Goal: Information Seeking & Learning: Compare options

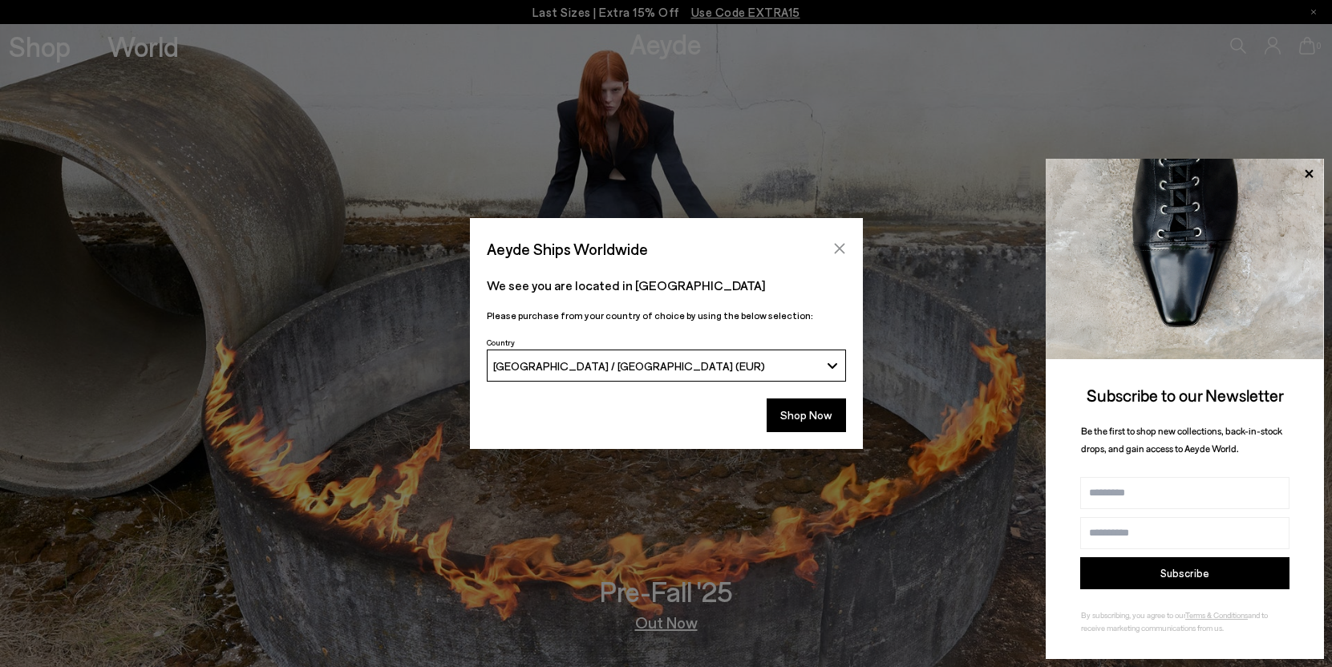
click at [843, 244] on icon "Close" at bounding box center [839, 249] width 10 height 10
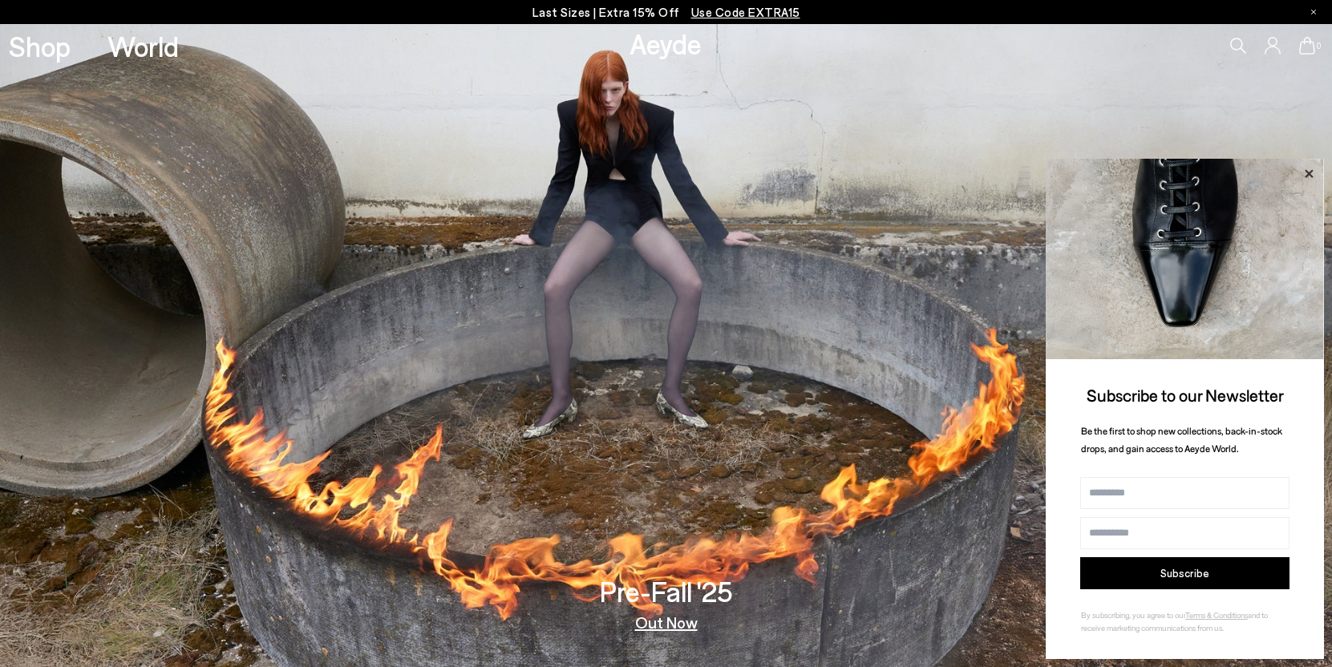
click at [1308, 172] on icon at bounding box center [1308, 173] width 8 height 8
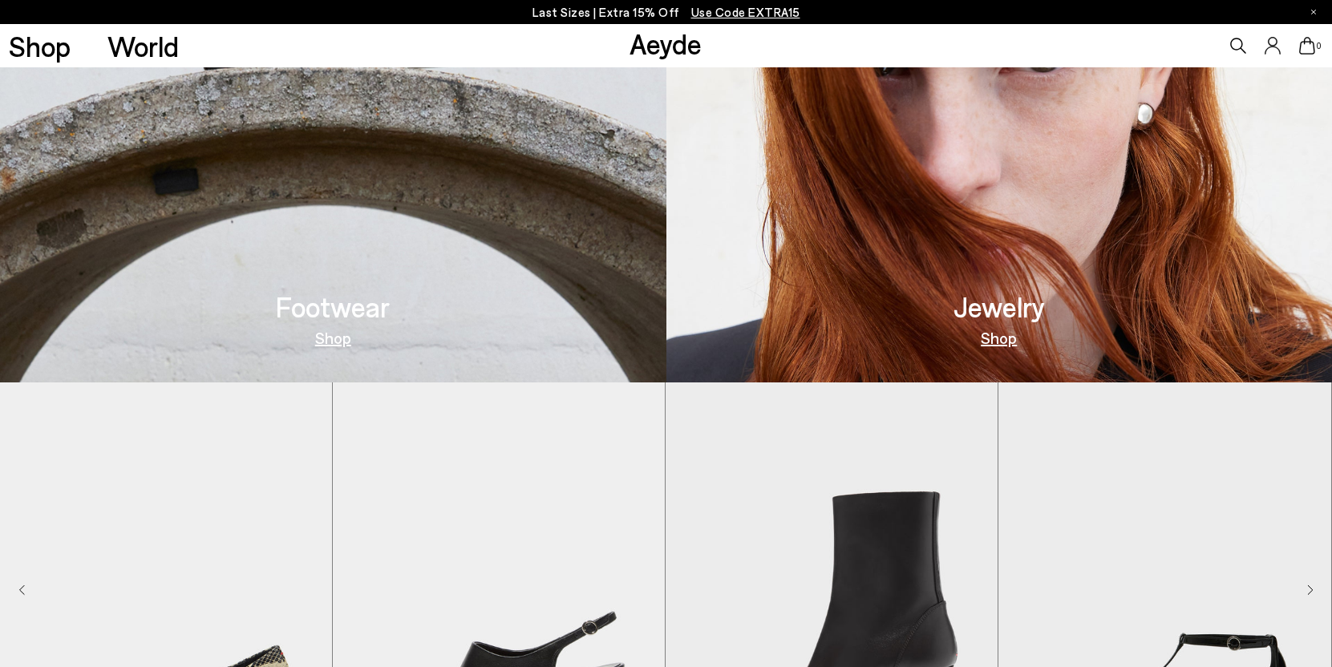
scroll to position [1008, 0]
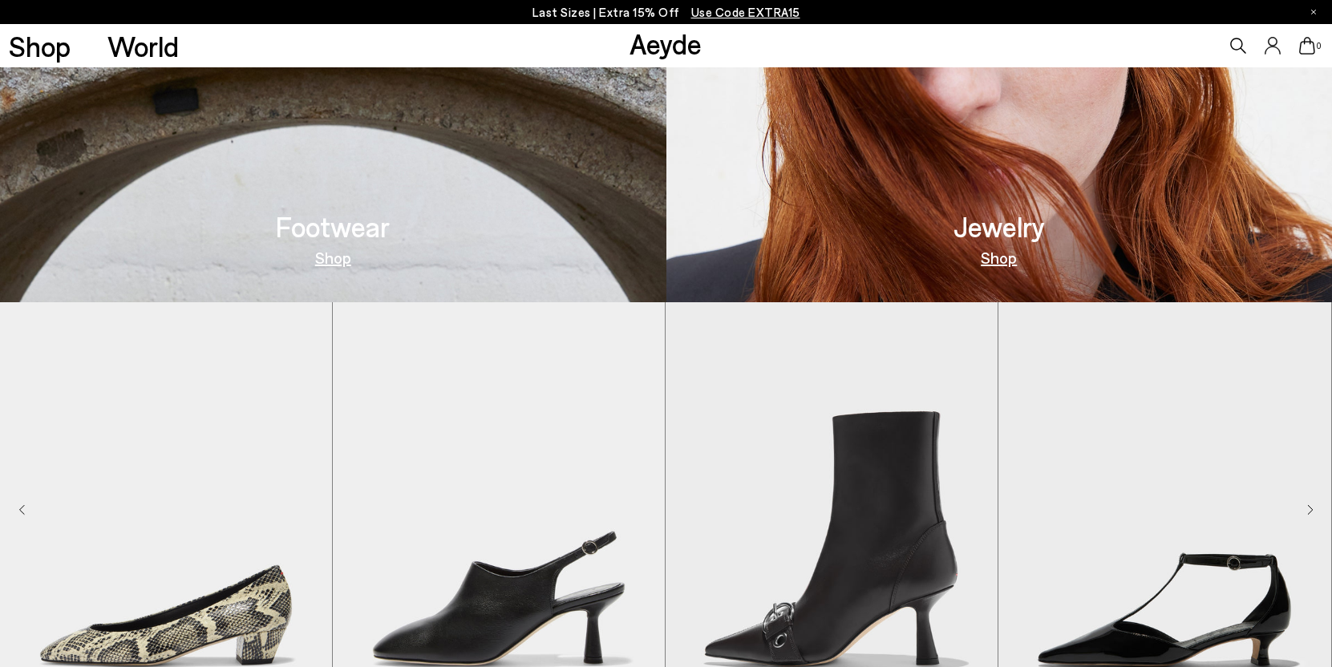
click at [324, 230] on h3 "Footwear" at bounding box center [333, 226] width 114 height 28
click at [326, 256] on link "Shop" at bounding box center [333, 257] width 36 height 16
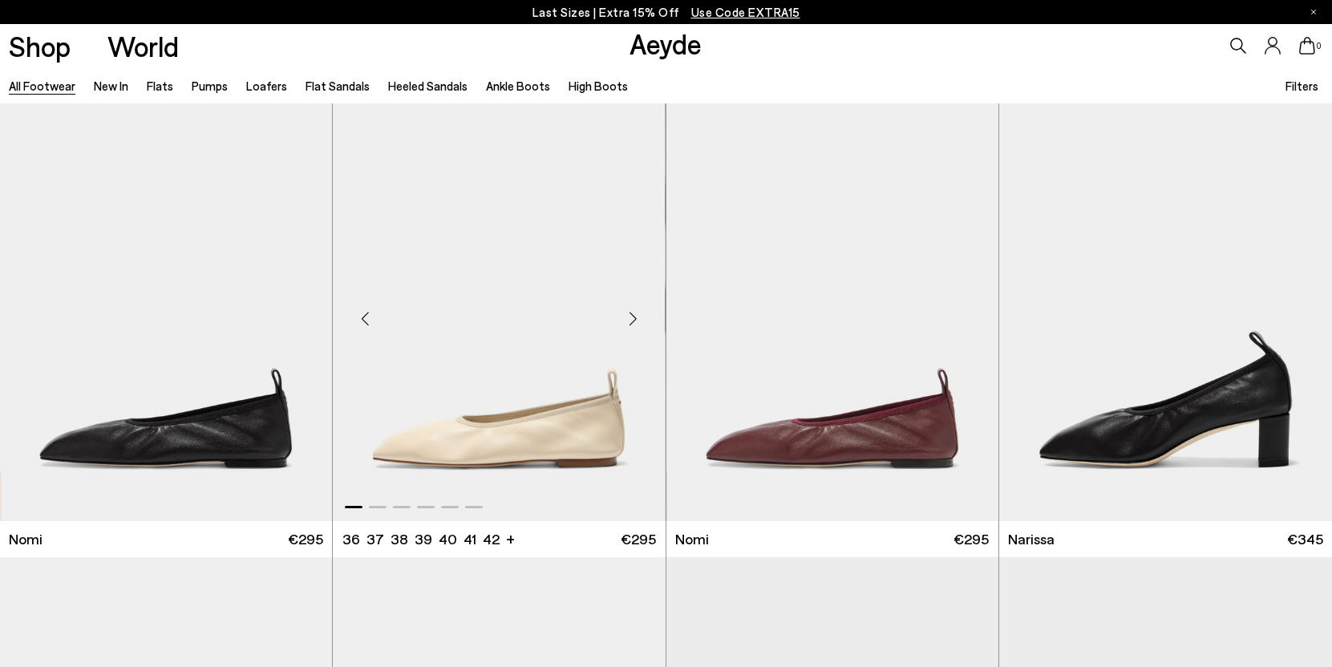
click at [510, 390] on img "1 / 6" at bounding box center [499, 312] width 332 height 418
click at [512, 426] on img "1 / 6" at bounding box center [499, 312] width 332 height 418
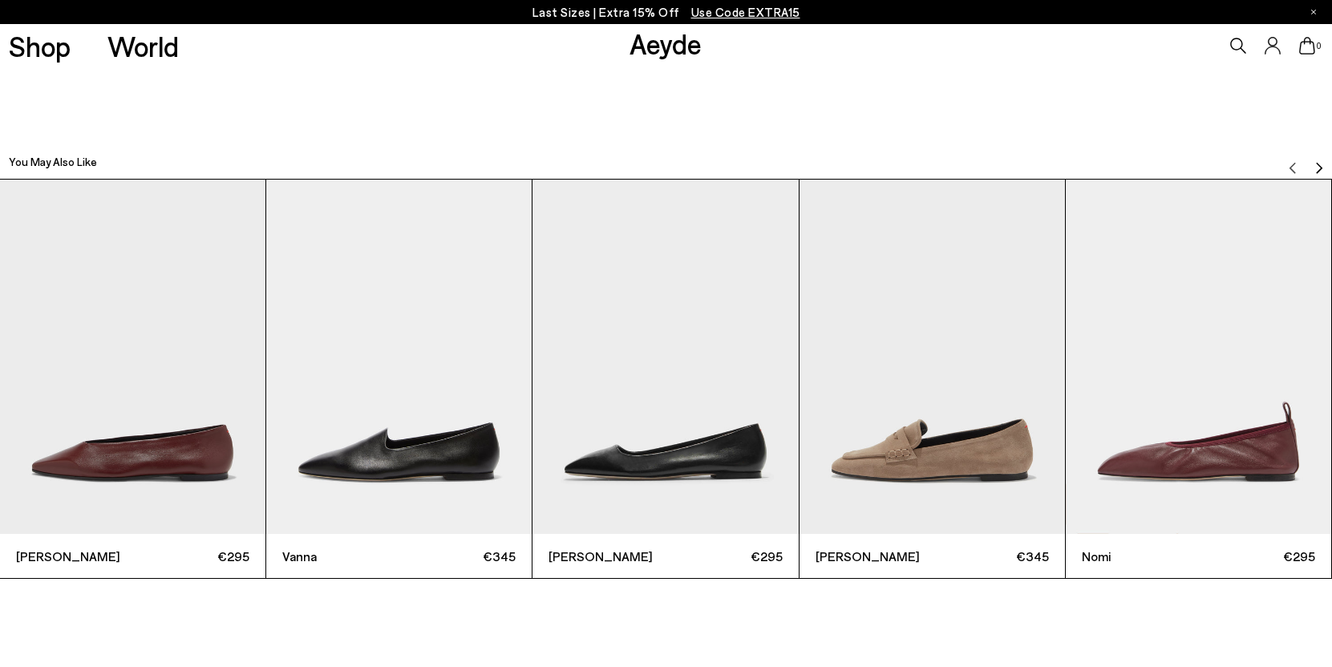
scroll to position [4245, 0]
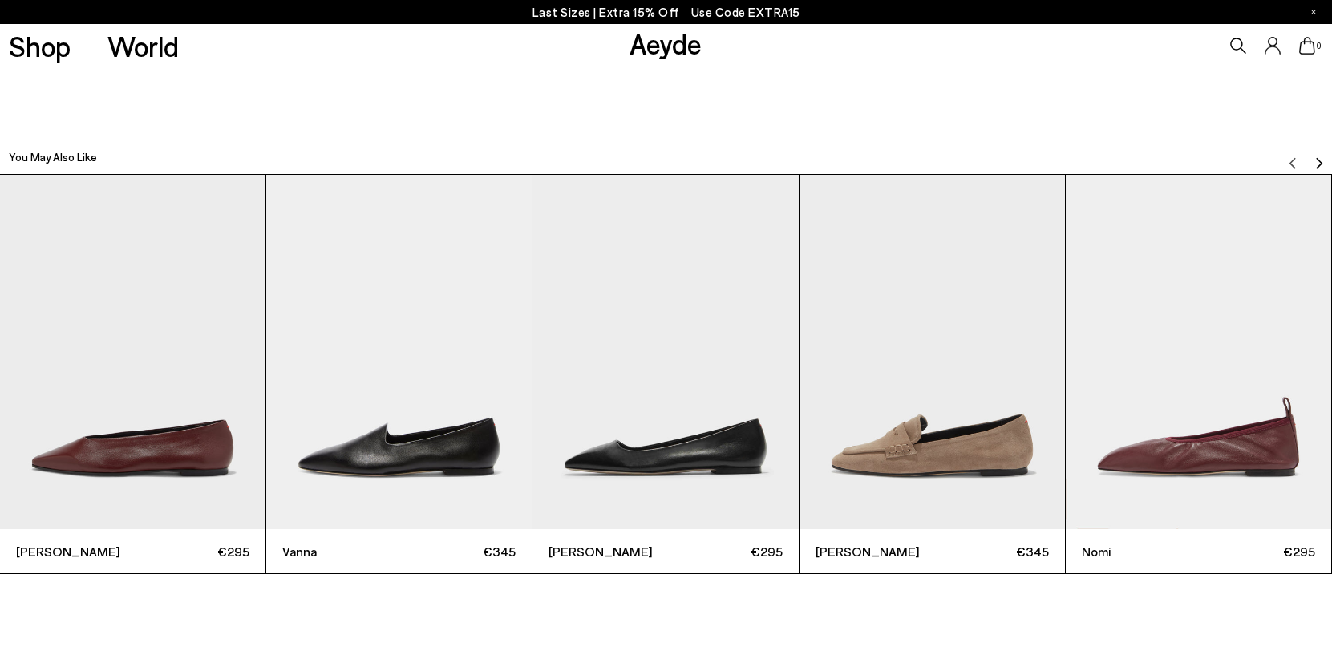
click at [1313, 160] on img "Next slide" at bounding box center [1318, 162] width 13 height 13
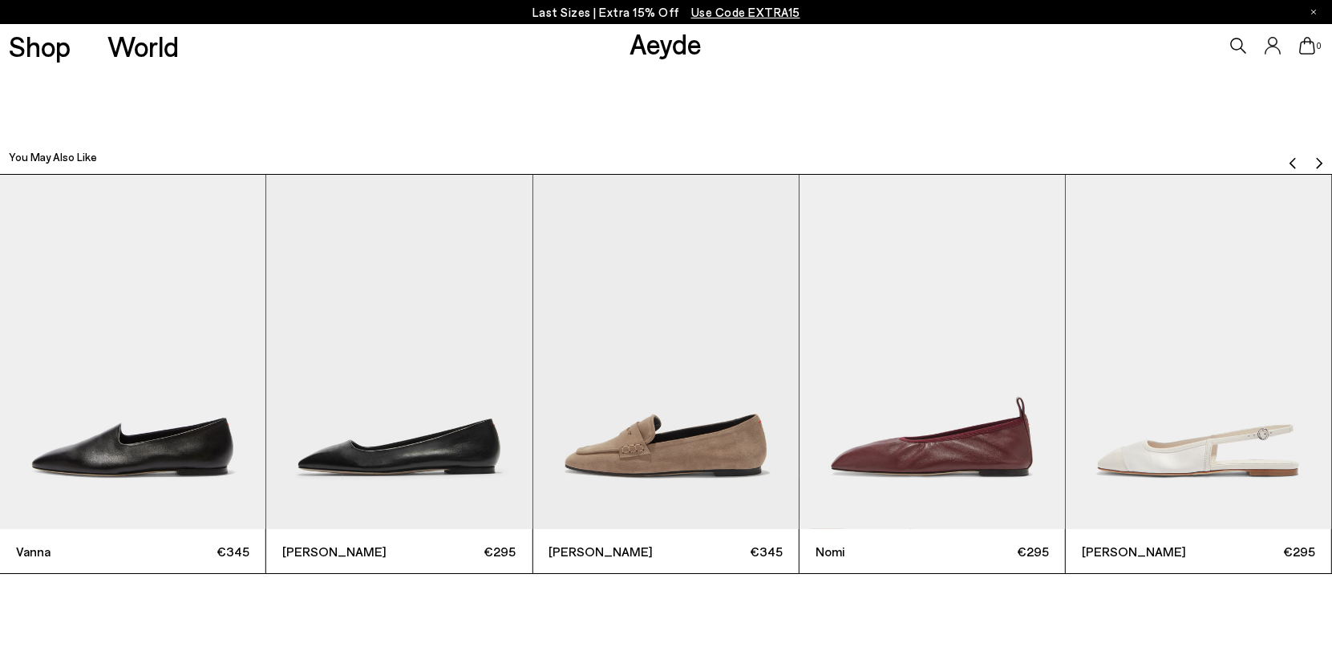
click at [1313, 160] on img "Next slide" at bounding box center [1318, 162] width 13 height 13
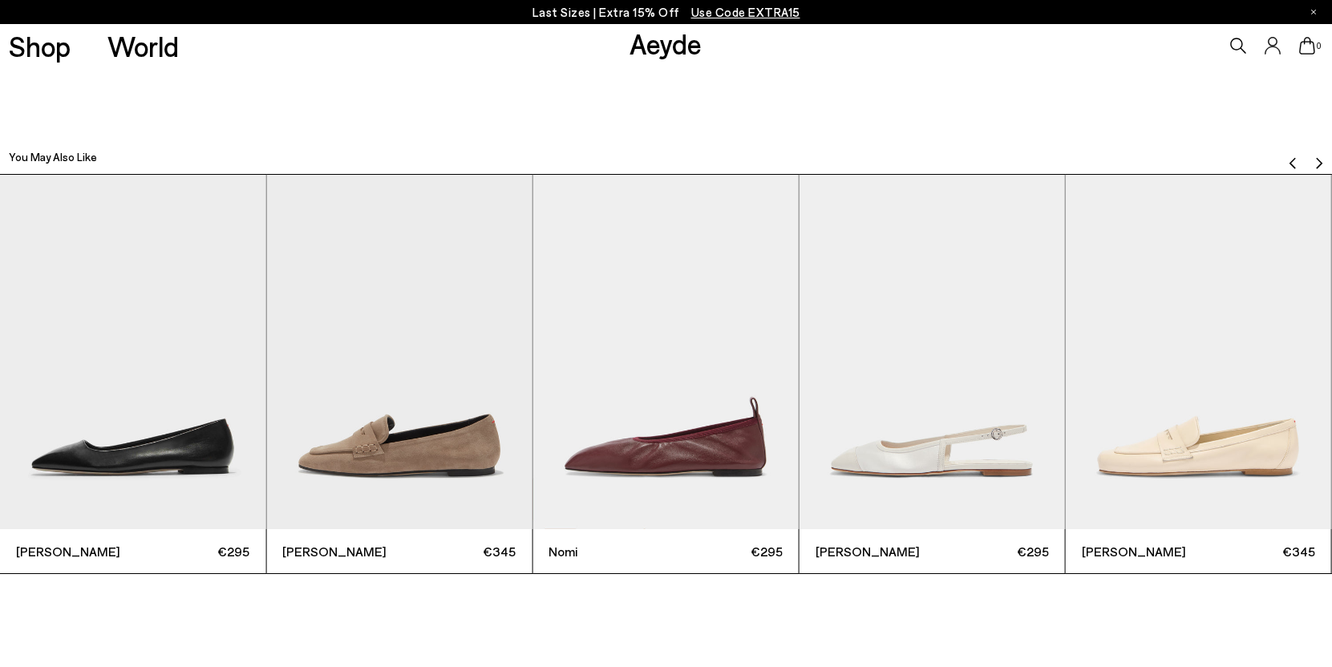
click at [1313, 160] on img "Next slide" at bounding box center [1318, 162] width 13 height 13
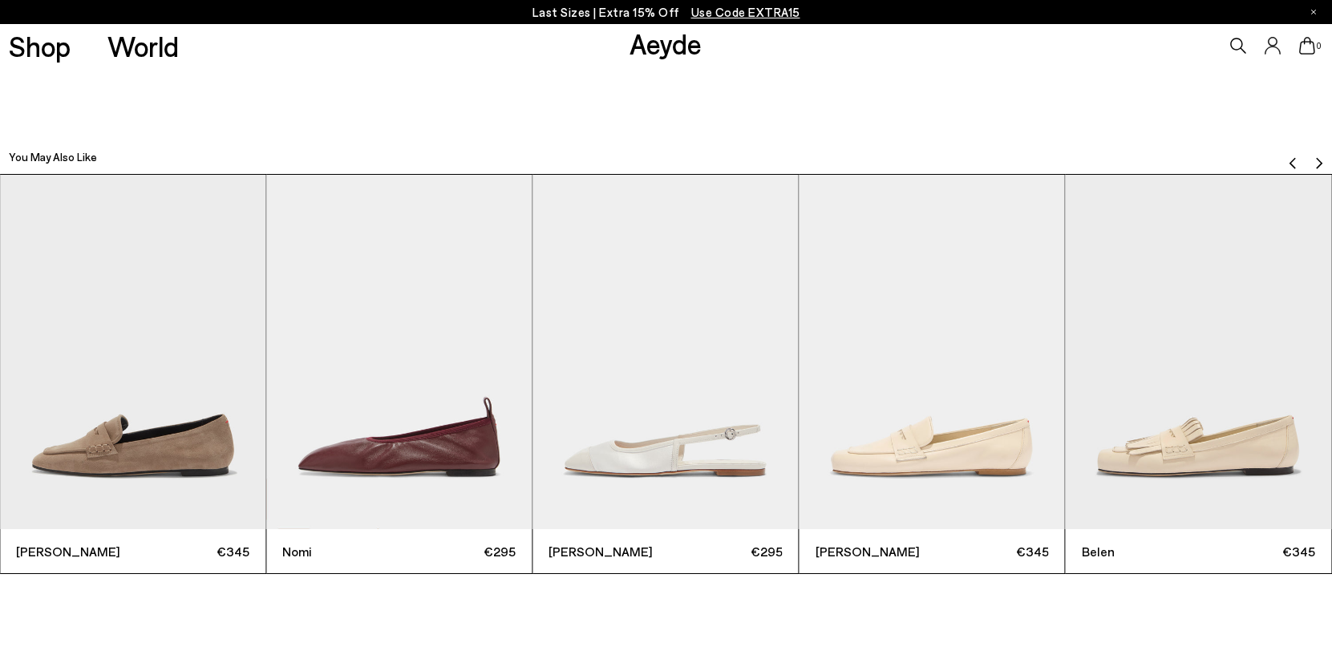
click at [1313, 160] on img "Next slide" at bounding box center [1318, 162] width 13 height 13
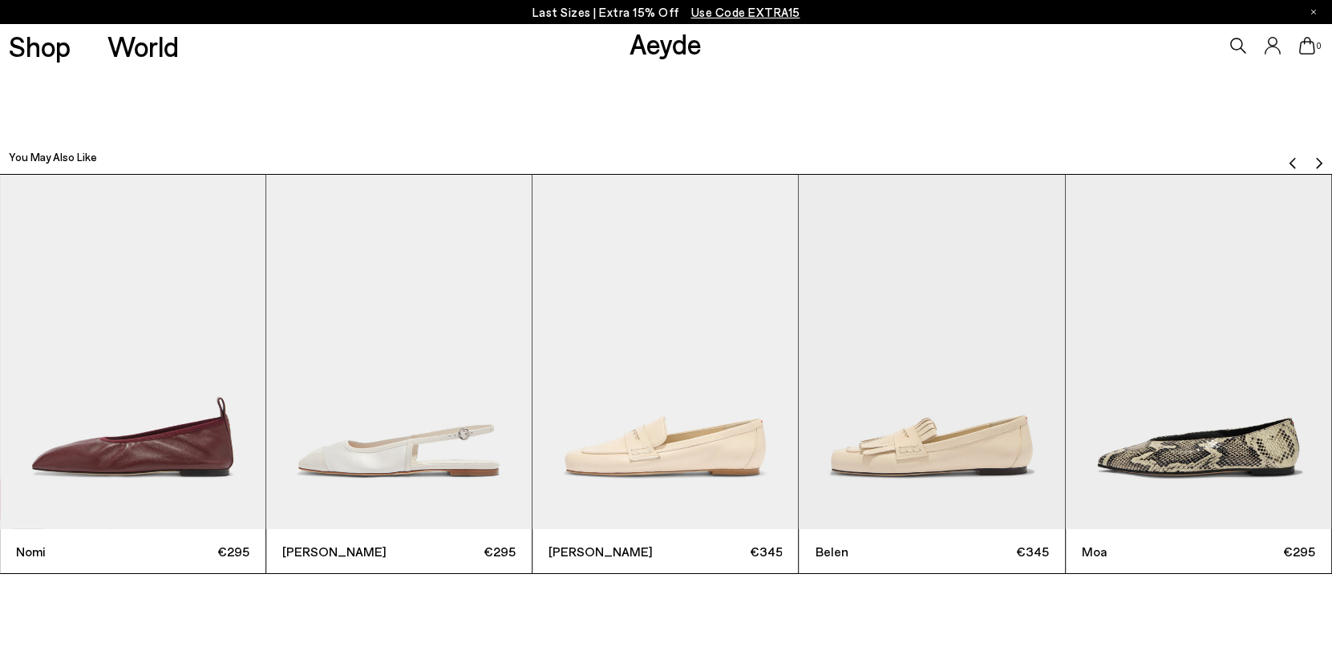
click at [1313, 160] on img "Next slide" at bounding box center [1318, 162] width 13 height 13
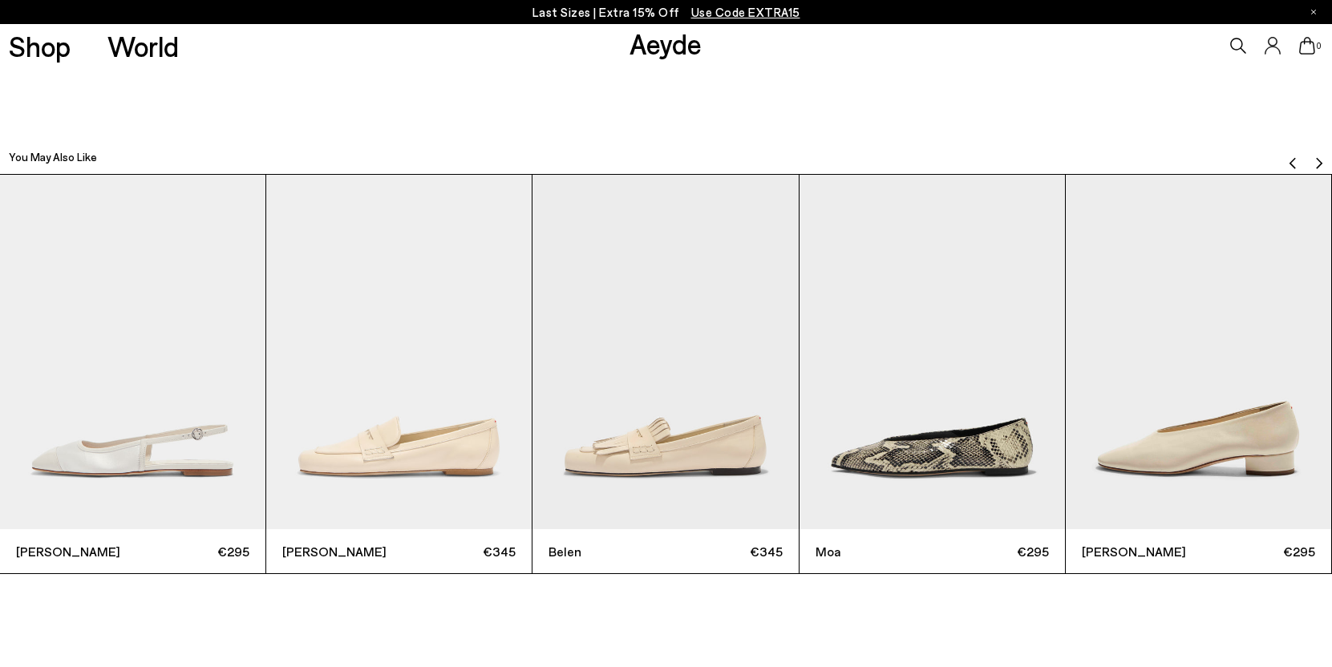
click at [1313, 160] on img "Next slide" at bounding box center [1318, 162] width 13 height 13
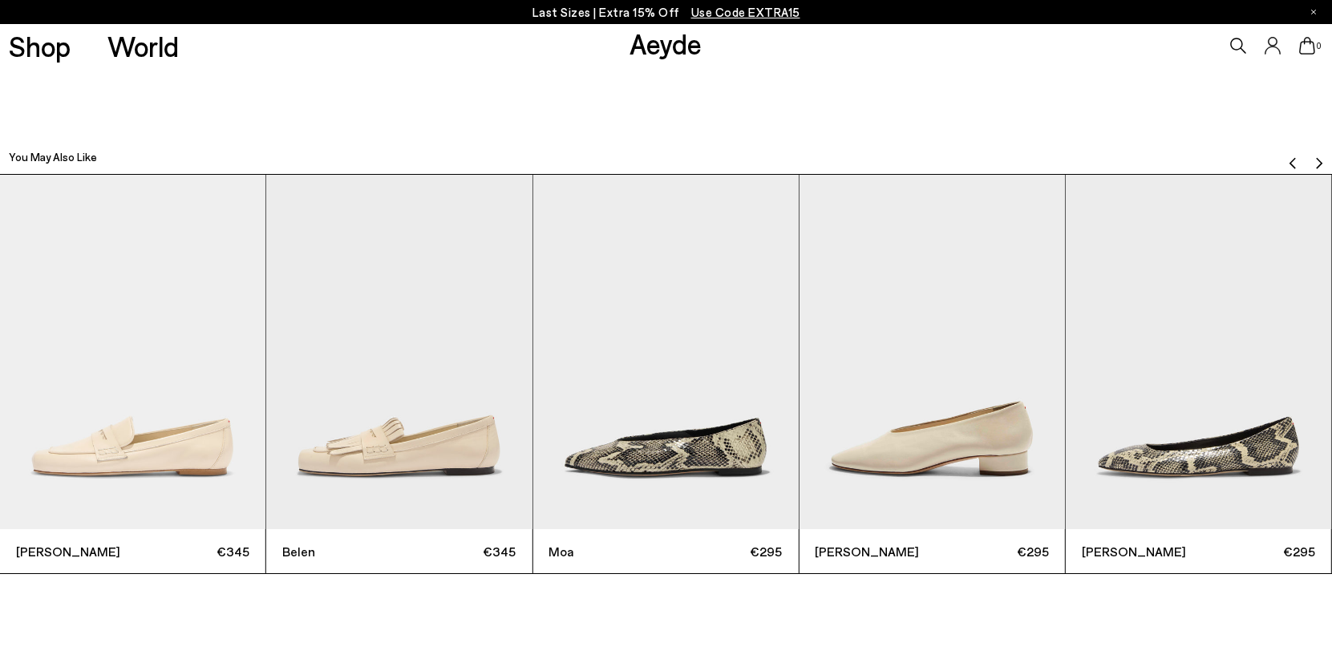
click at [1313, 160] on img "Next slide" at bounding box center [1318, 162] width 13 height 13
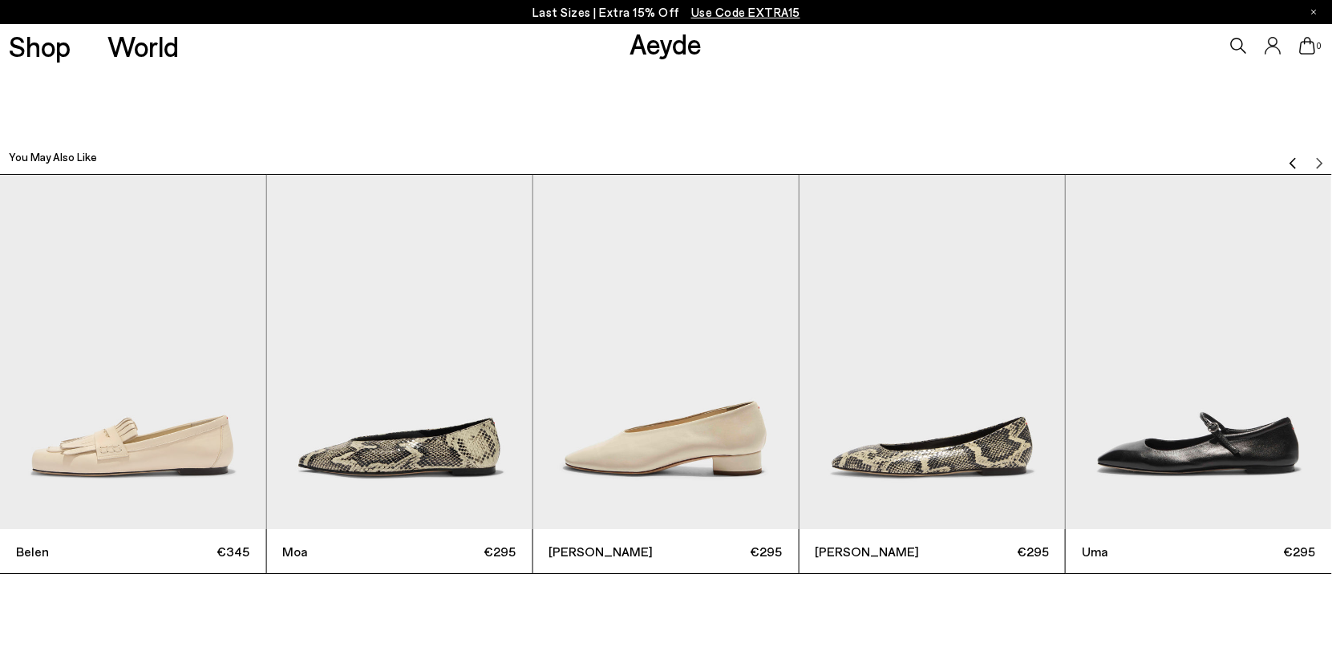
click at [1292, 160] on img "Previous slide" at bounding box center [1292, 162] width 13 height 13
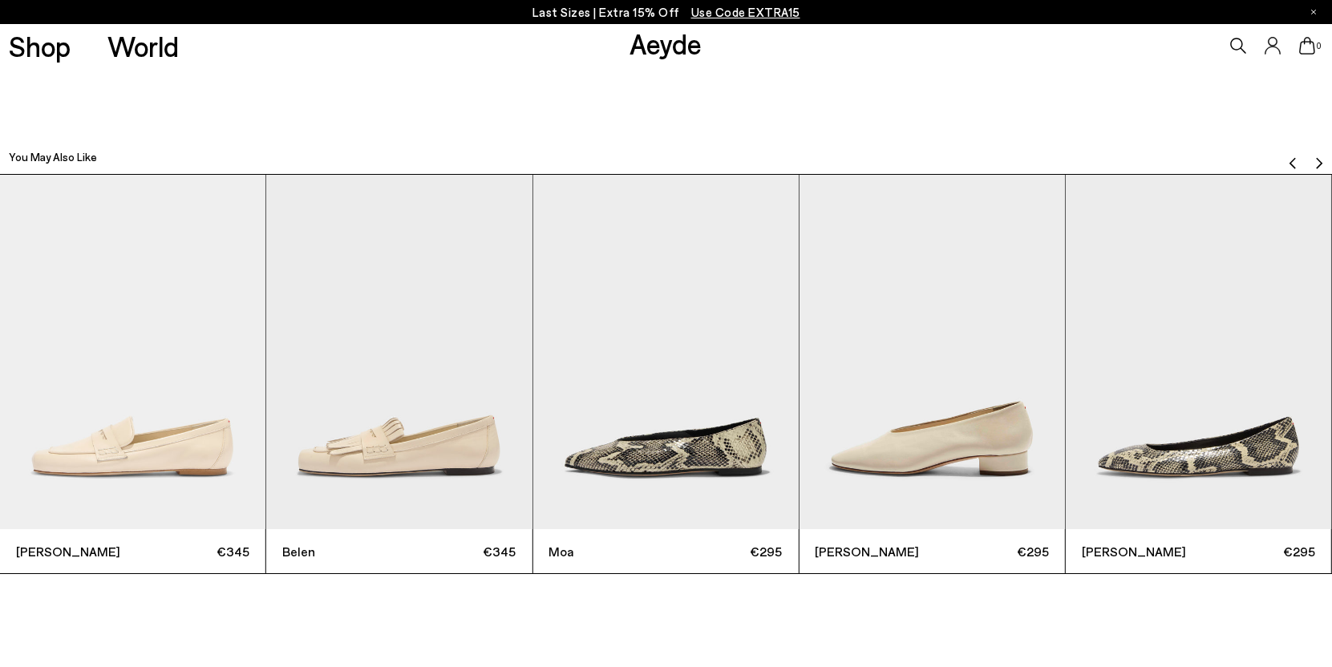
click at [1292, 160] on img "Previous slide" at bounding box center [1292, 162] width 13 height 13
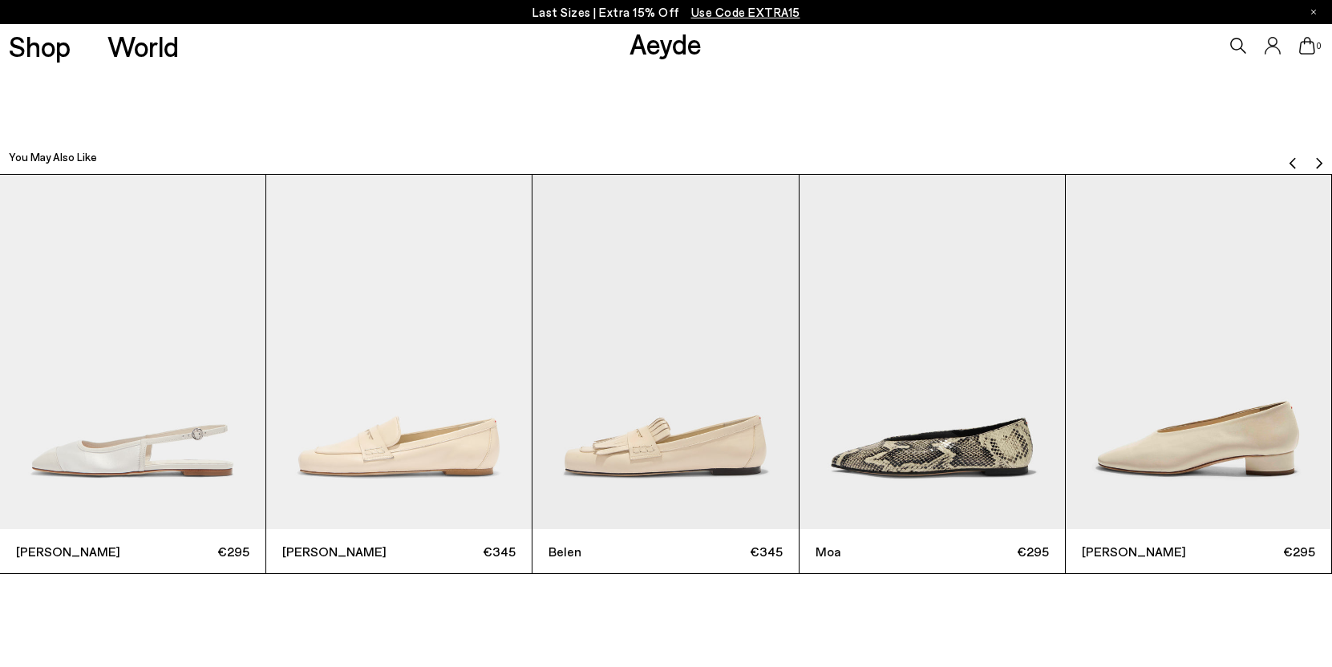
click at [1315, 160] on img "Next slide" at bounding box center [1318, 162] width 13 height 13
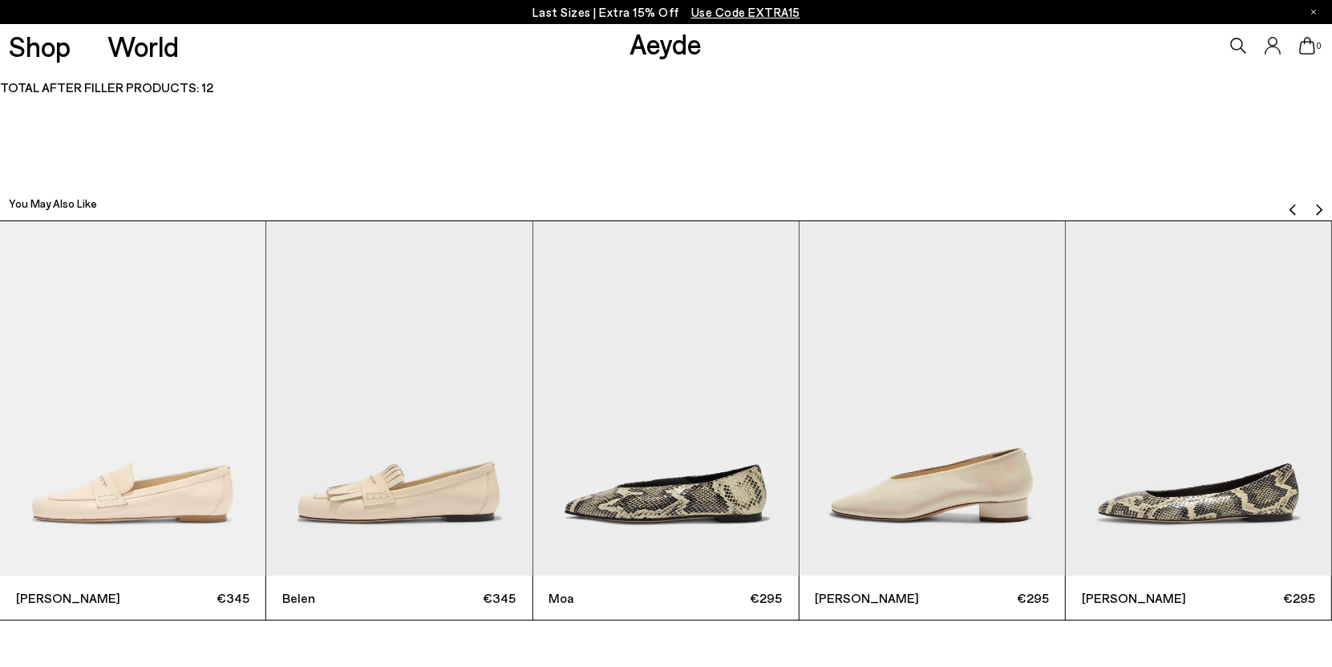
scroll to position [4201, 0]
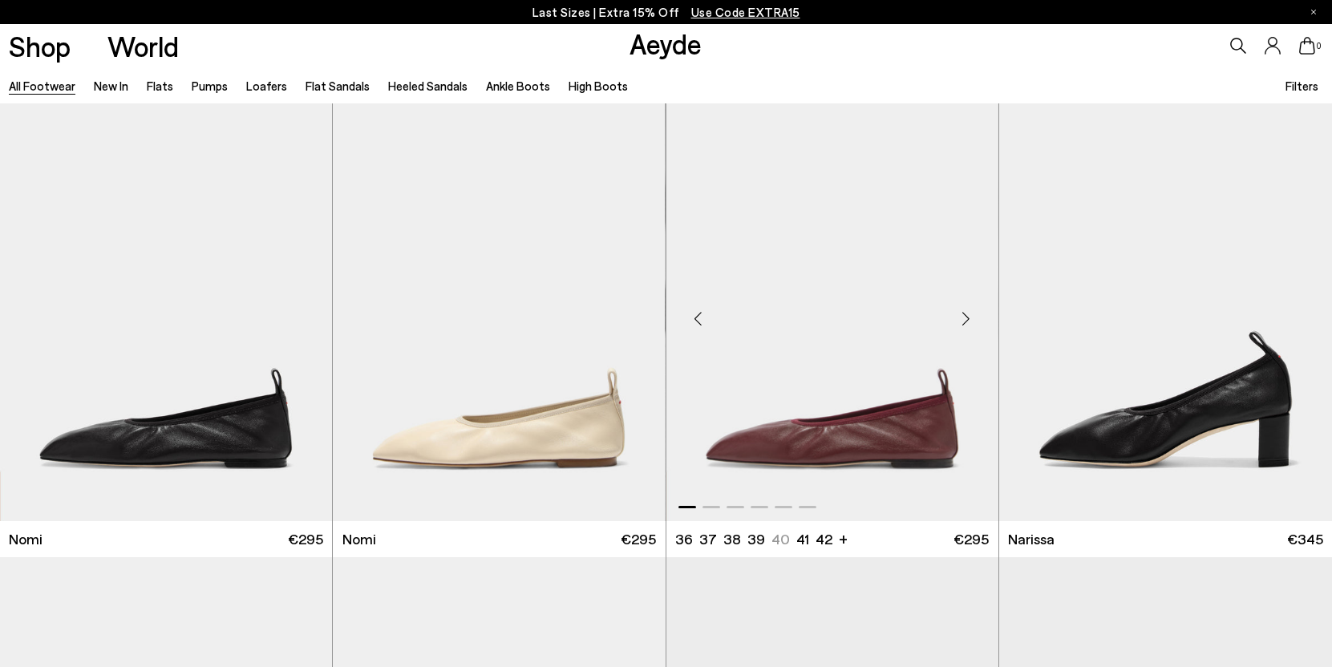
click at [807, 393] on img "1 / 6" at bounding box center [832, 312] width 332 height 418
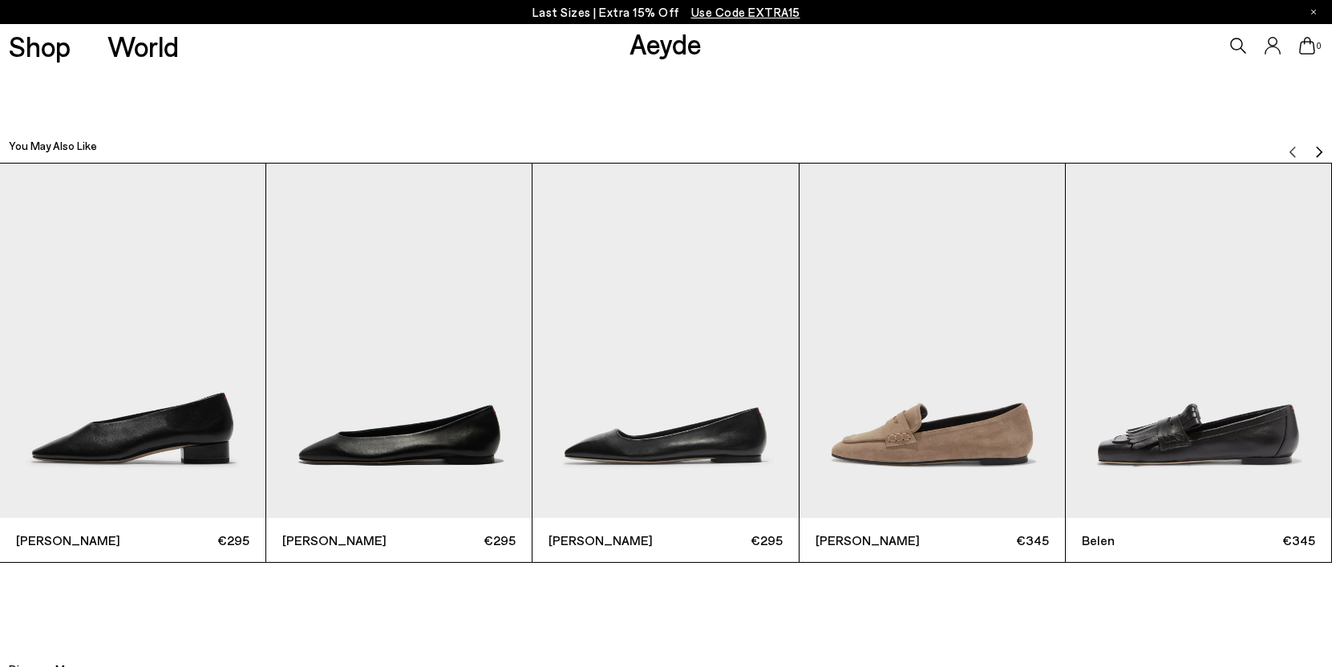
scroll to position [4277, 0]
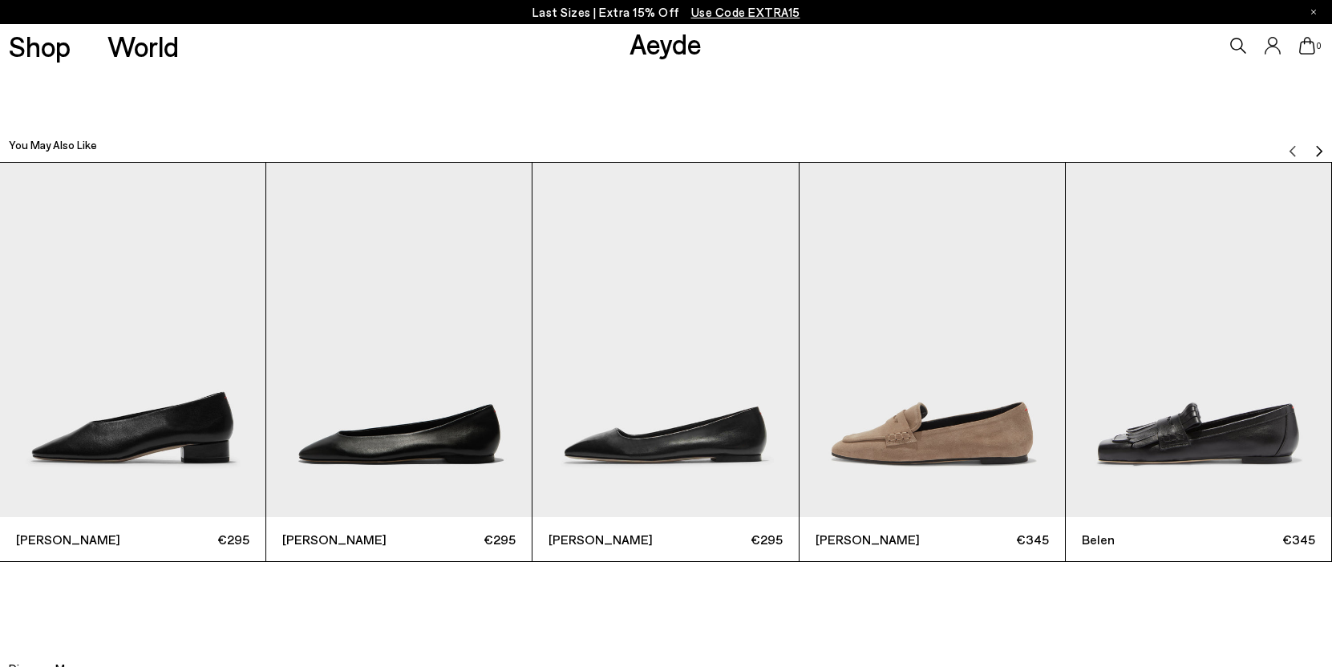
click at [1313, 144] on img "Next slide" at bounding box center [1318, 150] width 13 height 13
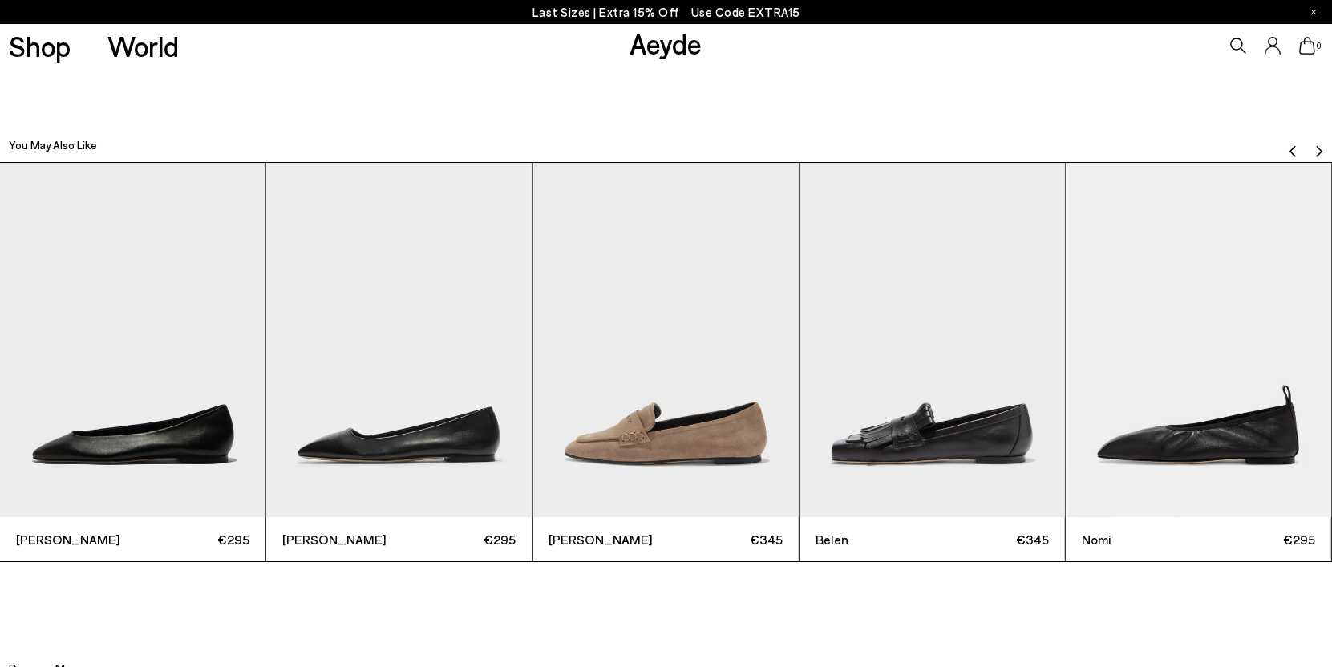
click at [1313, 144] on img "Next slide" at bounding box center [1318, 150] width 13 height 13
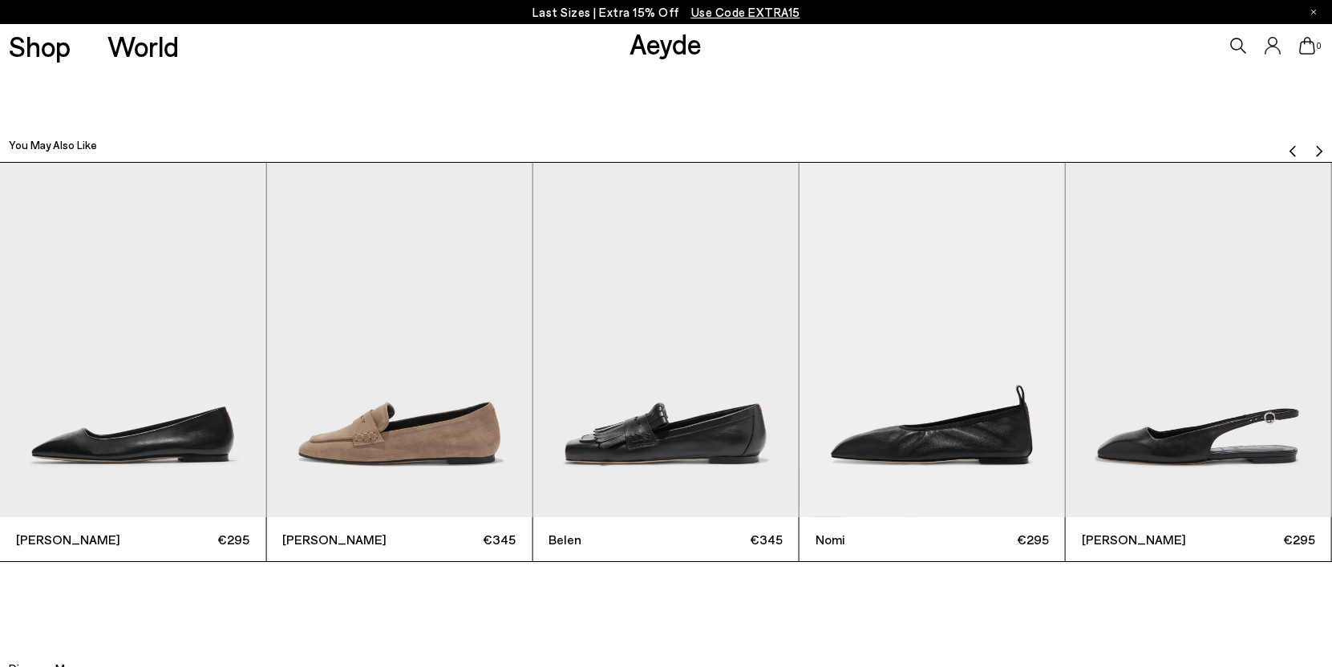
click at [1313, 144] on img "Next slide" at bounding box center [1318, 150] width 13 height 13
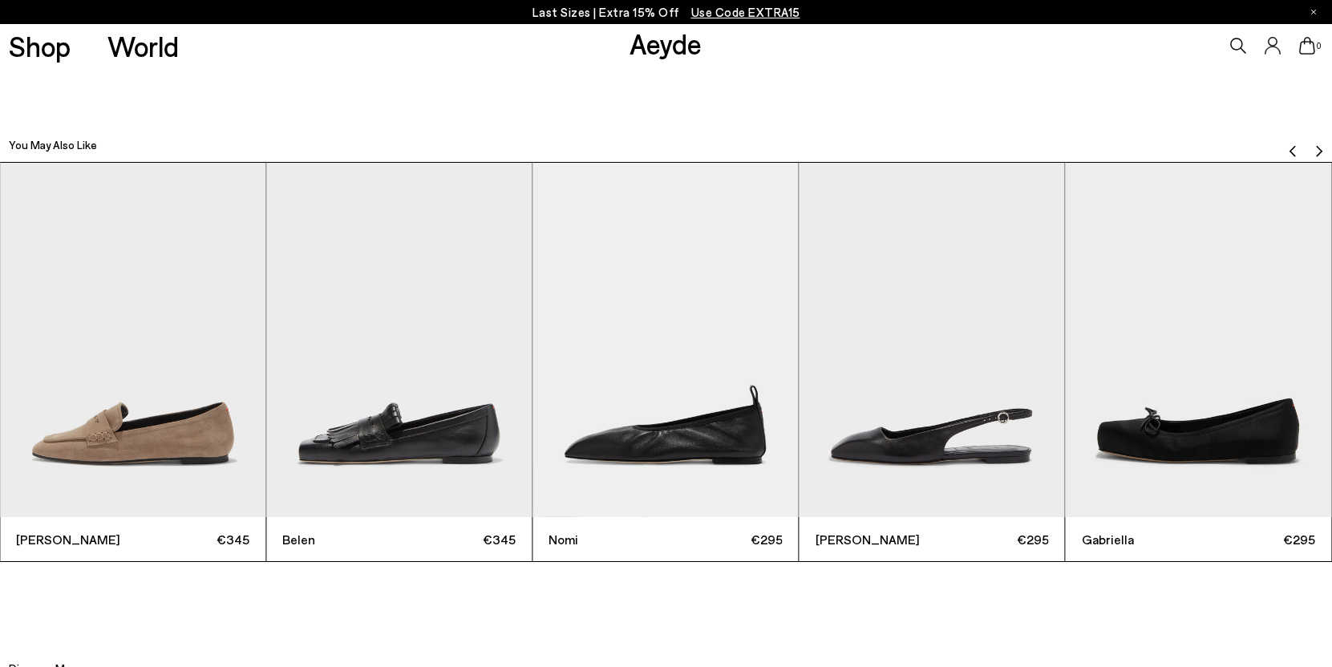
click at [1313, 144] on img "Next slide" at bounding box center [1318, 150] width 13 height 13
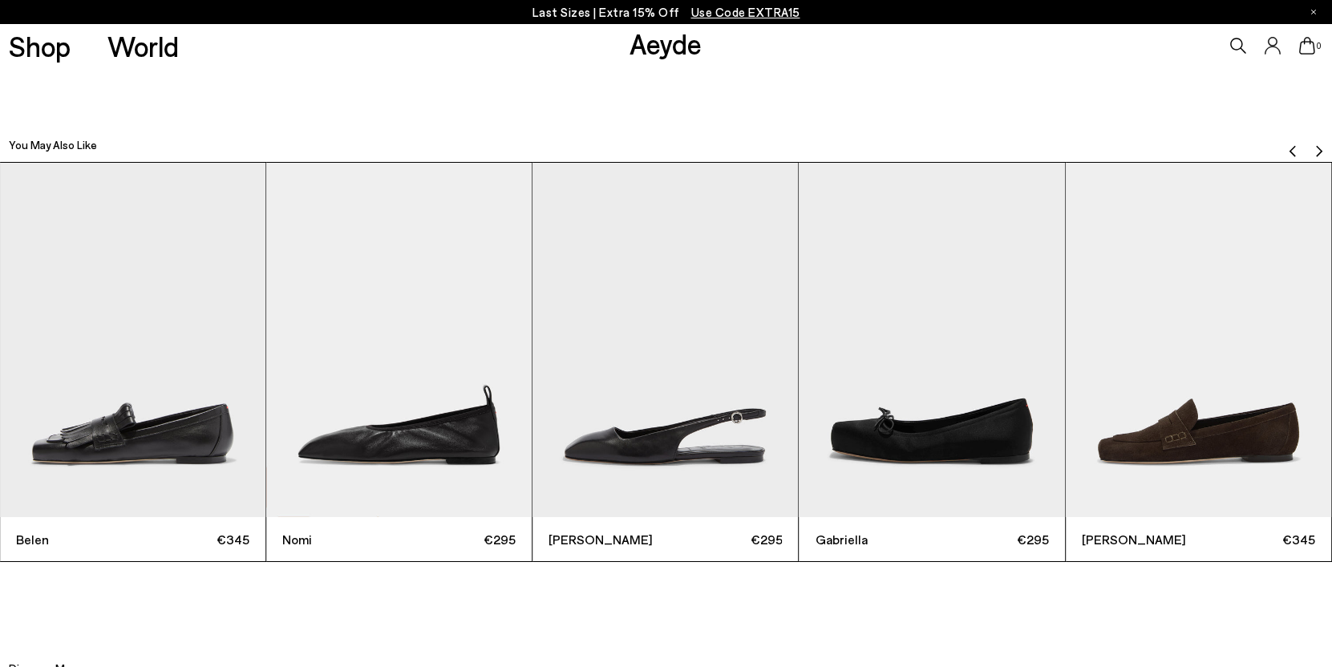
click at [1313, 144] on img "Next slide" at bounding box center [1318, 150] width 13 height 13
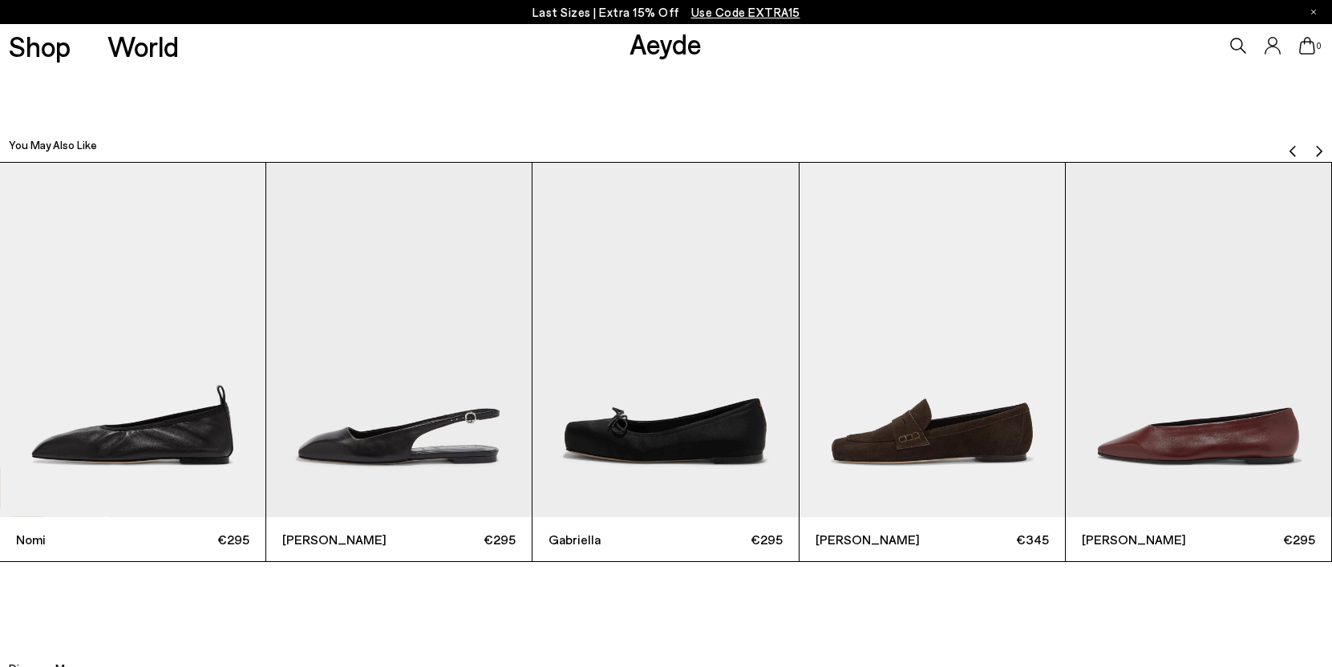
click at [1313, 144] on img "Next slide" at bounding box center [1318, 150] width 13 height 13
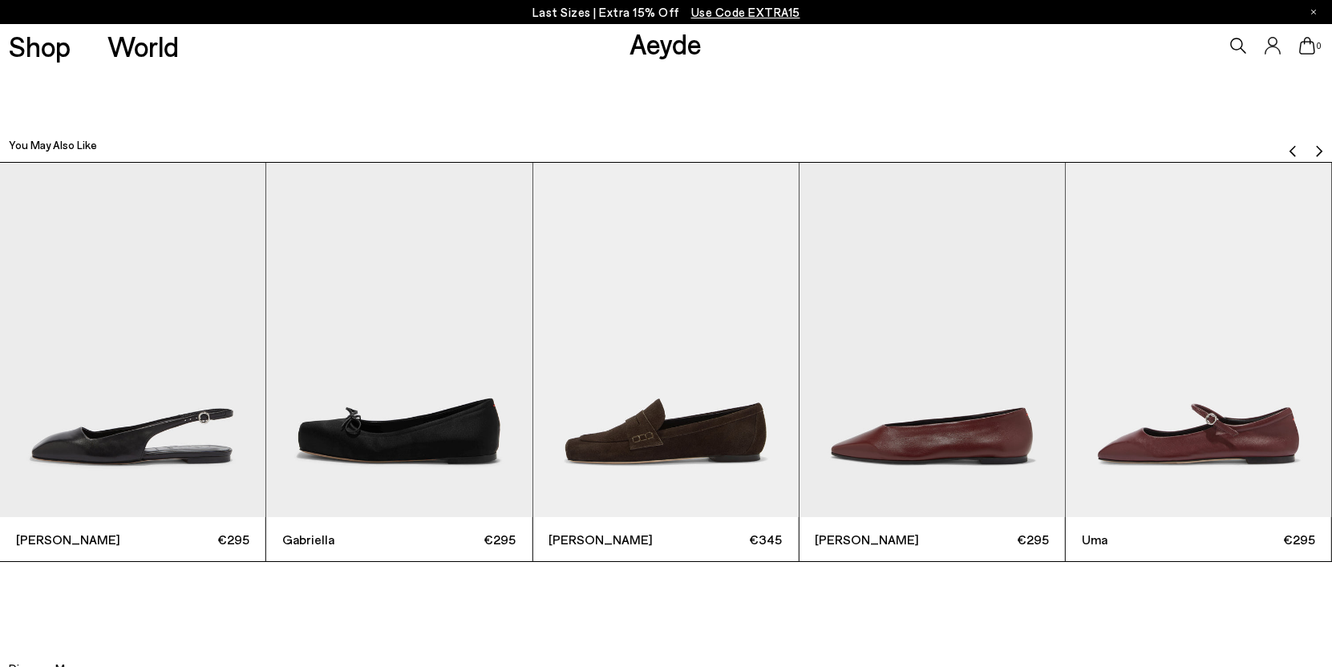
click at [1313, 144] on img "Next slide" at bounding box center [1318, 150] width 13 height 13
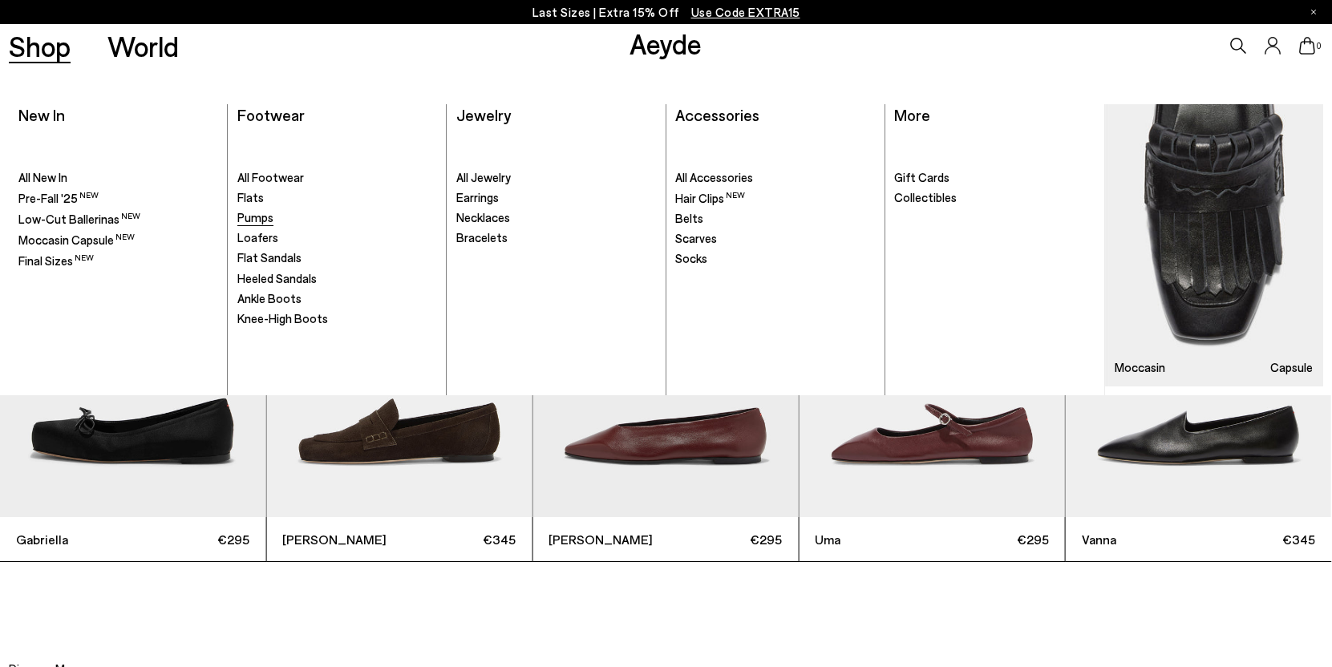
click at [250, 216] on span "Pumps" at bounding box center [255, 217] width 36 height 14
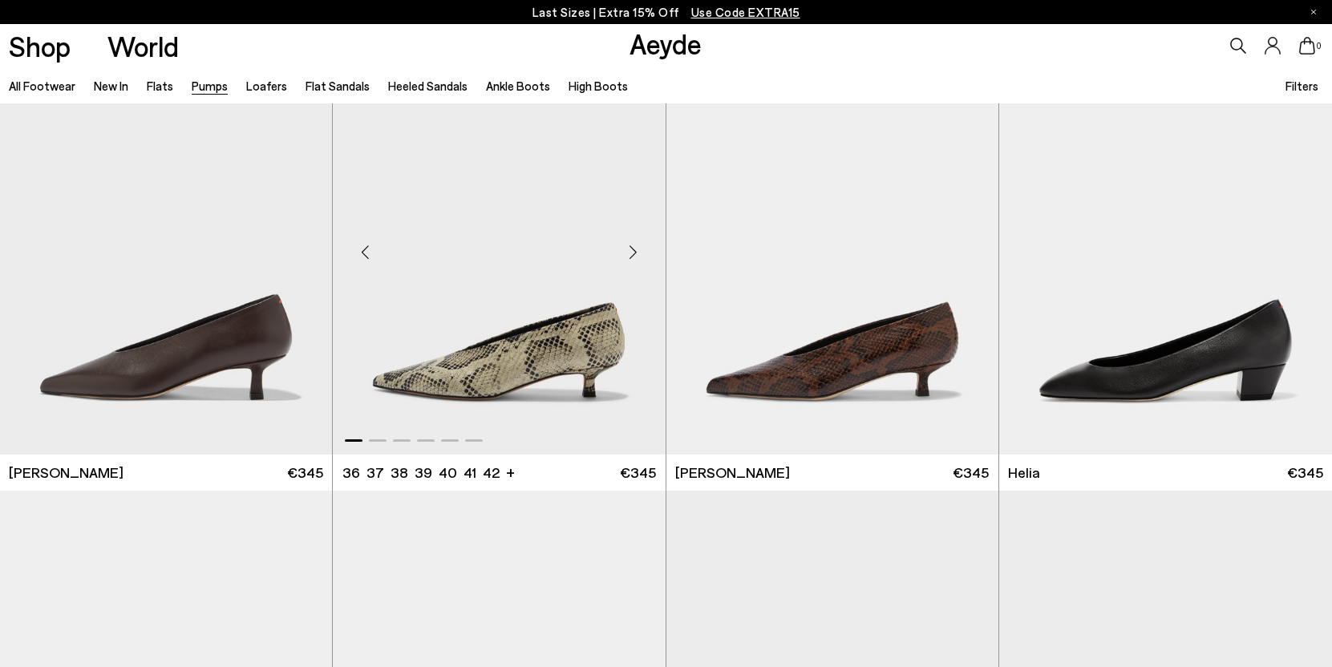
scroll to position [529, 0]
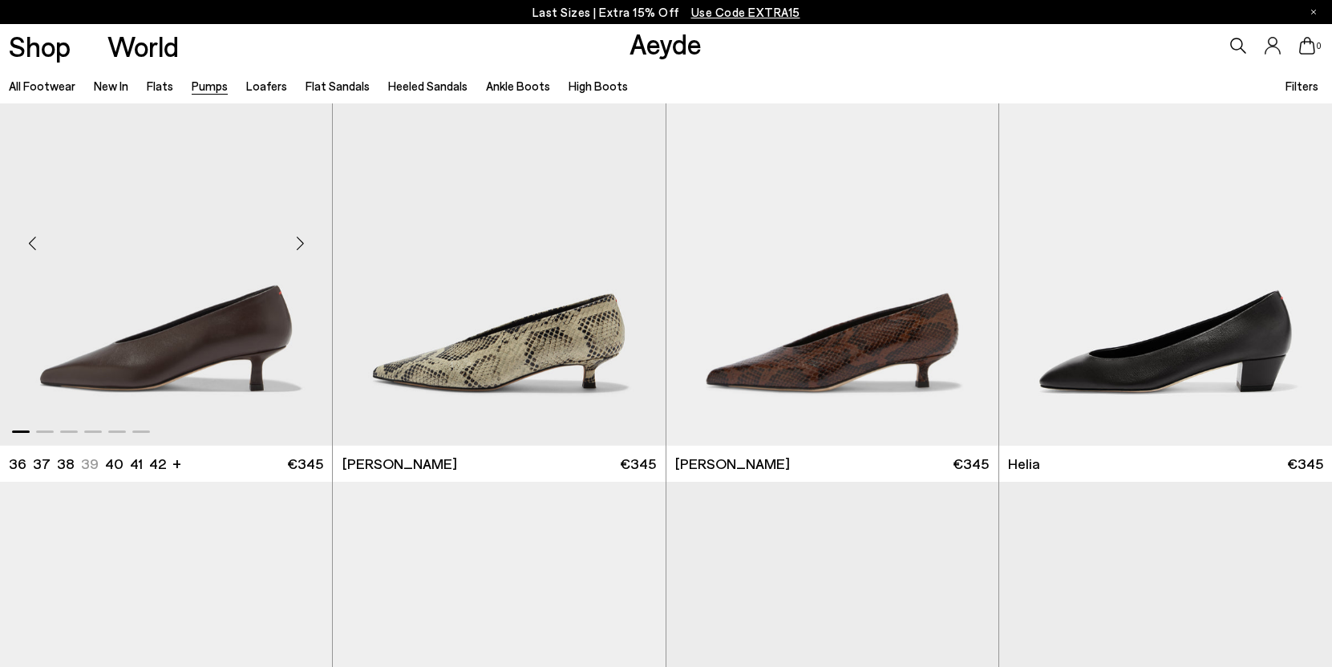
click at [211, 305] on img "1 / 6" at bounding box center [166, 237] width 332 height 418
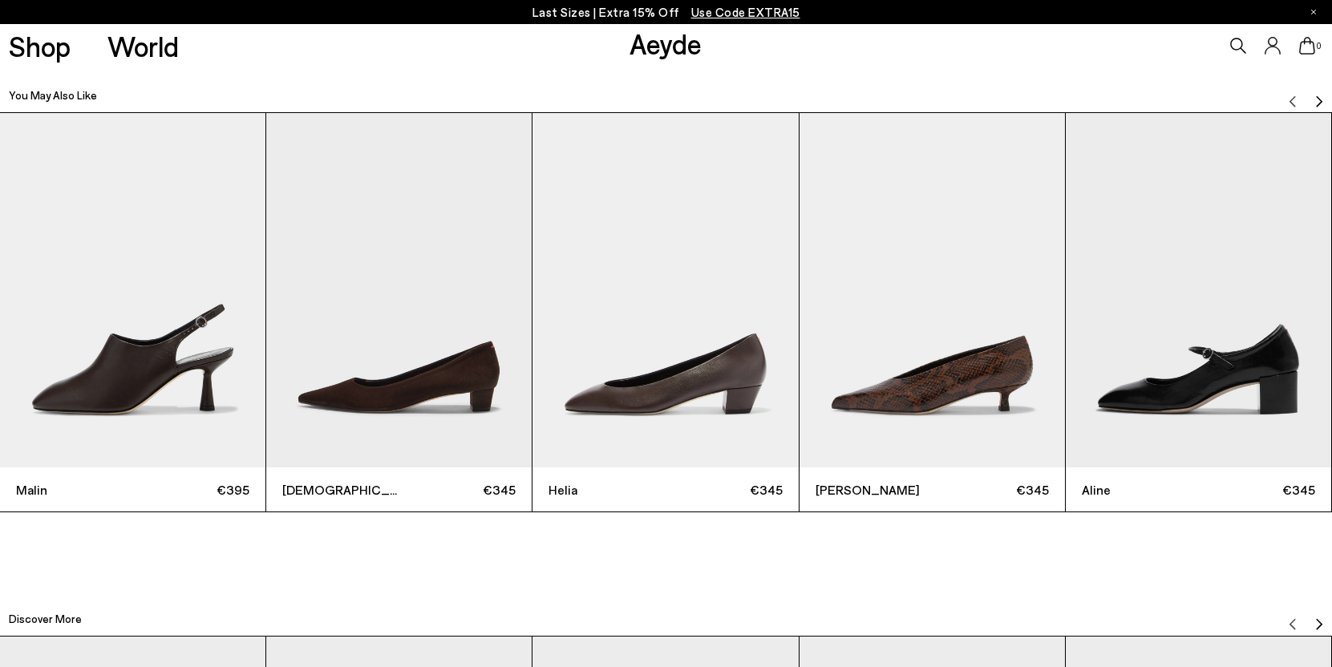
scroll to position [4305, 0]
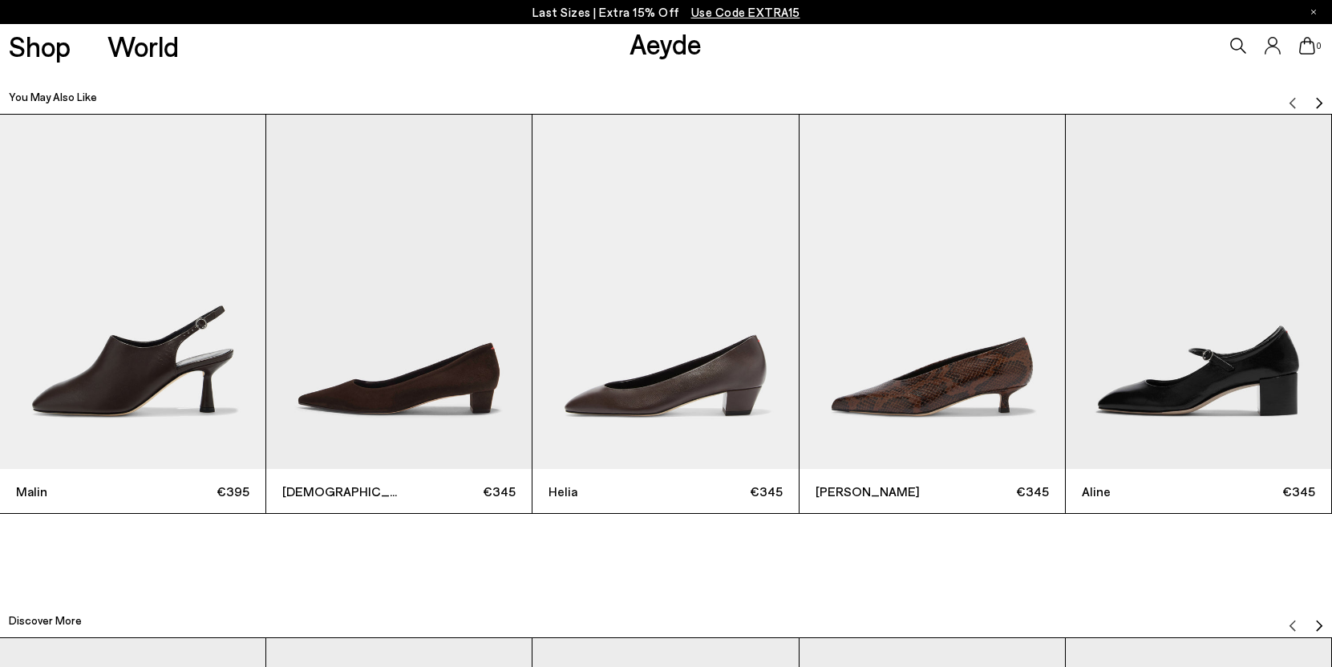
click at [1316, 96] on img "Next slide" at bounding box center [1318, 102] width 13 height 13
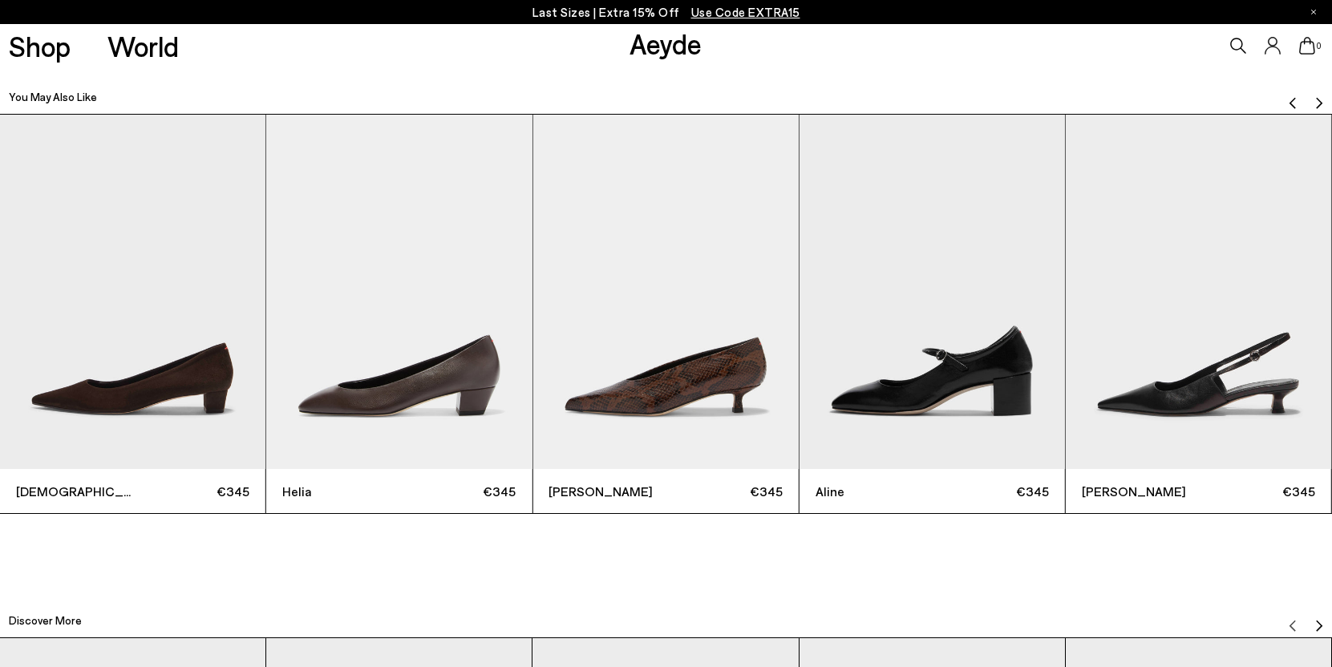
click at [1316, 96] on img "Next slide" at bounding box center [1318, 102] width 13 height 13
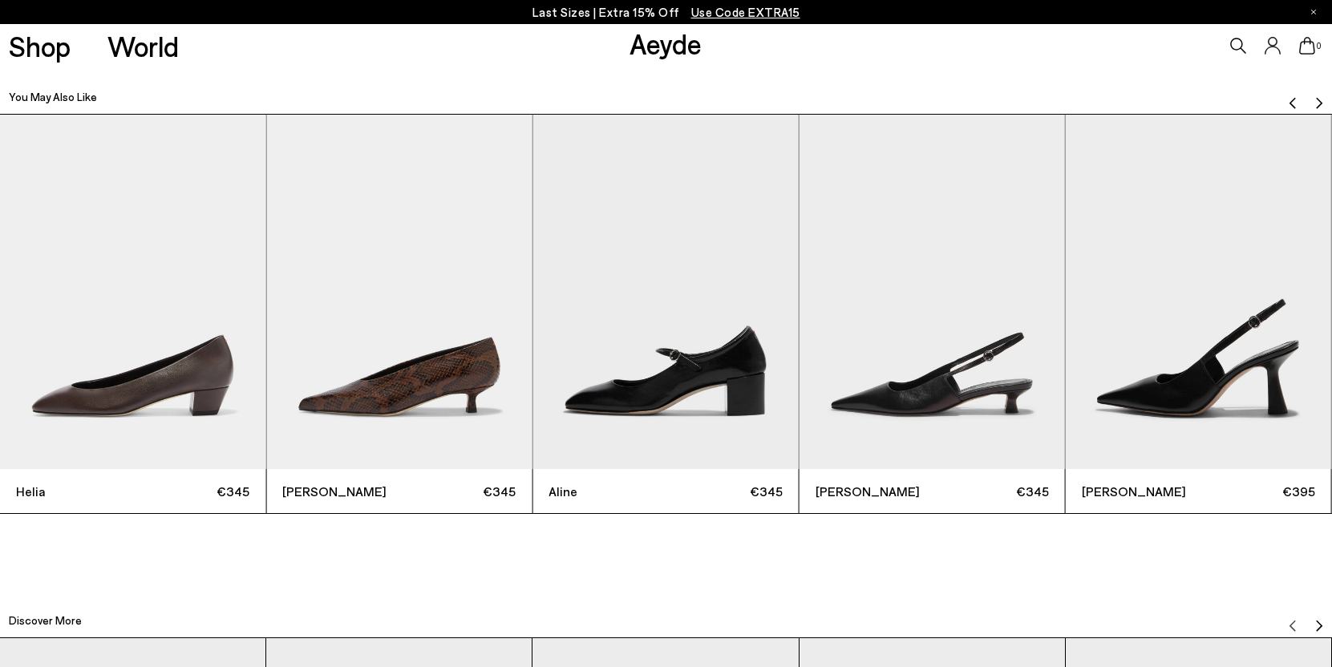
click at [1316, 96] on img "Next slide" at bounding box center [1318, 102] width 13 height 13
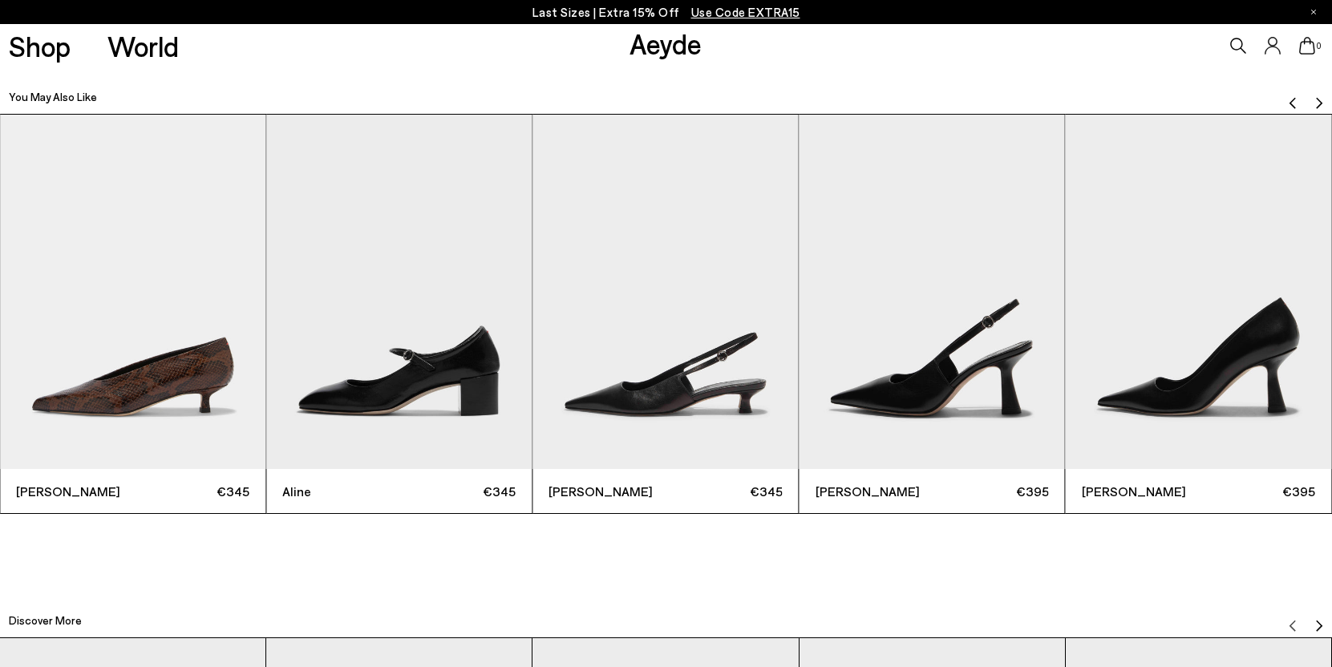
click at [1316, 96] on img "Next slide" at bounding box center [1318, 102] width 13 height 13
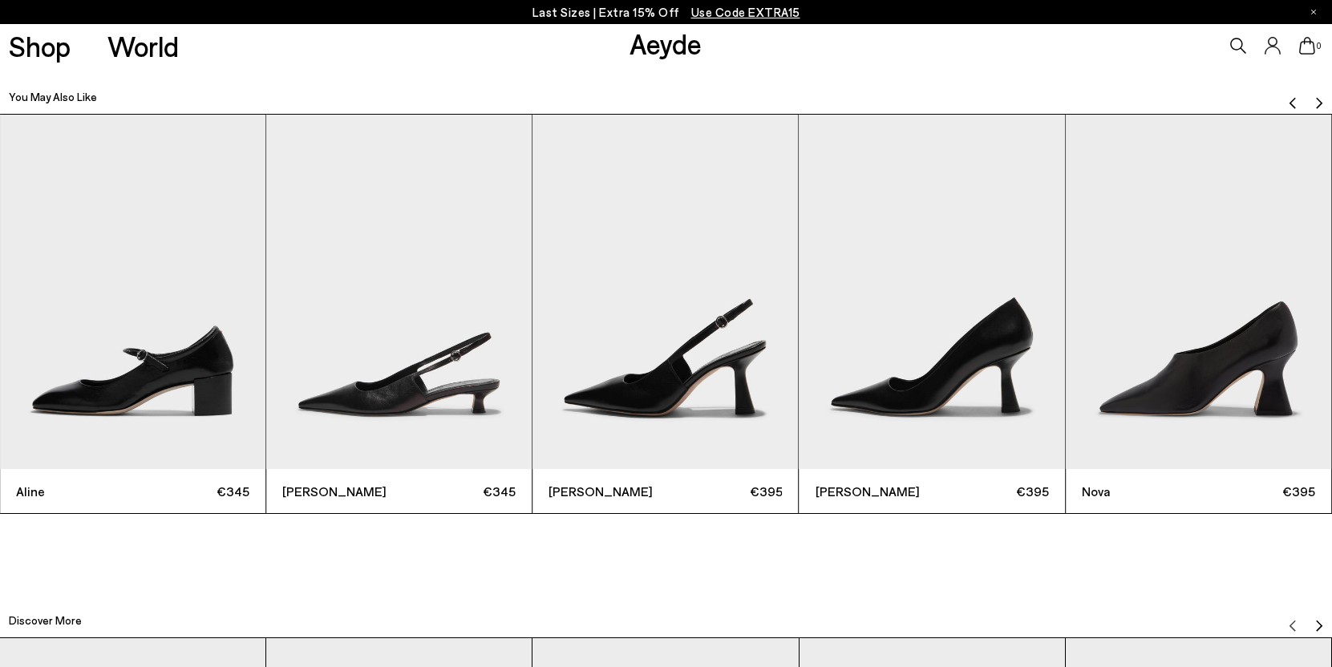
click at [1316, 96] on img "Next slide" at bounding box center [1318, 102] width 13 height 13
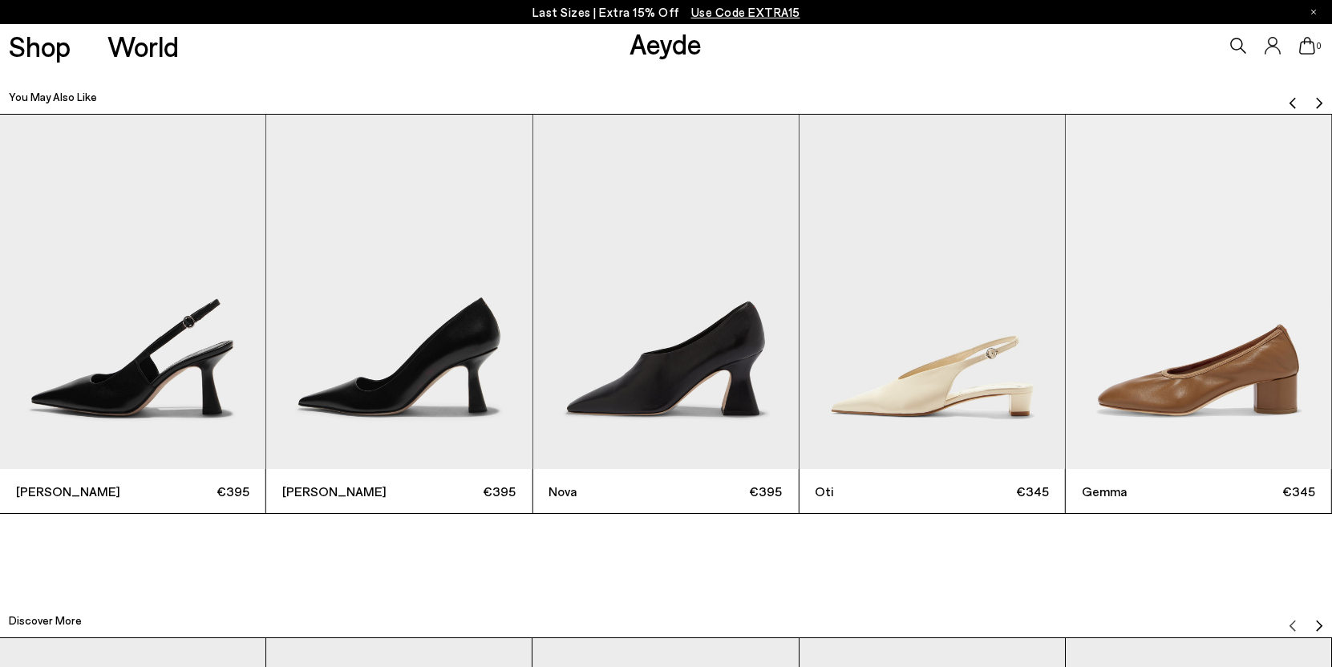
click at [1316, 96] on img "Next slide" at bounding box center [1318, 102] width 13 height 13
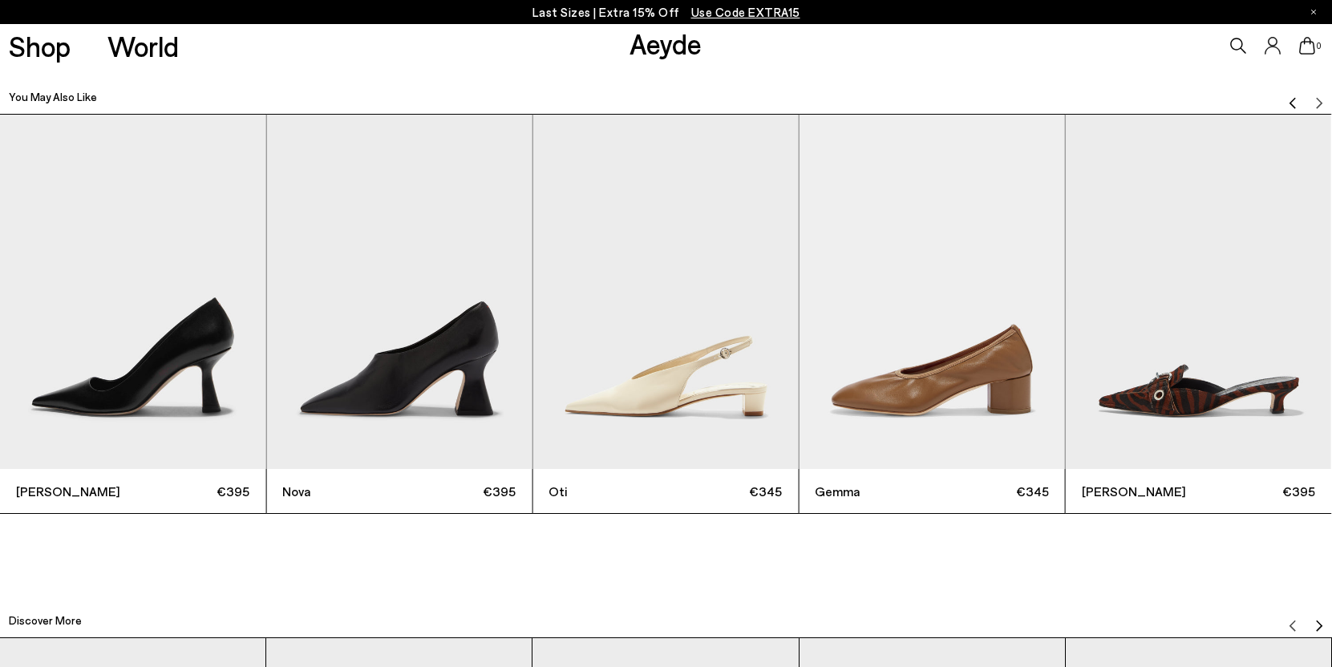
click at [896, 296] on img "11 / 12" at bounding box center [931, 292] width 265 height 354
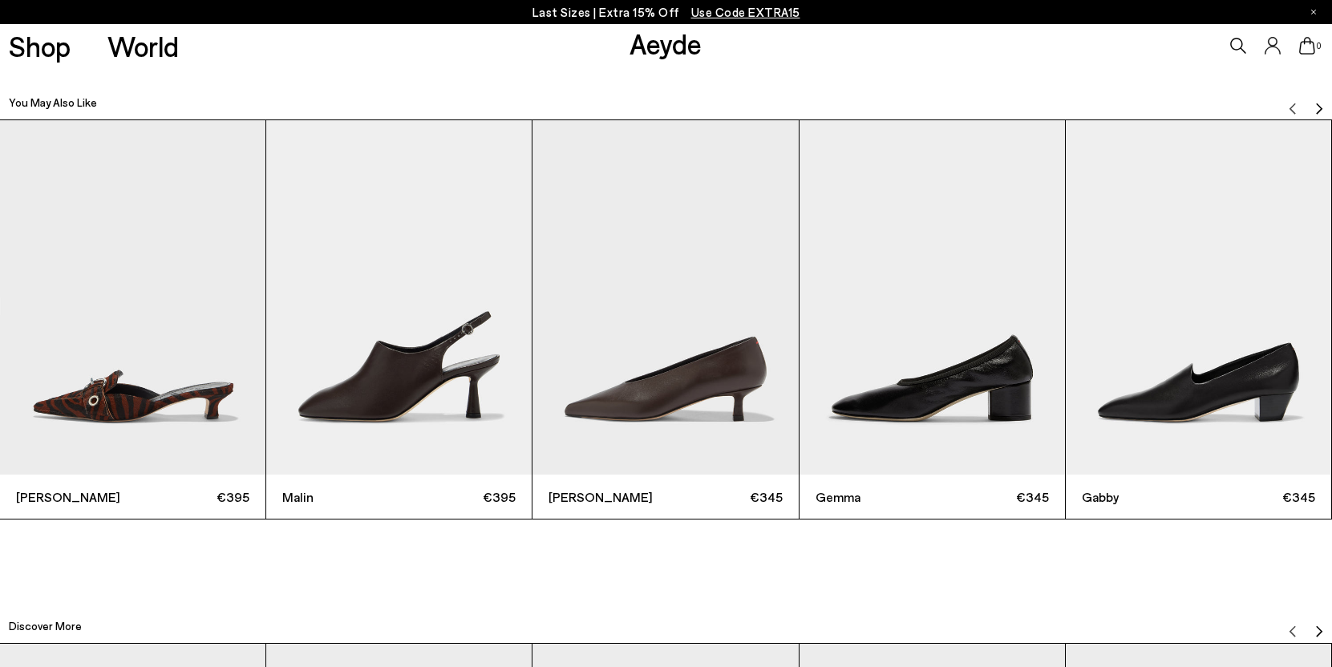
scroll to position [4306, 0]
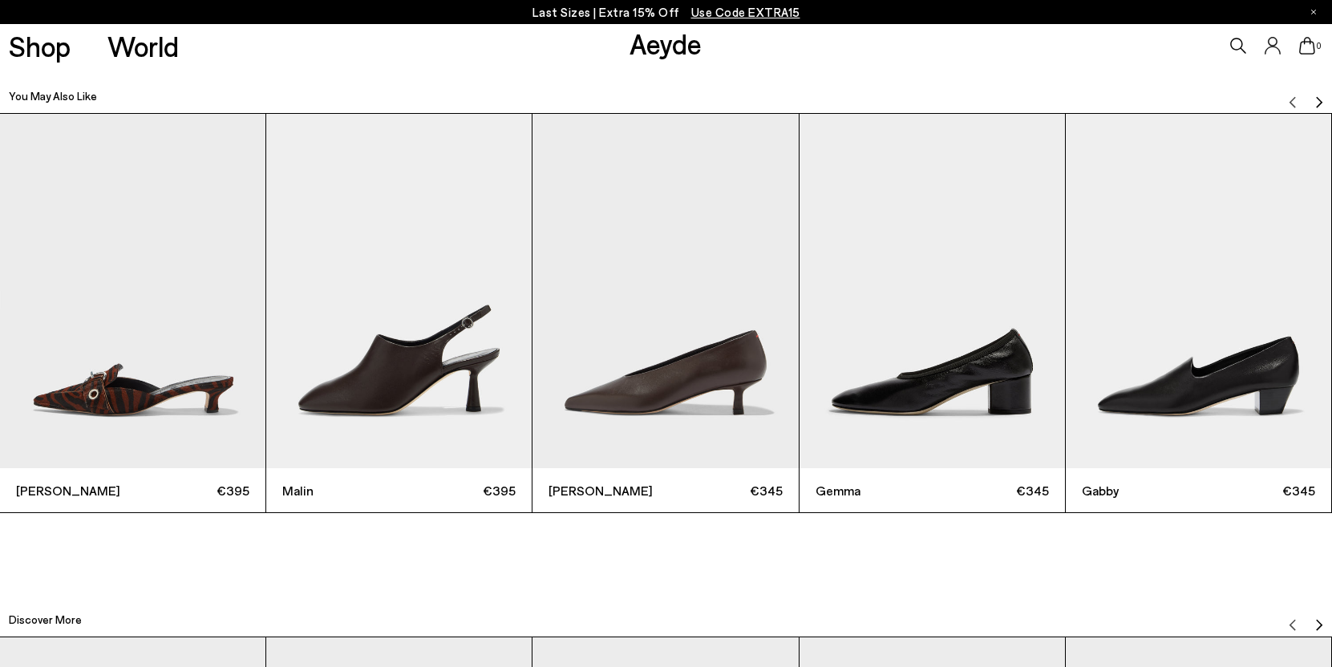
click at [1319, 95] on img "Next slide" at bounding box center [1318, 101] width 13 height 13
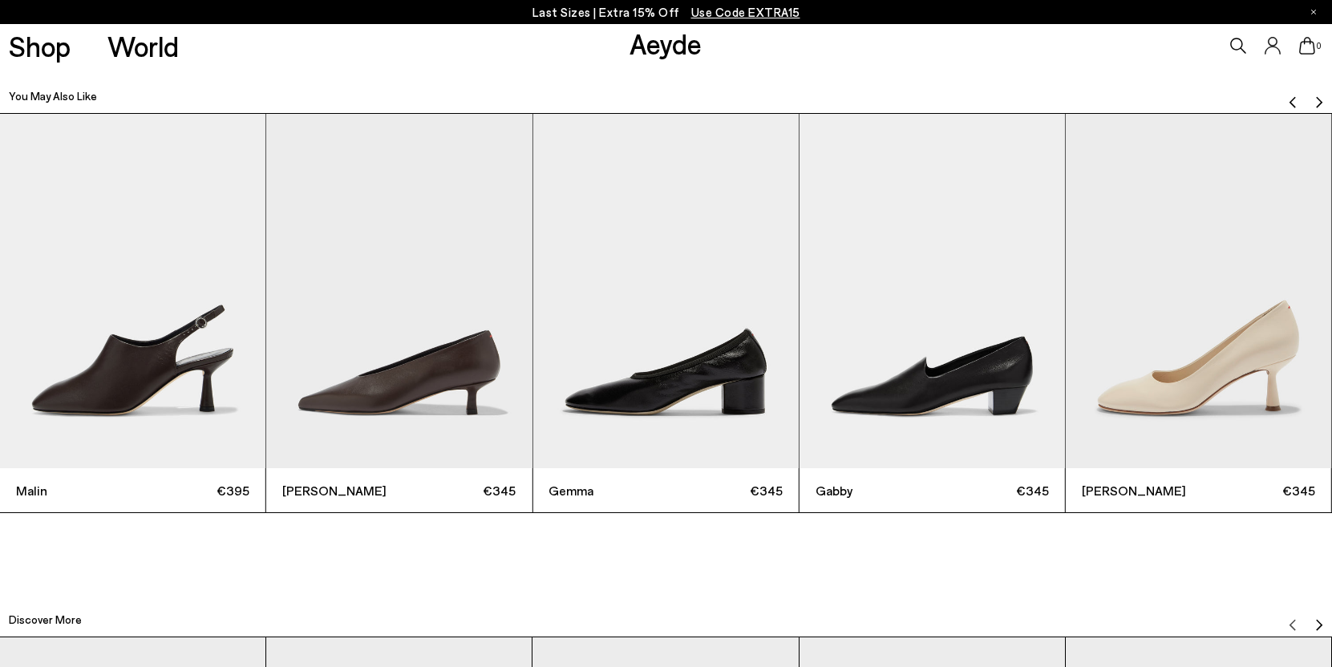
click at [1319, 95] on img "Next slide" at bounding box center [1318, 101] width 13 height 13
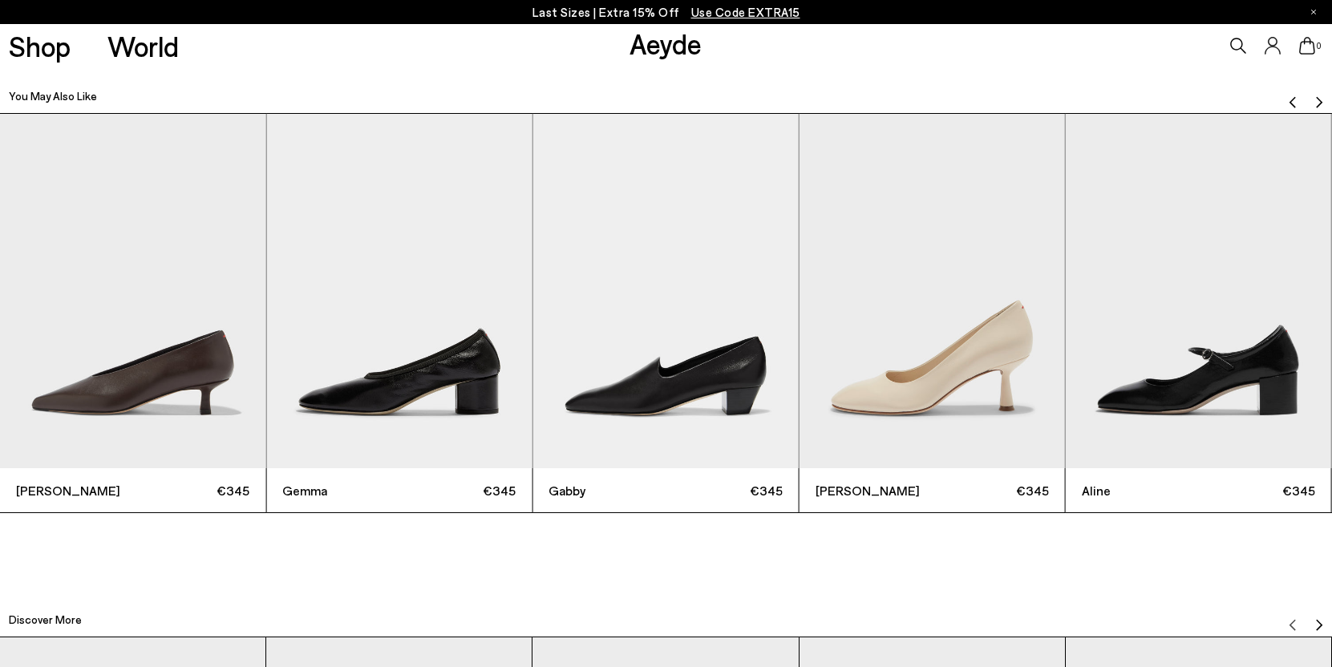
click at [1319, 95] on img "Next slide" at bounding box center [1318, 101] width 13 height 13
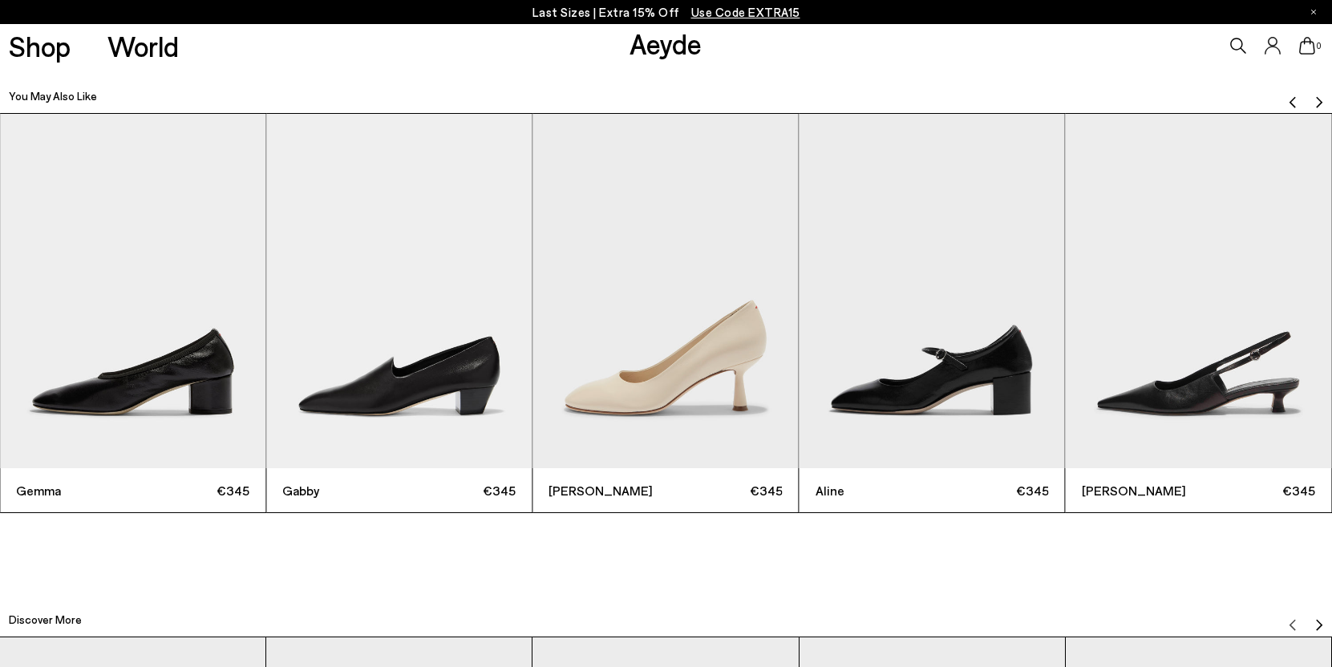
click at [1319, 95] on img "Next slide" at bounding box center [1318, 101] width 13 height 13
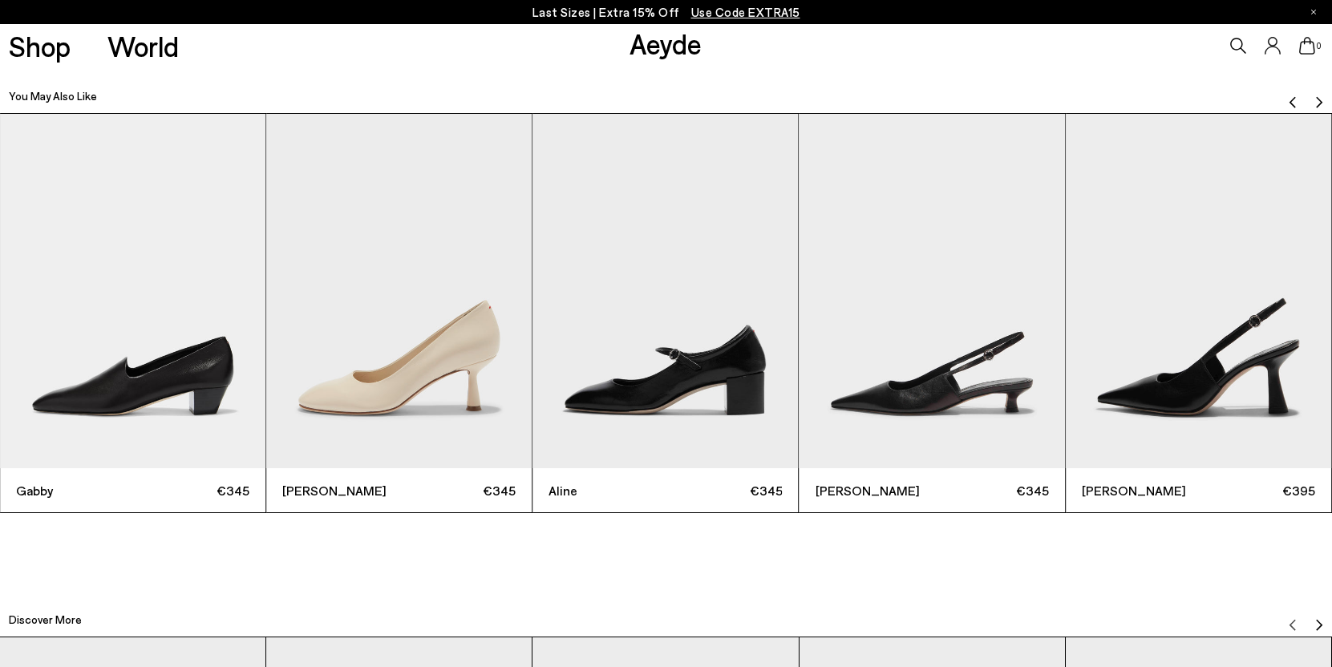
click at [1319, 95] on img "Next slide" at bounding box center [1318, 101] width 13 height 13
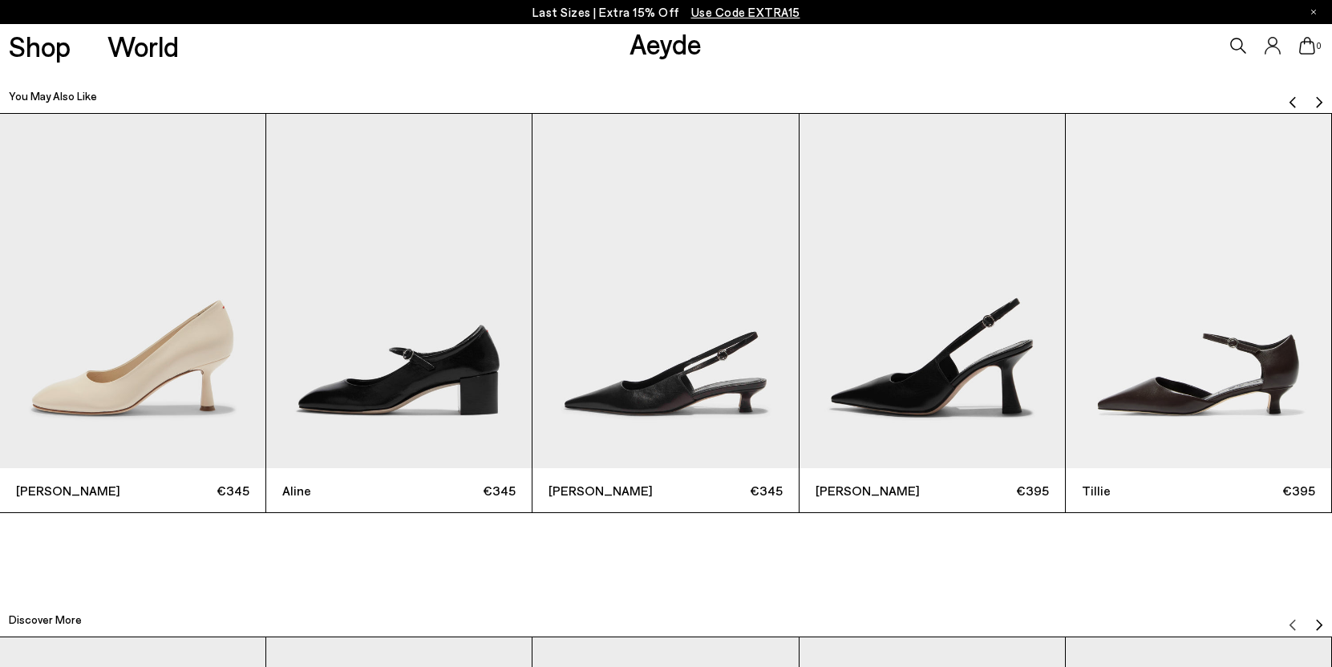
click at [1319, 95] on img "Next slide" at bounding box center [1318, 101] width 13 height 13
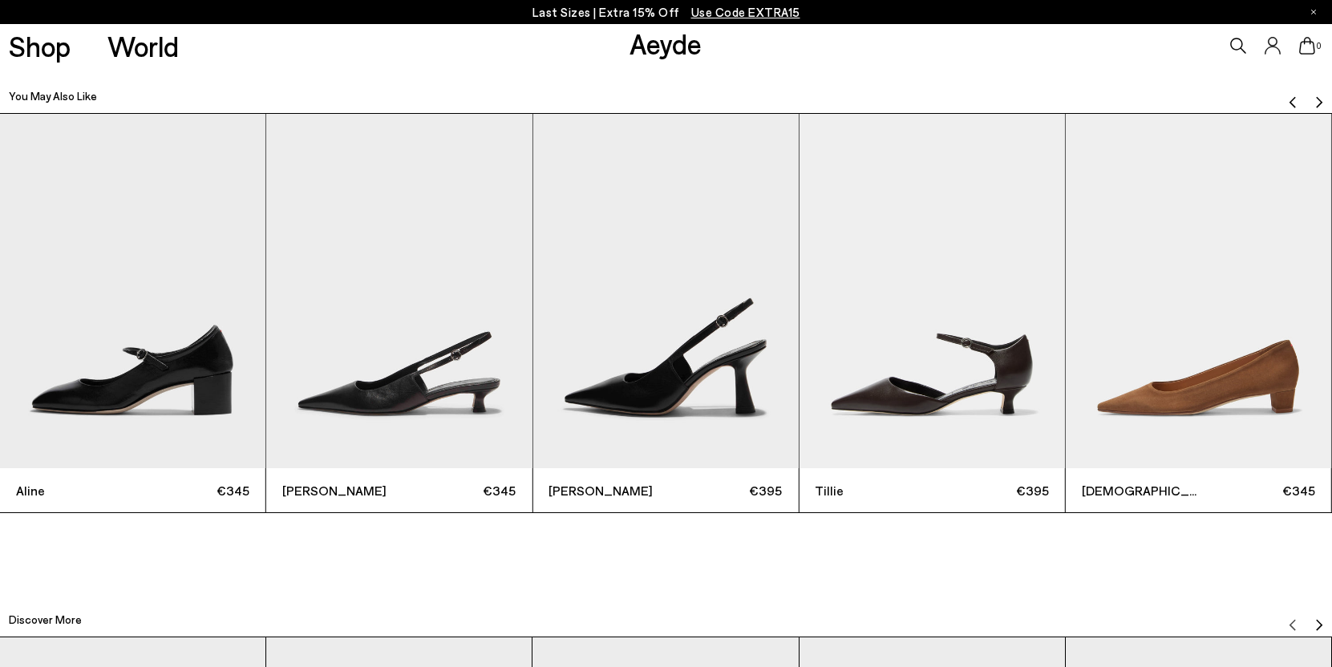
click at [1319, 95] on img "Next slide" at bounding box center [1318, 101] width 13 height 13
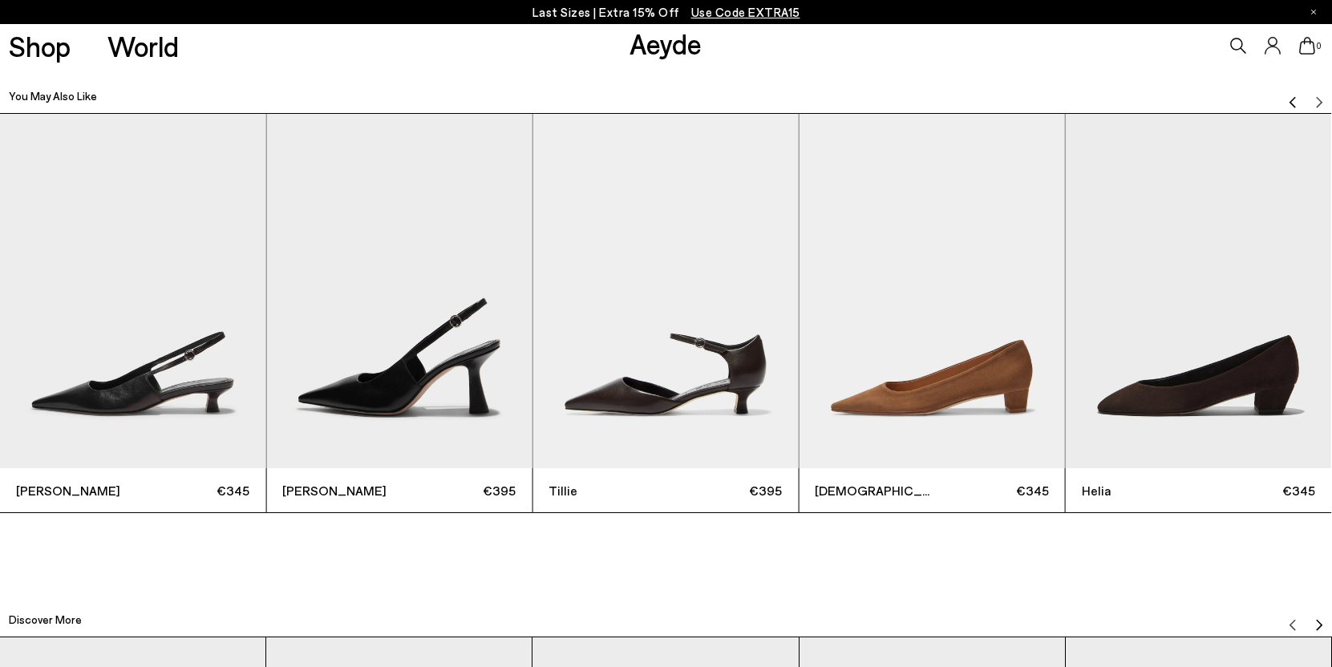
click at [964, 394] on img "11 / 12" at bounding box center [931, 291] width 265 height 354
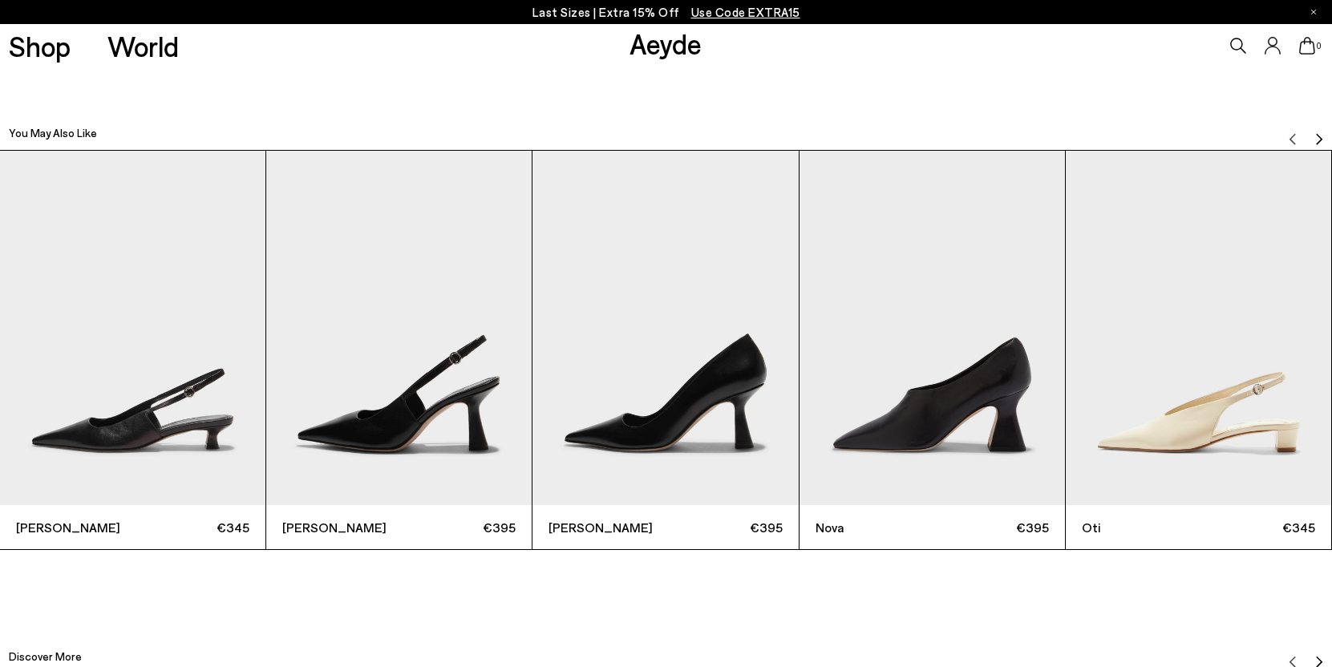
scroll to position [4266, 0]
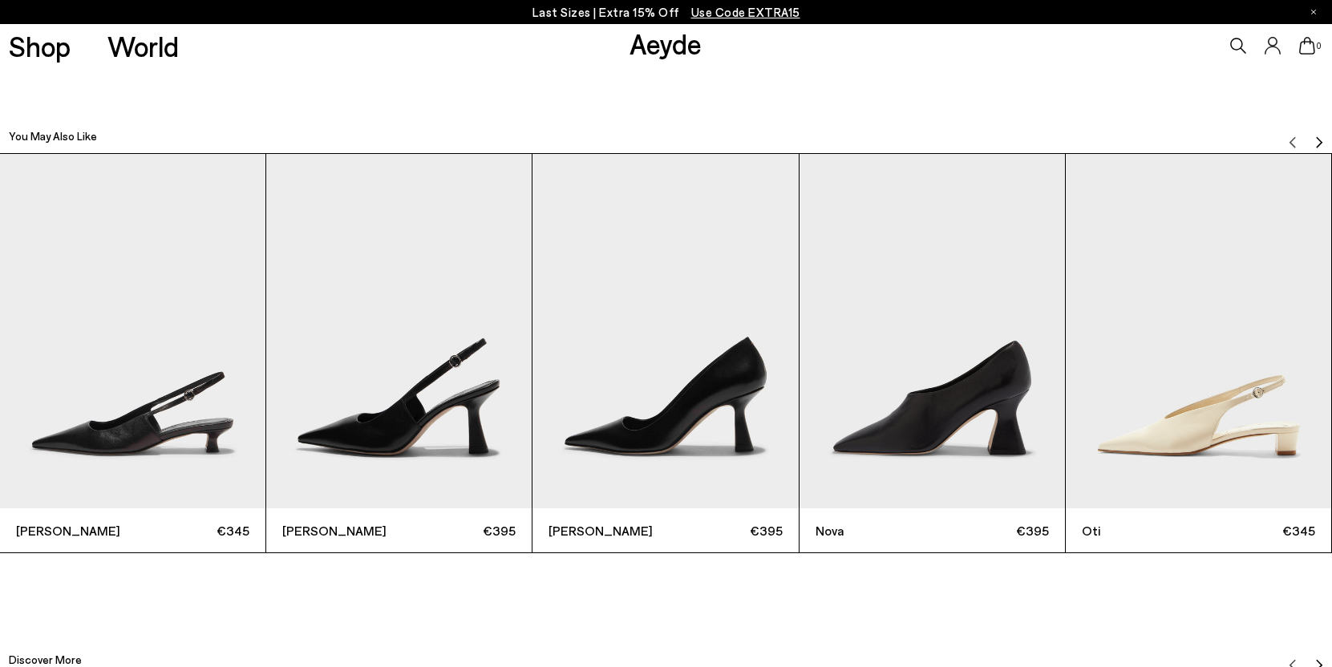
click at [1312, 135] on img "Next slide" at bounding box center [1318, 141] width 13 height 13
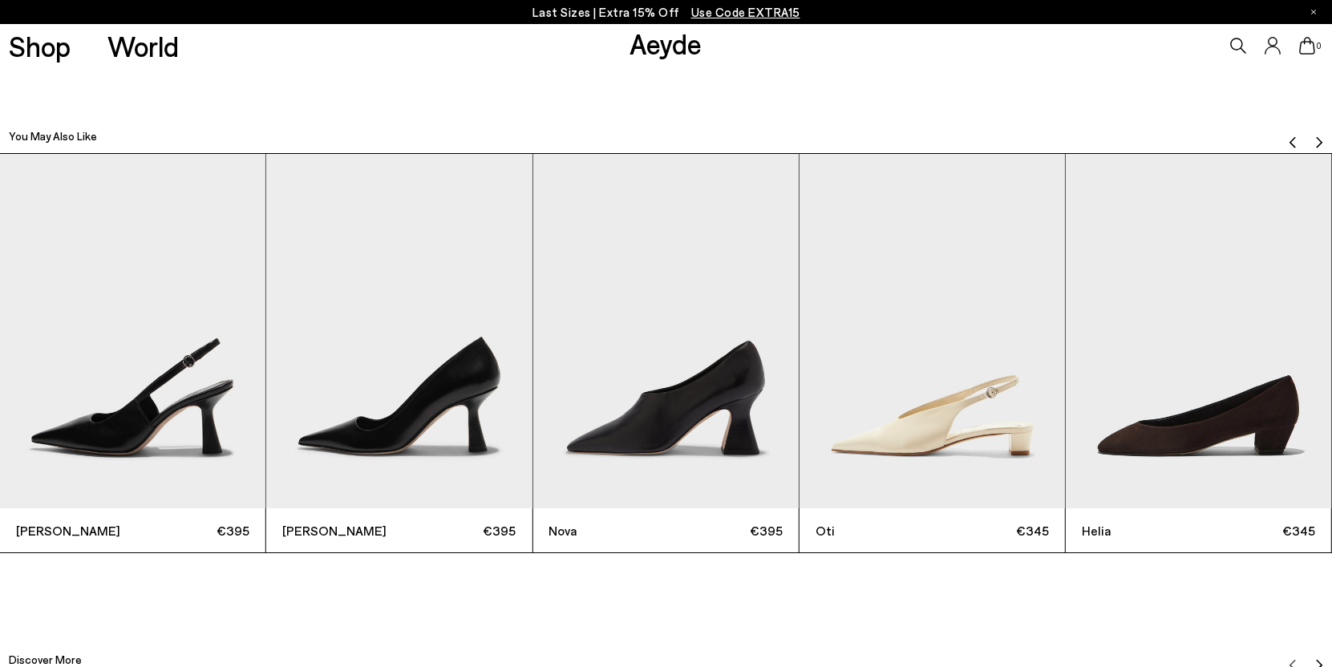
click at [1312, 135] on img "Next slide" at bounding box center [1318, 141] width 13 height 13
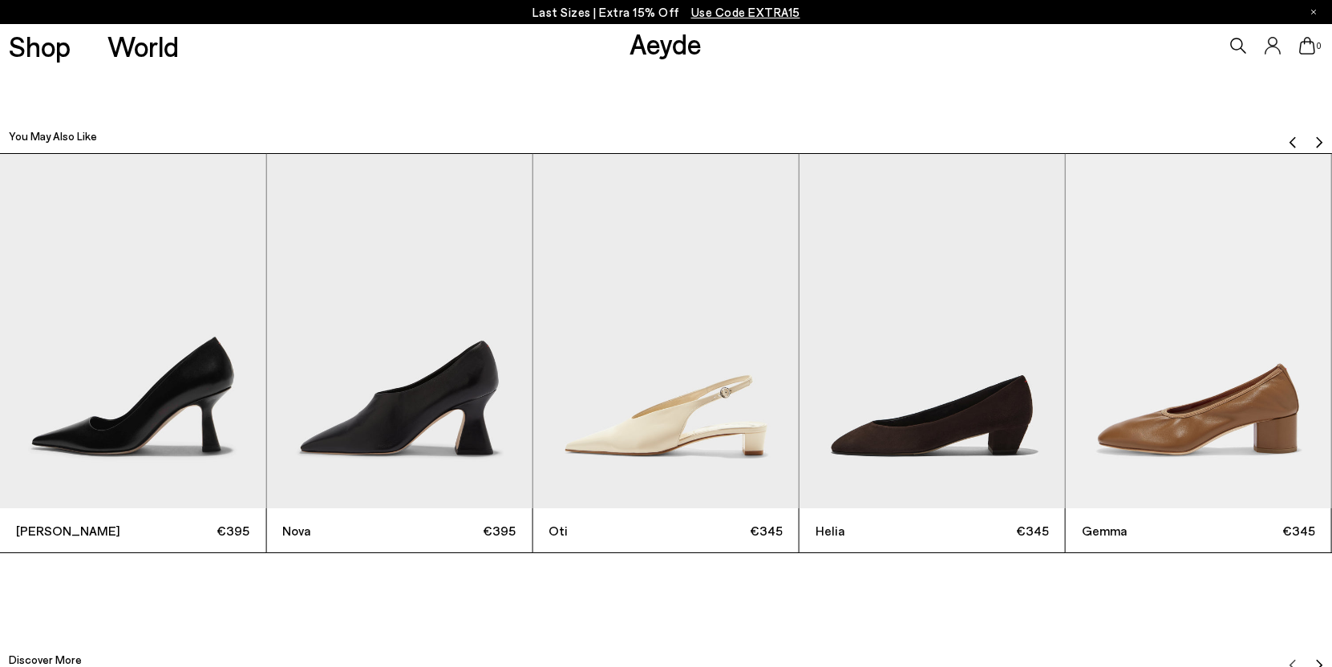
click at [1312, 135] on img "Next slide" at bounding box center [1318, 141] width 13 height 13
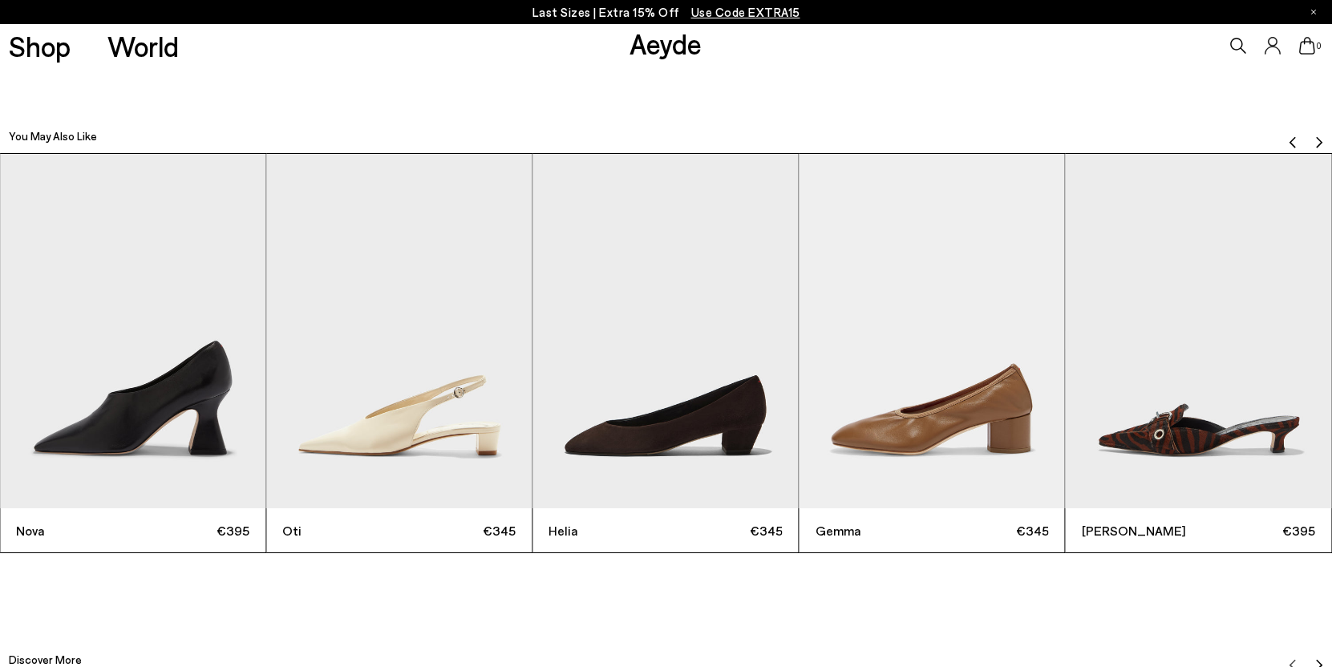
click at [1312, 135] on img "Next slide" at bounding box center [1318, 141] width 13 height 13
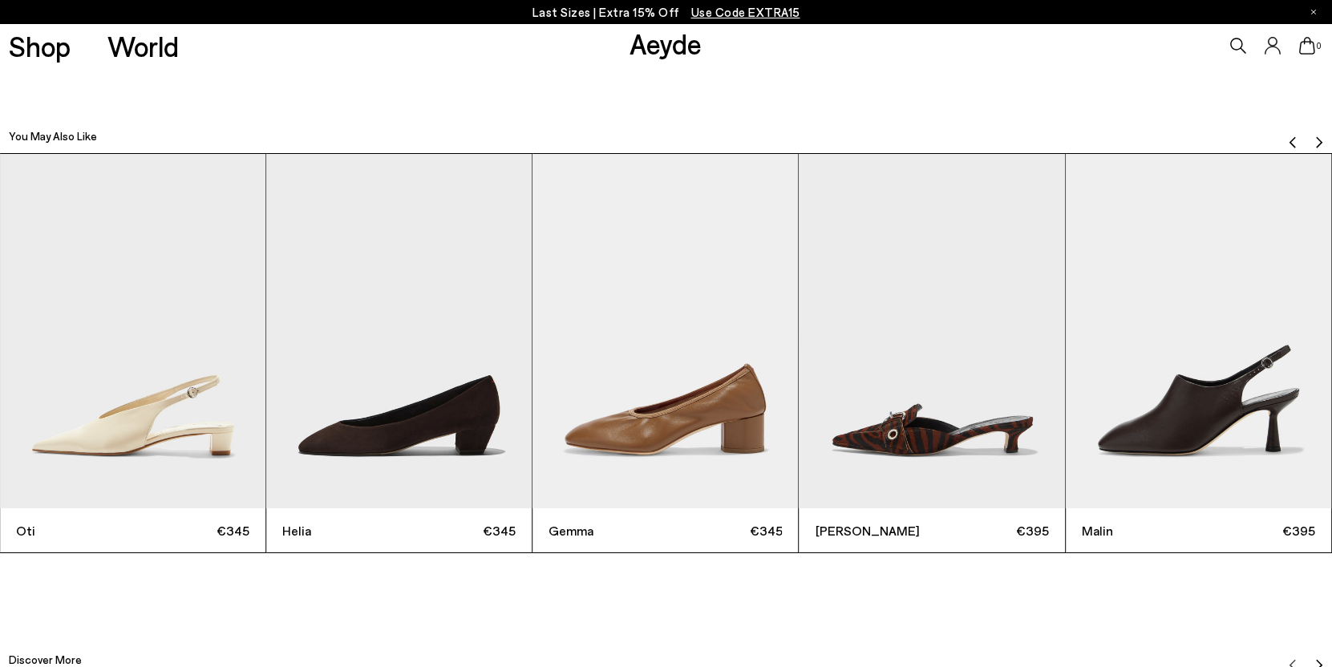
click at [1312, 135] on img "Next slide" at bounding box center [1318, 141] width 13 height 13
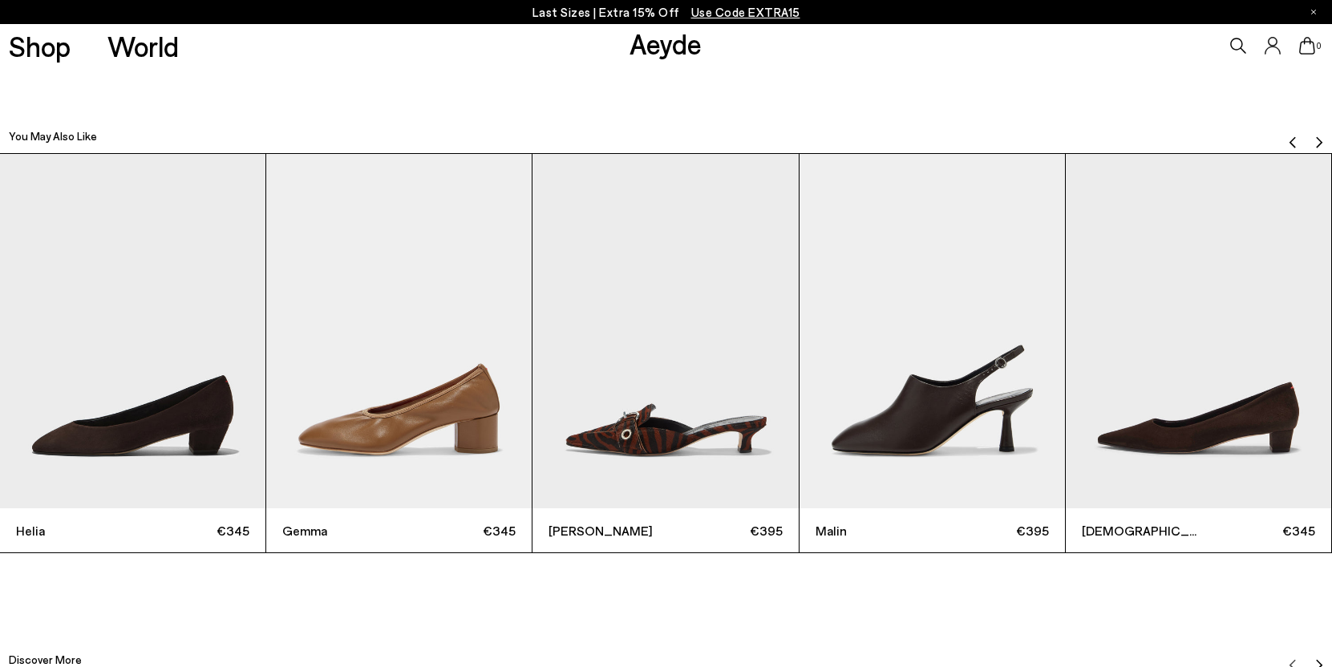
click at [1312, 135] on img "Next slide" at bounding box center [1318, 141] width 13 height 13
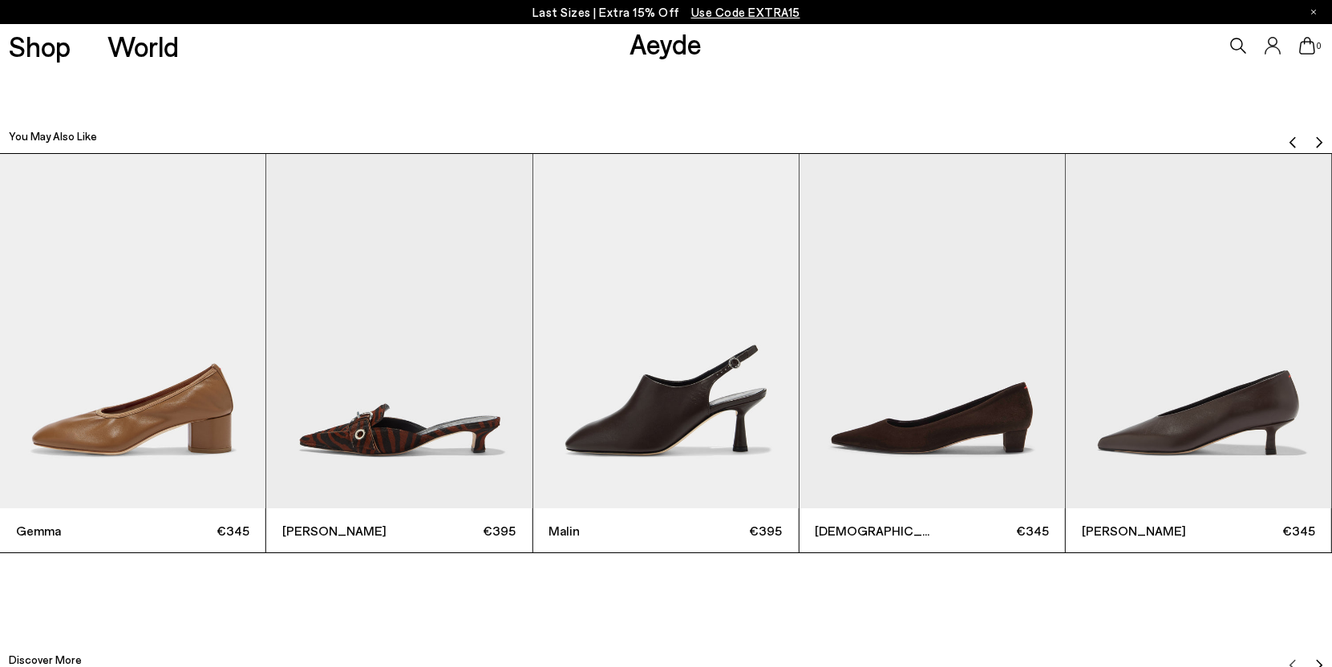
click at [1312, 135] on img "Next slide" at bounding box center [1318, 141] width 13 height 13
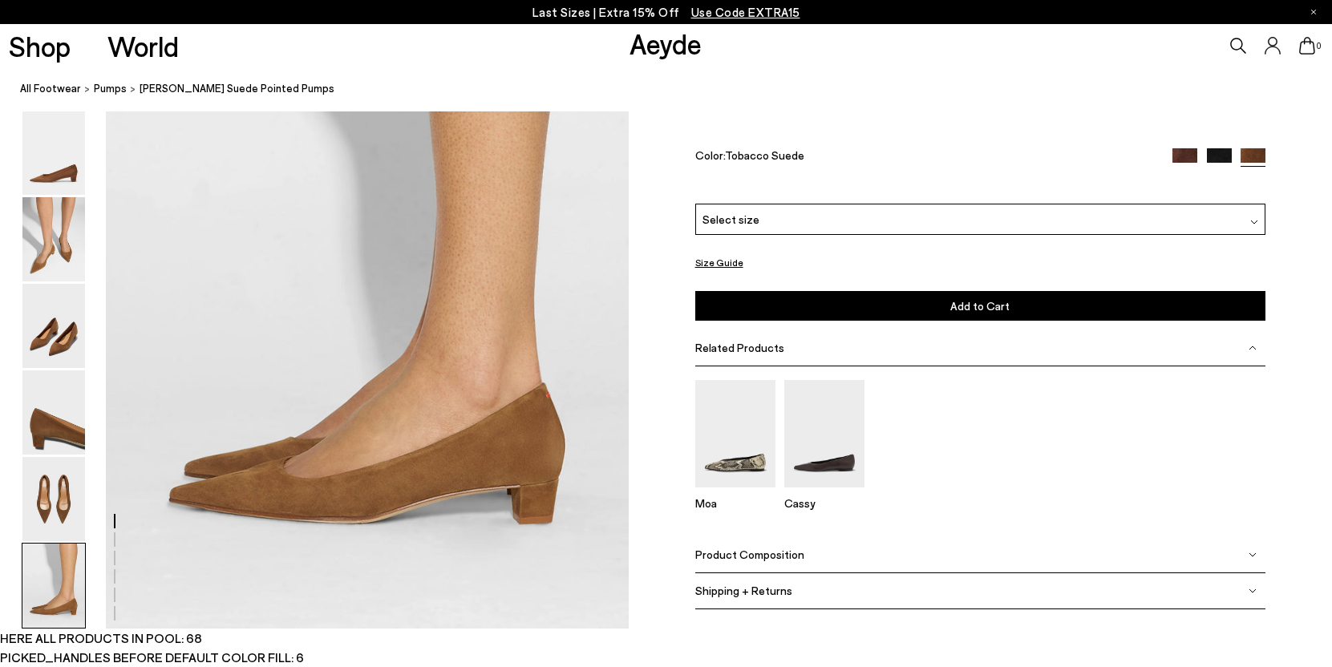
scroll to position [3396, 0]
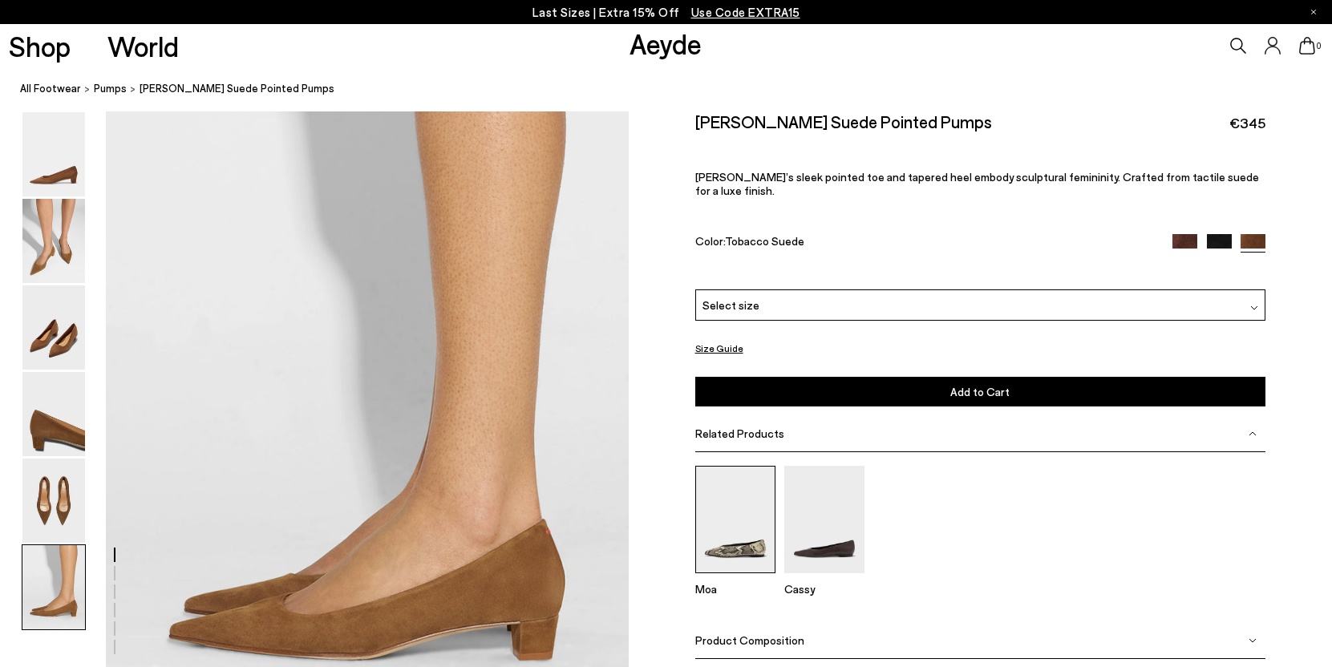
click at [748, 491] on img at bounding box center [735, 519] width 80 height 107
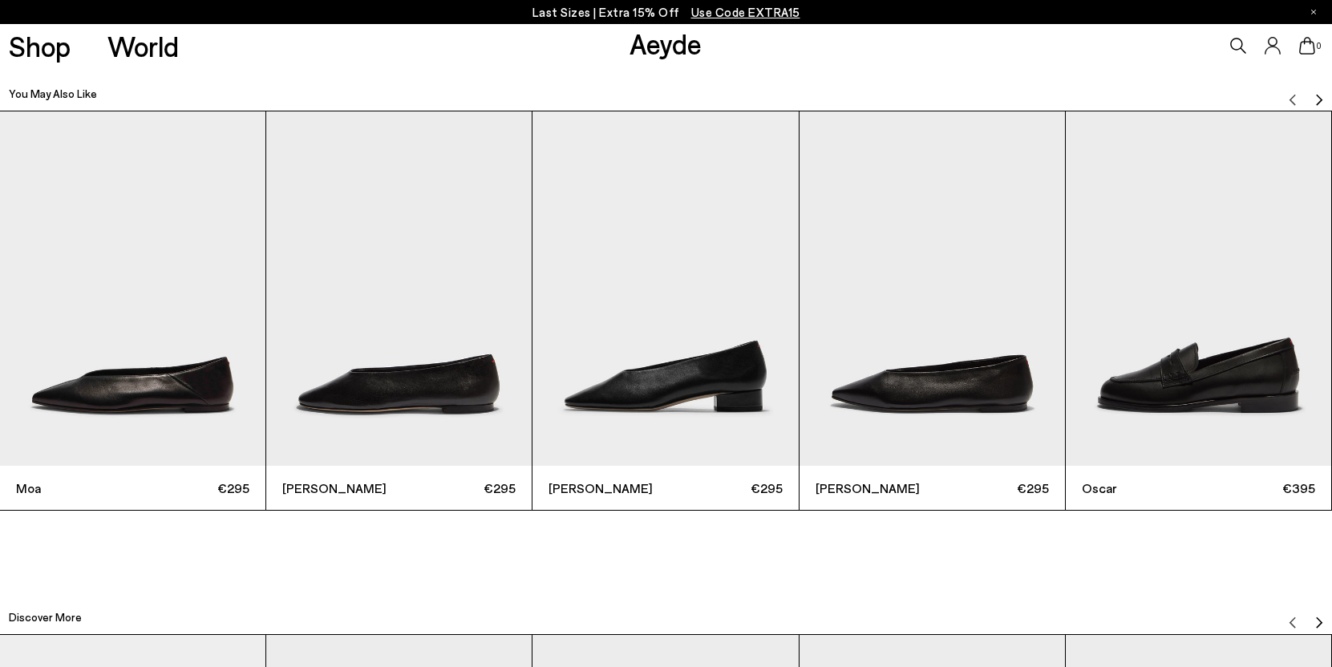
scroll to position [4299, 0]
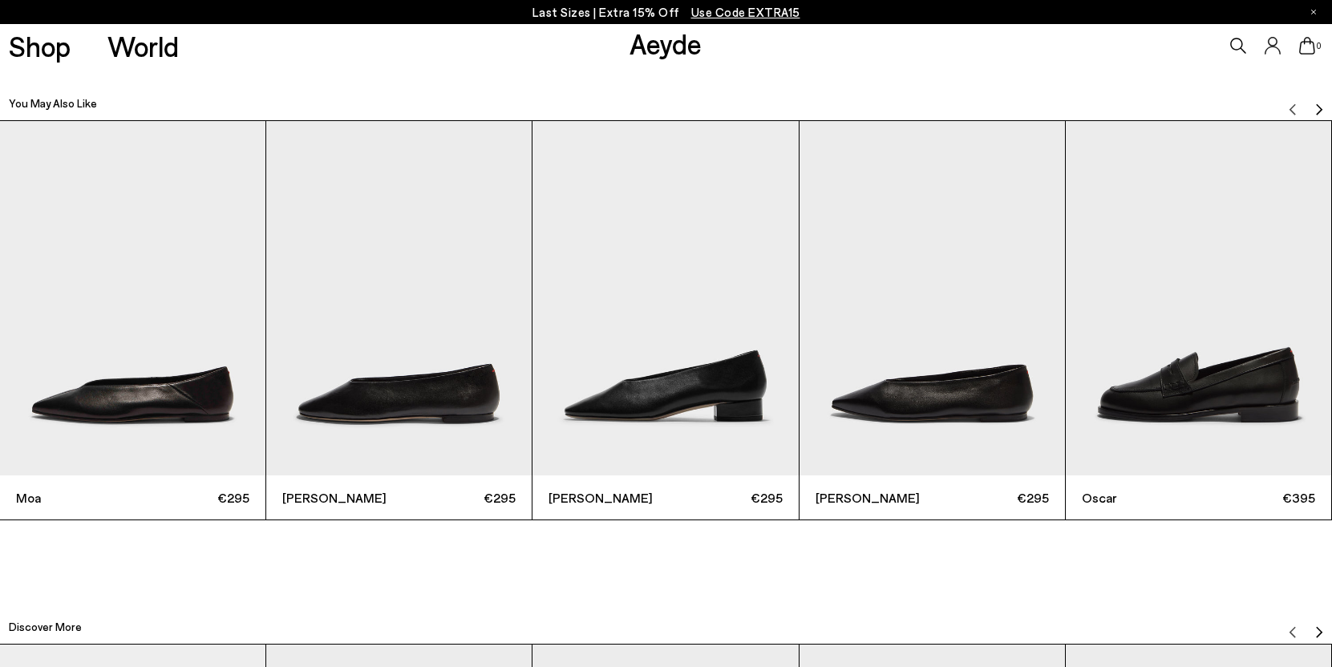
click at [1318, 103] on img "Next slide" at bounding box center [1318, 109] width 13 height 13
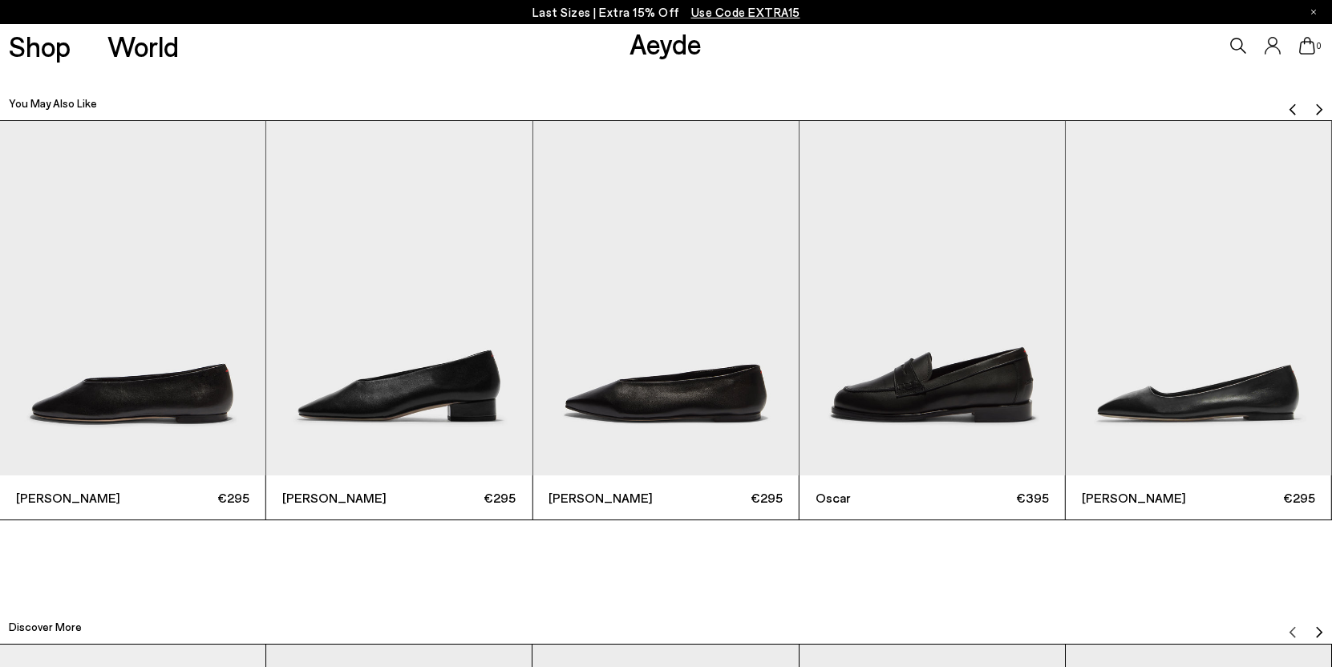
click at [1318, 103] on img "Next slide" at bounding box center [1318, 109] width 13 height 13
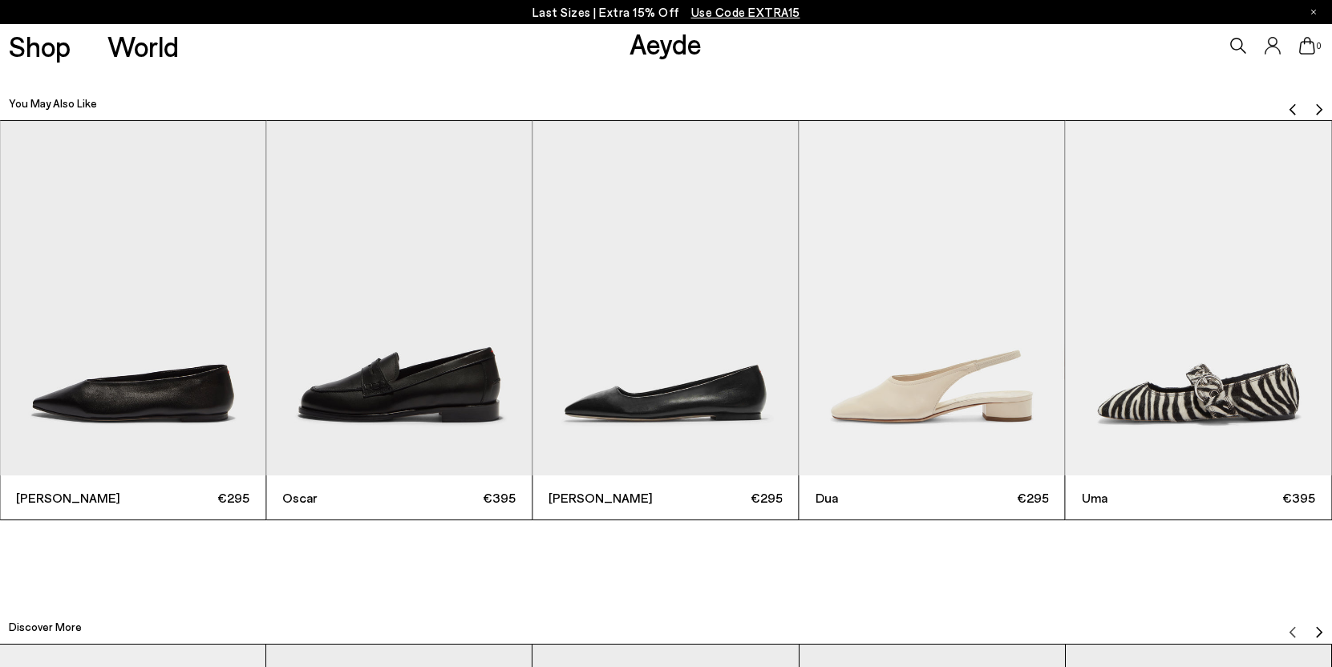
click at [1318, 103] on img "Next slide" at bounding box center [1318, 109] width 13 height 13
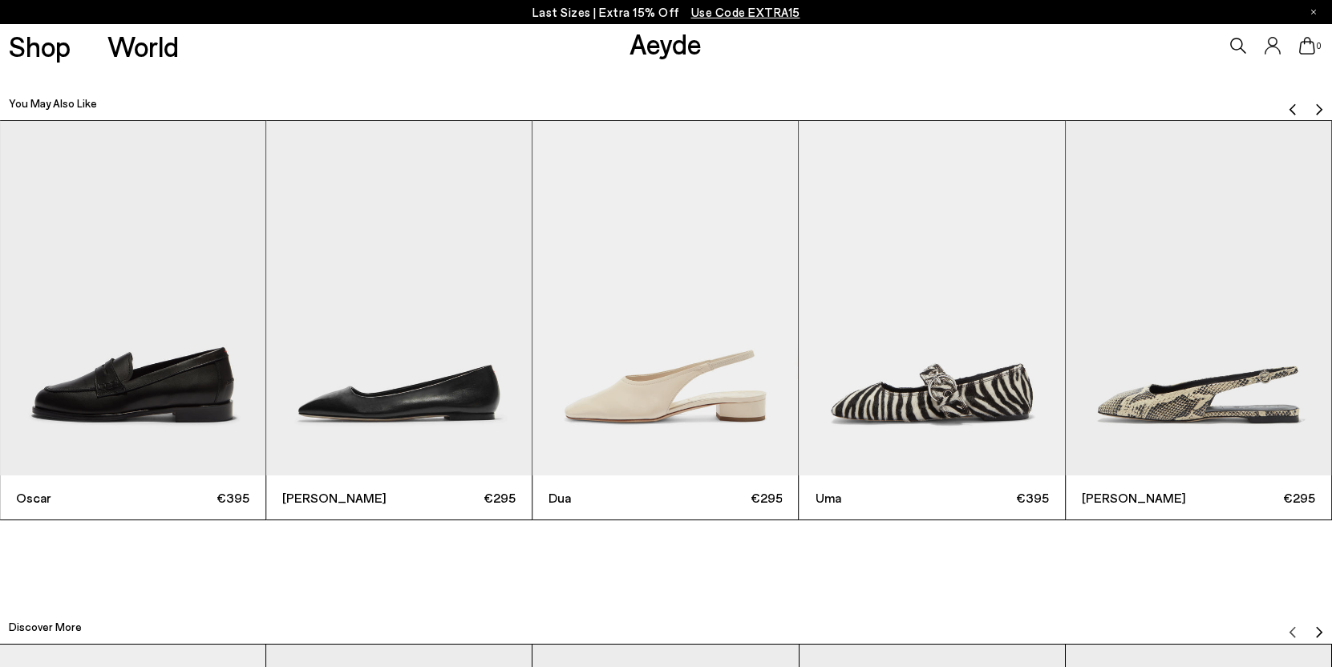
click at [1318, 103] on img "Next slide" at bounding box center [1318, 109] width 13 height 13
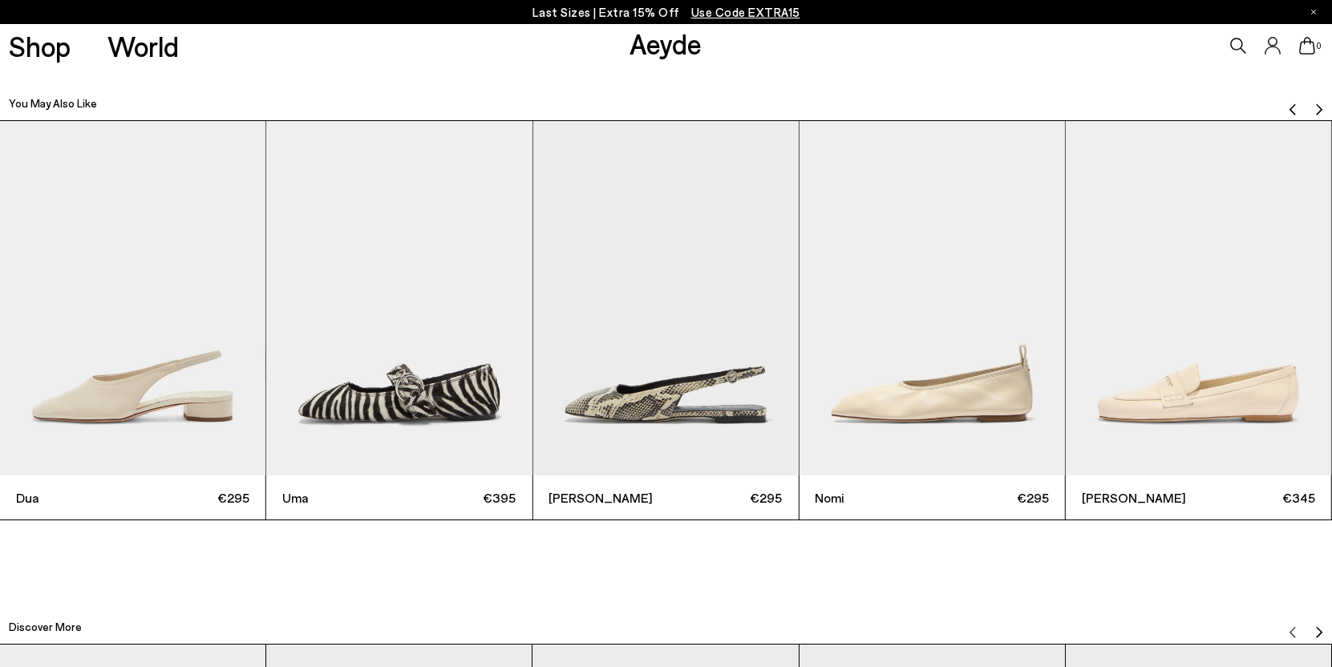
click at [1318, 103] on img "Next slide" at bounding box center [1318, 109] width 13 height 13
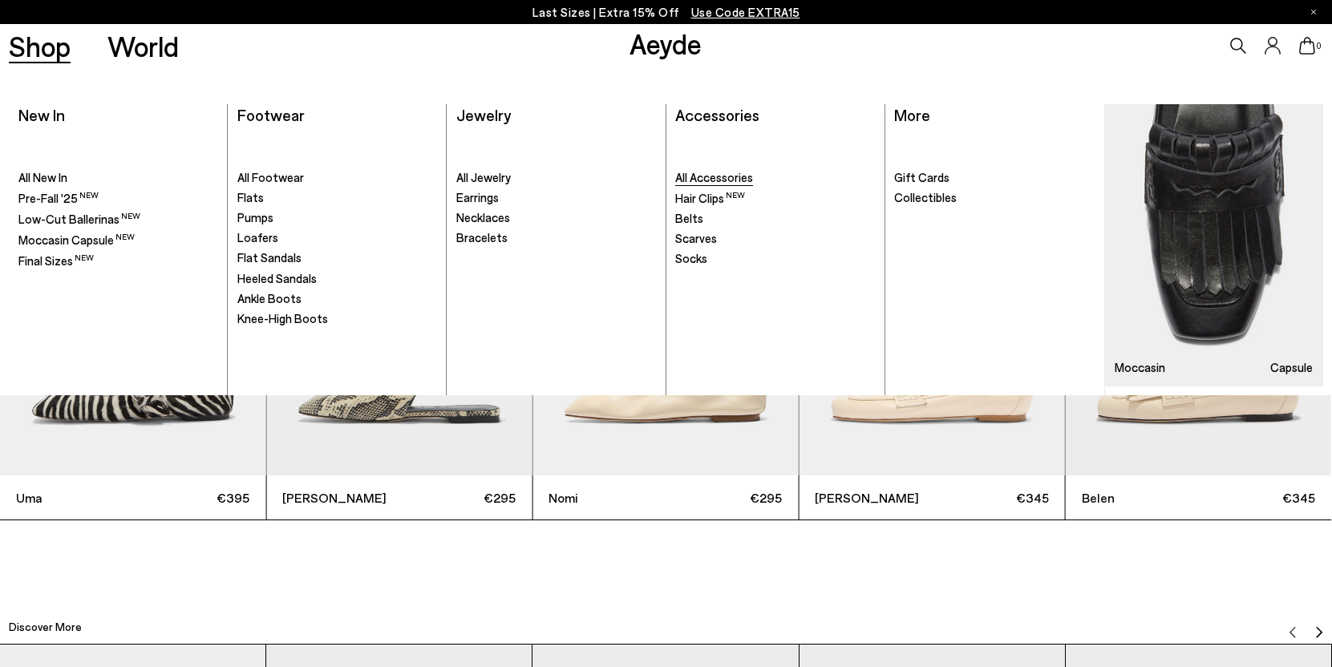
click at [702, 179] on span "All Accessories" at bounding box center [714, 177] width 78 height 14
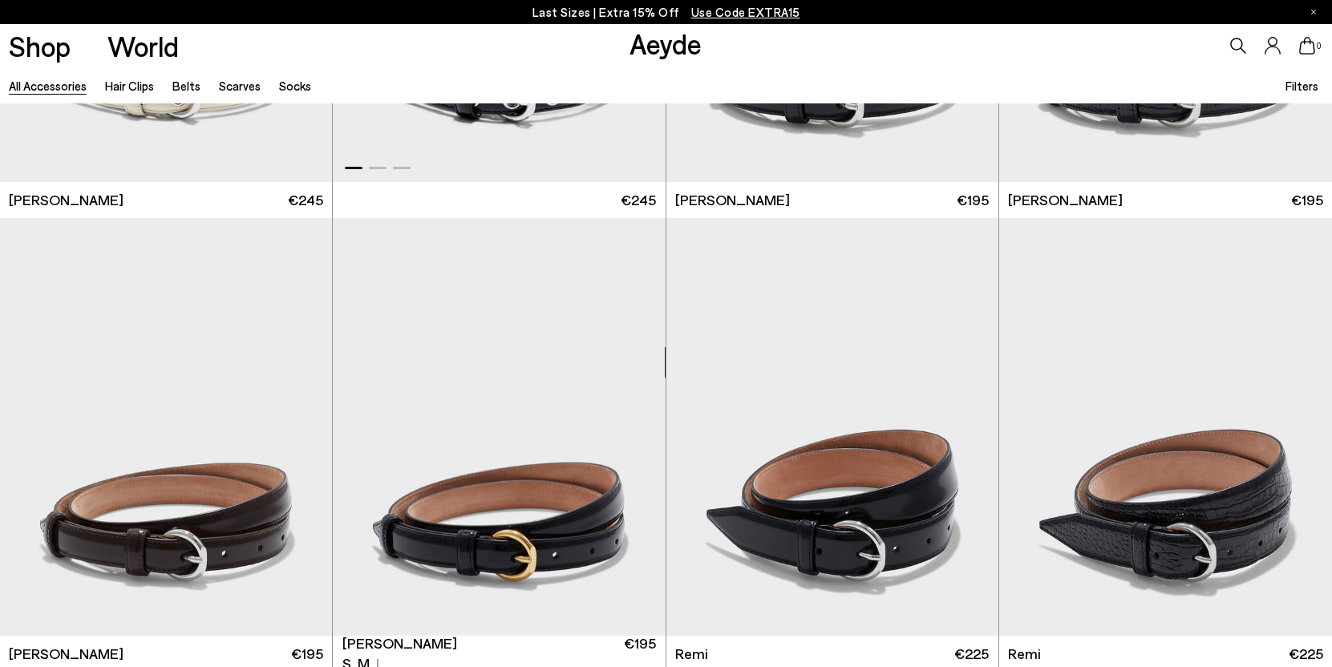
scroll to position [464, 0]
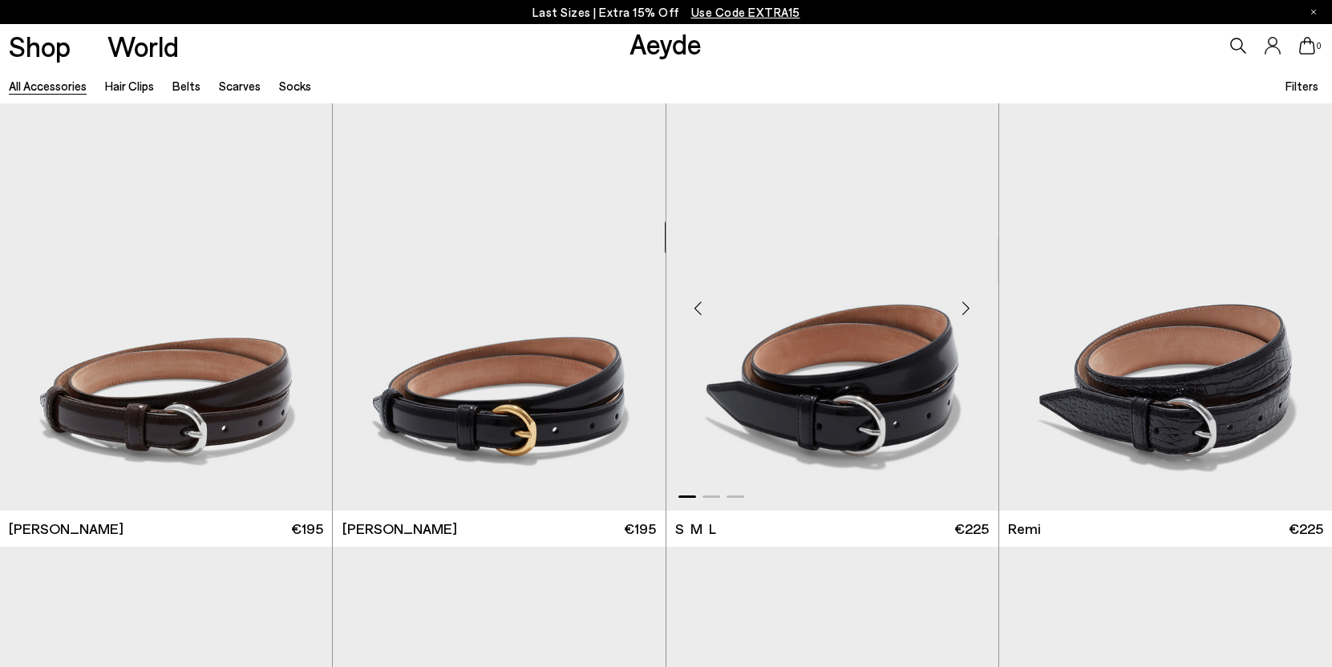
click at [815, 368] on img "1 / 3" at bounding box center [832, 302] width 332 height 418
click at [871, 415] on img "1 / 3" at bounding box center [832, 302] width 332 height 418
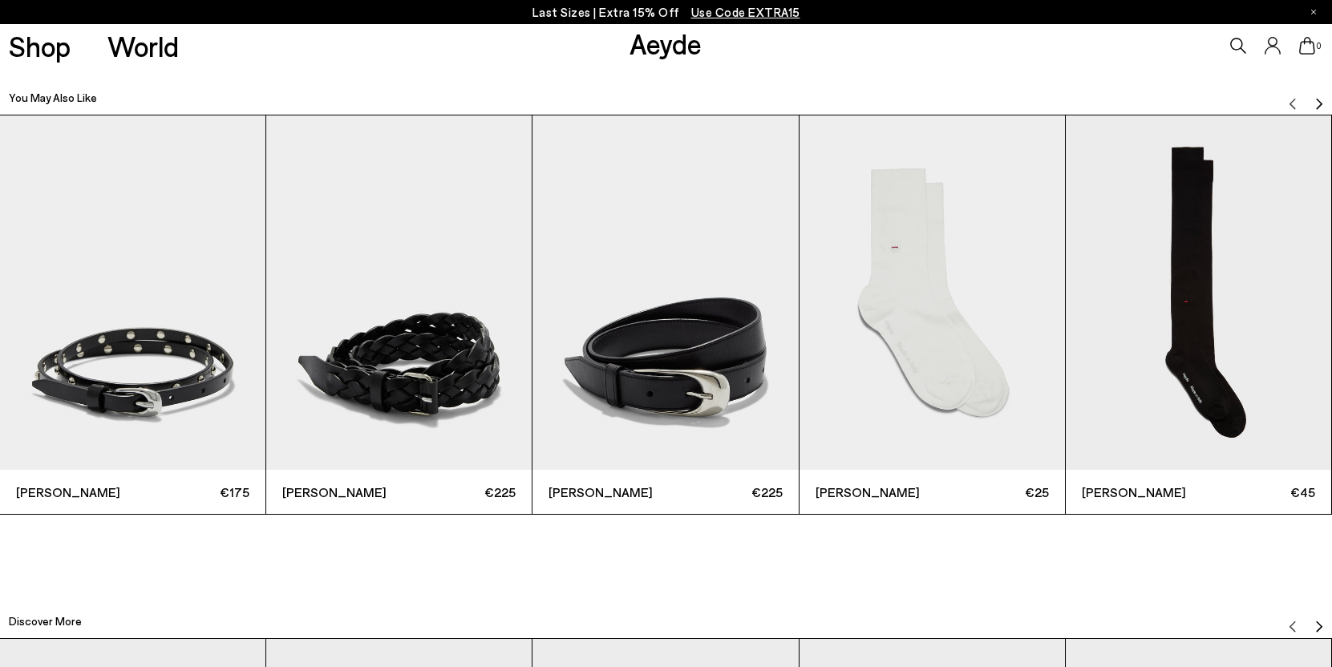
scroll to position [2195, 0]
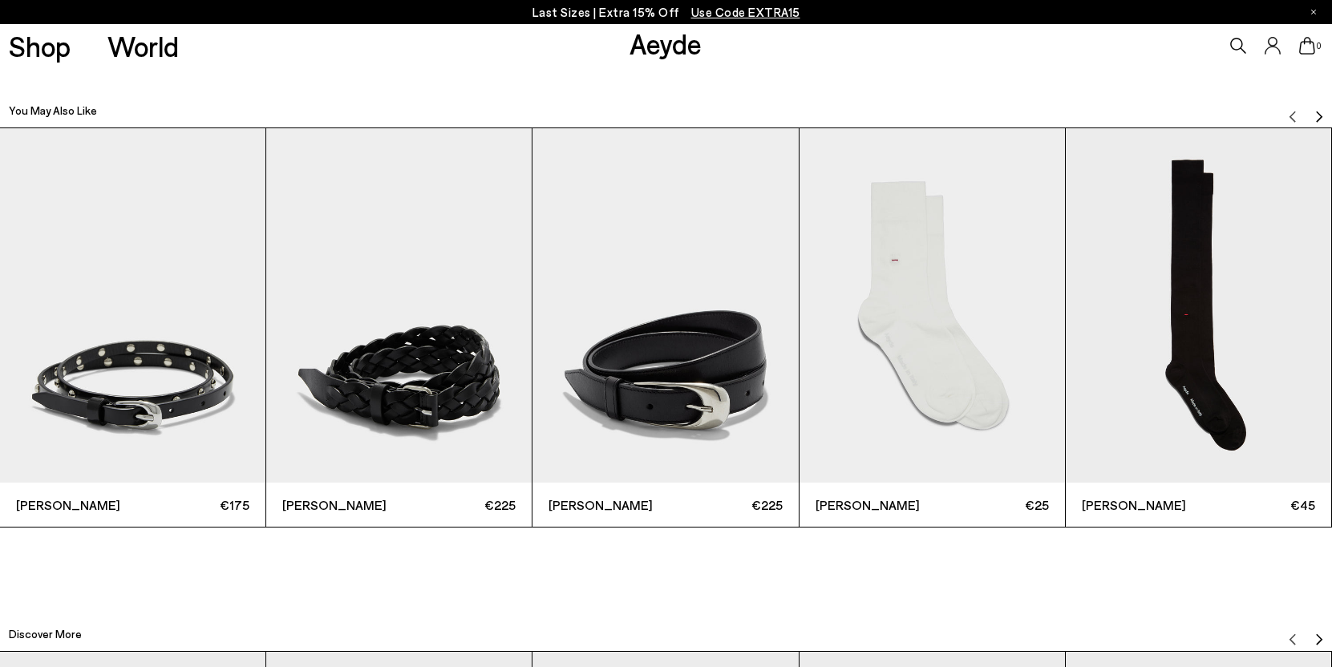
click at [1316, 113] on img "Next slide" at bounding box center [1318, 116] width 13 height 13
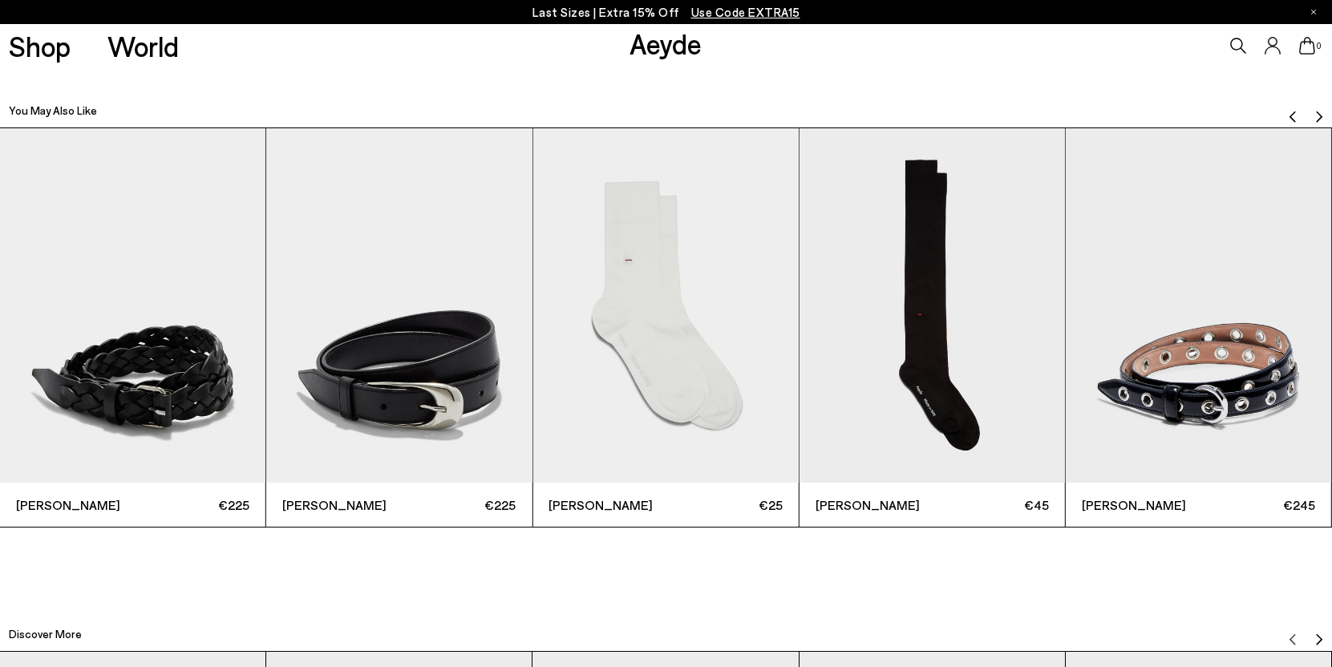
click at [1316, 113] on img "Next slide" at bounding box center [1318, 116] width 13 height 13
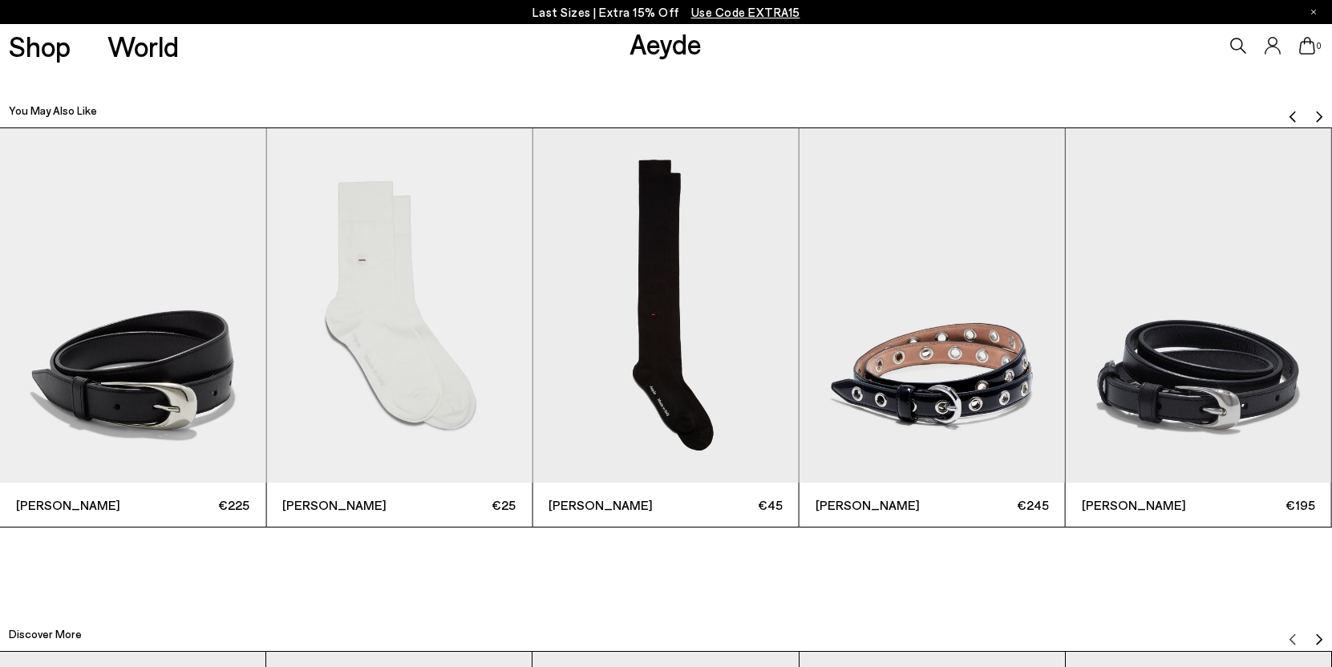
click at [1316, 113] on img "Next slide" at bounding box center [1318, 116] width 13 height 13
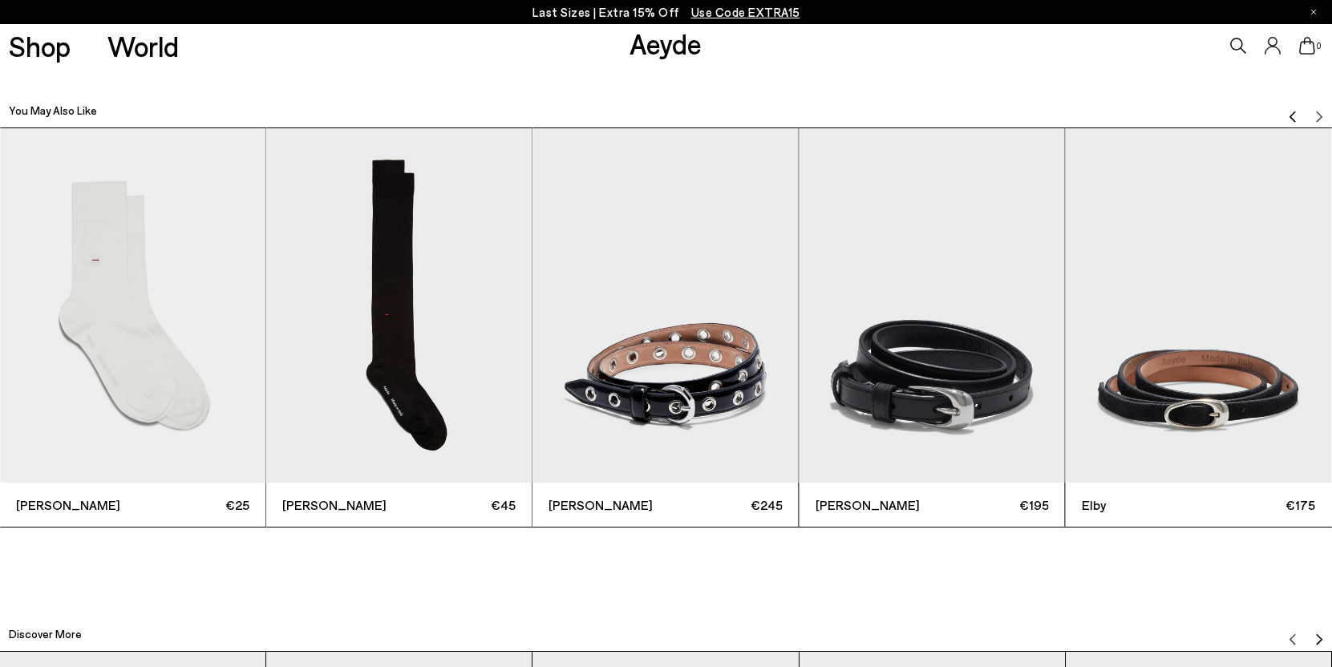
click at [1295, 115] on img "Previous slide" at bounding box center [1292, 116] width 13 height 13
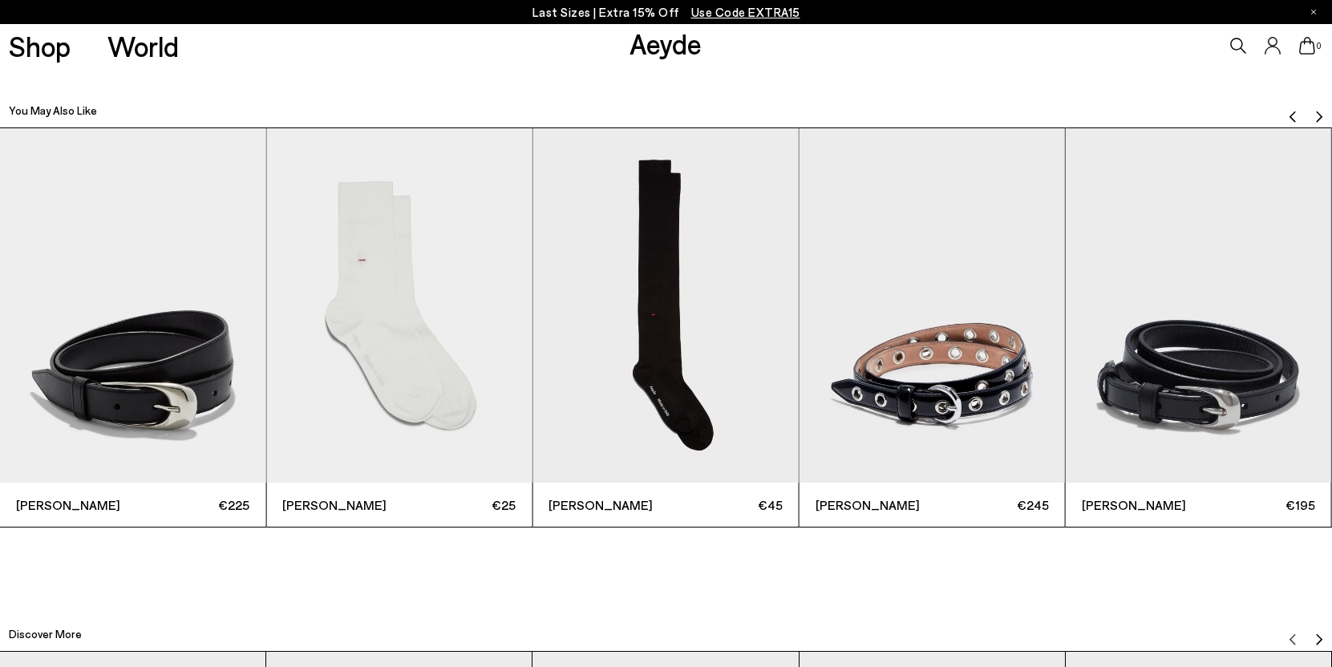
click at [1295, 115] on img "Previous slide" at bounding box center [1292, 116] width 13 height 13
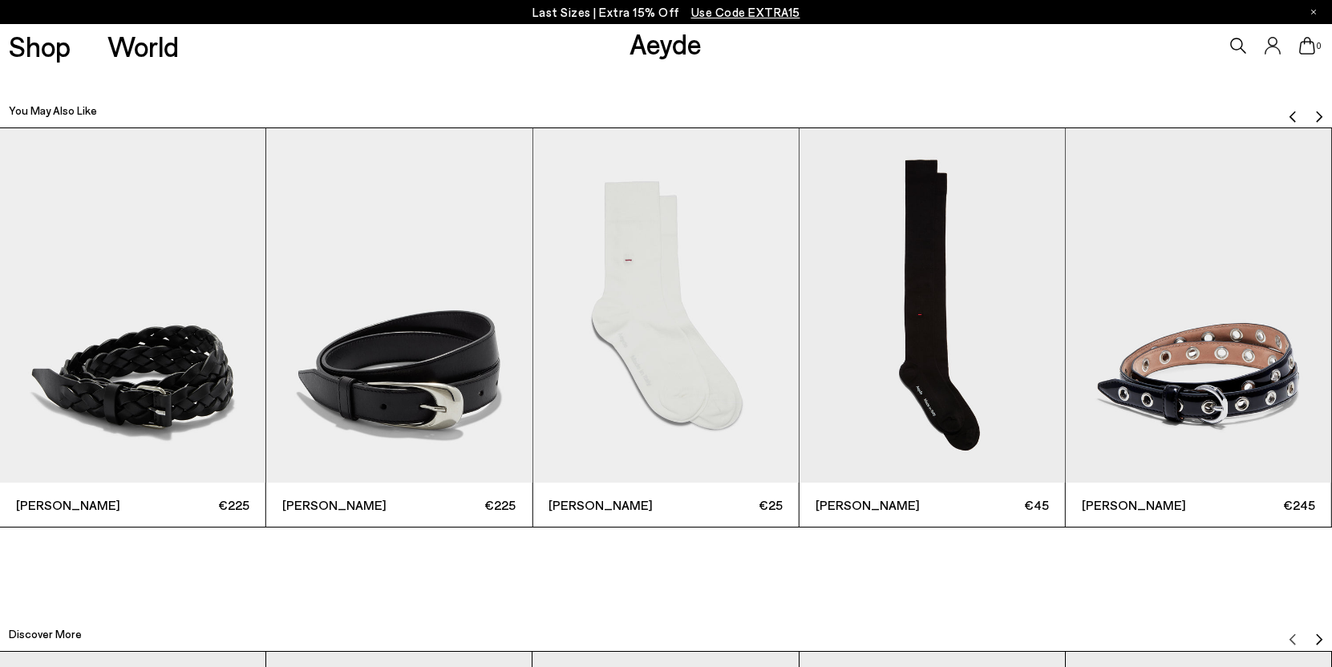
click at [1295, 115] on img "Previous slide" at bounding box center [1292, 116] width 13 height 13
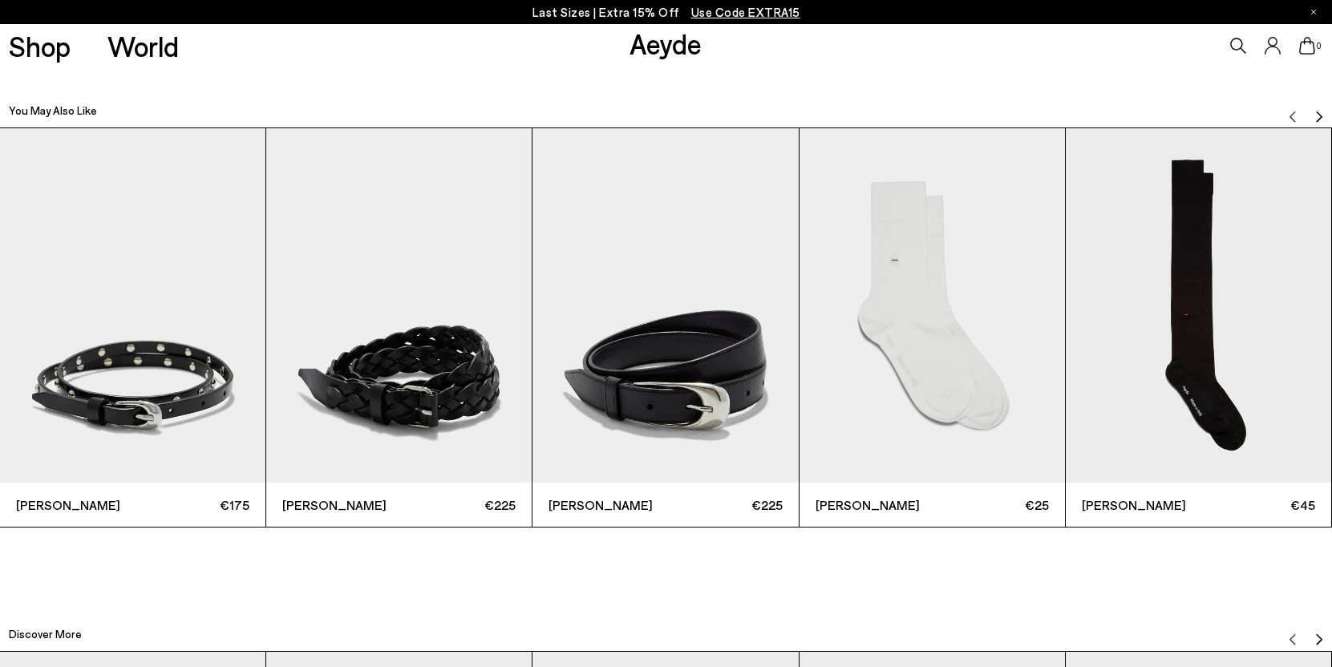
click at [1318, 112] on img "Next slide" at bounding box center [1318, 116] width 13 height 13
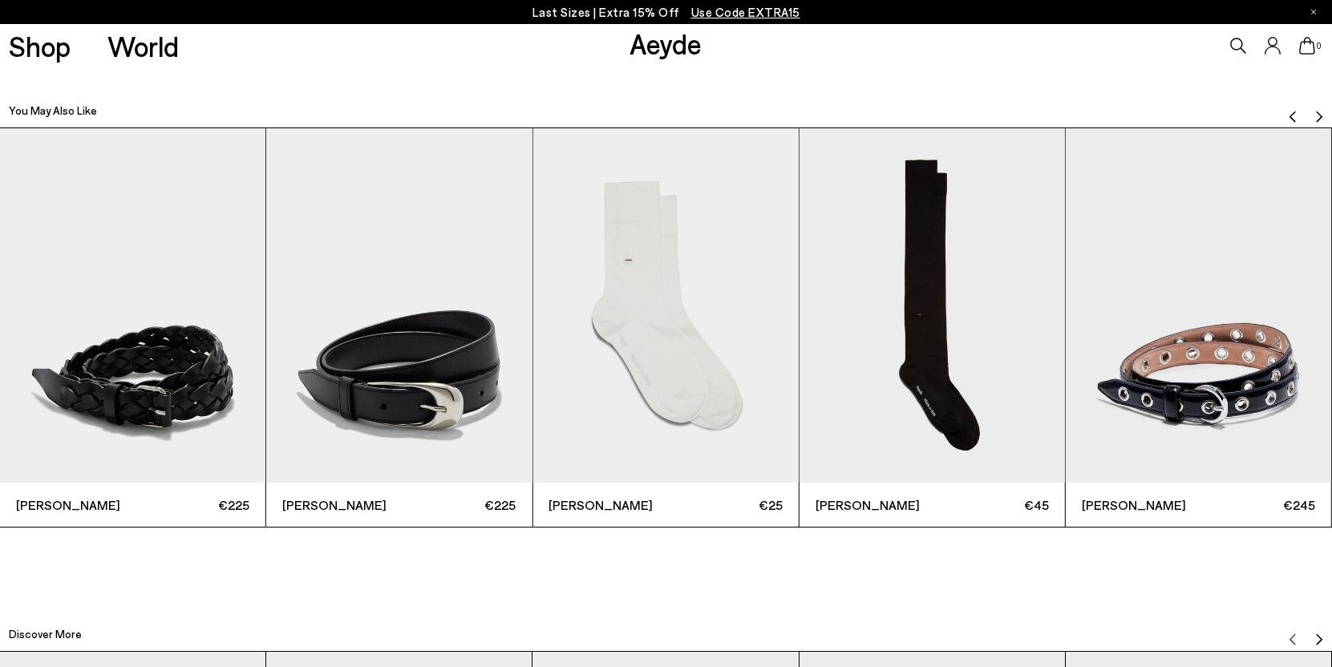
click at [1318, 112] on img "Next slide" at bounding box center [1318, 116] width 13 height 13
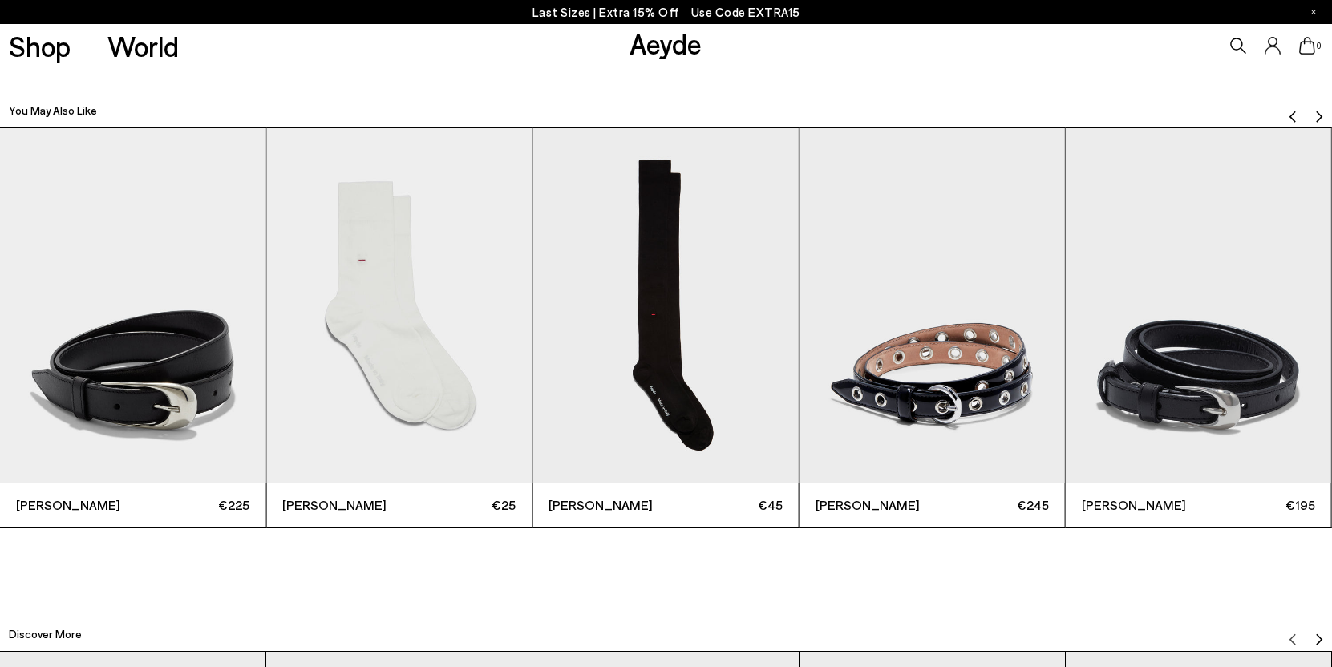
click at [1318, 112] on img "Next slide" at bounding box center [1318, 116] width 13 height 13
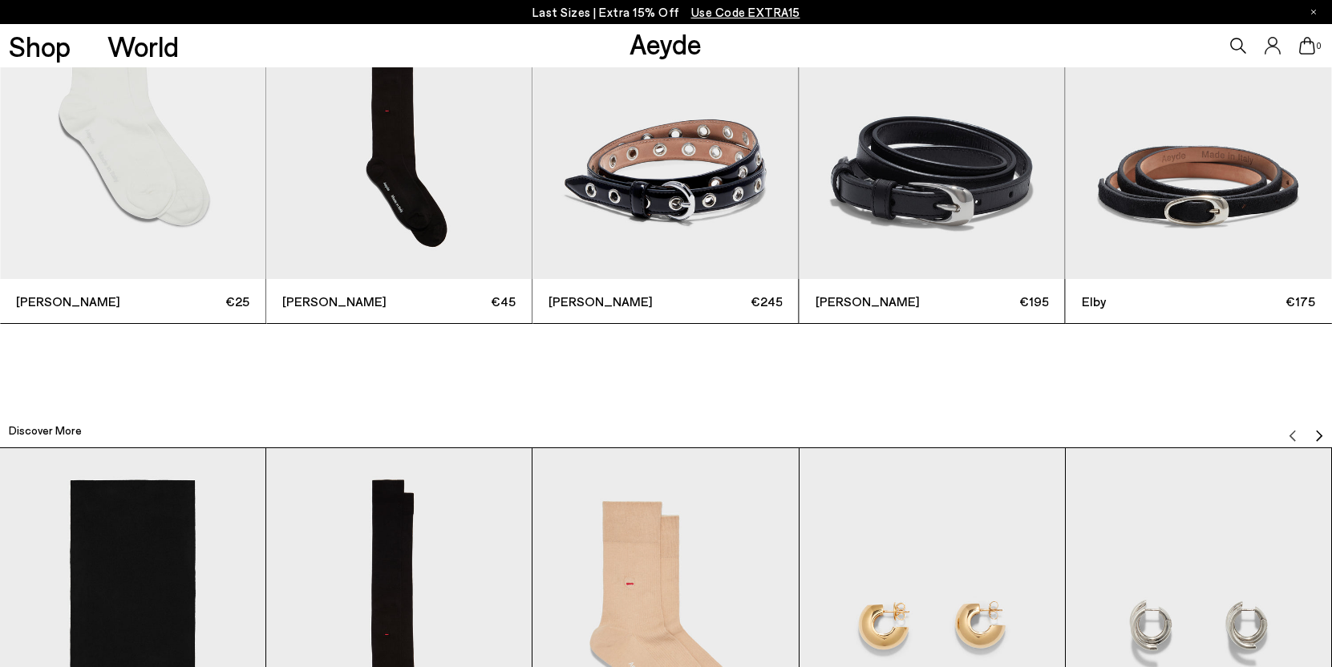
scroll to position [2144, 0]
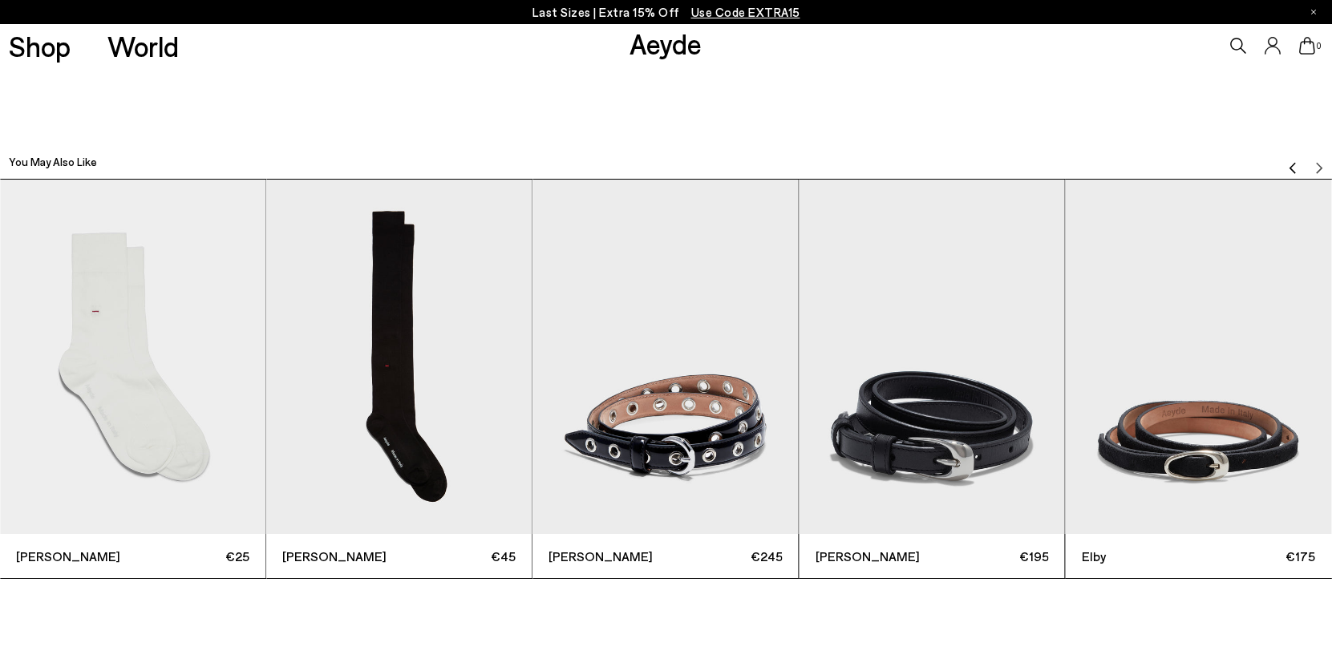
click at [1290, 163] on img "Previous slide" at bounding box center [1292, 167] width 13 height 13
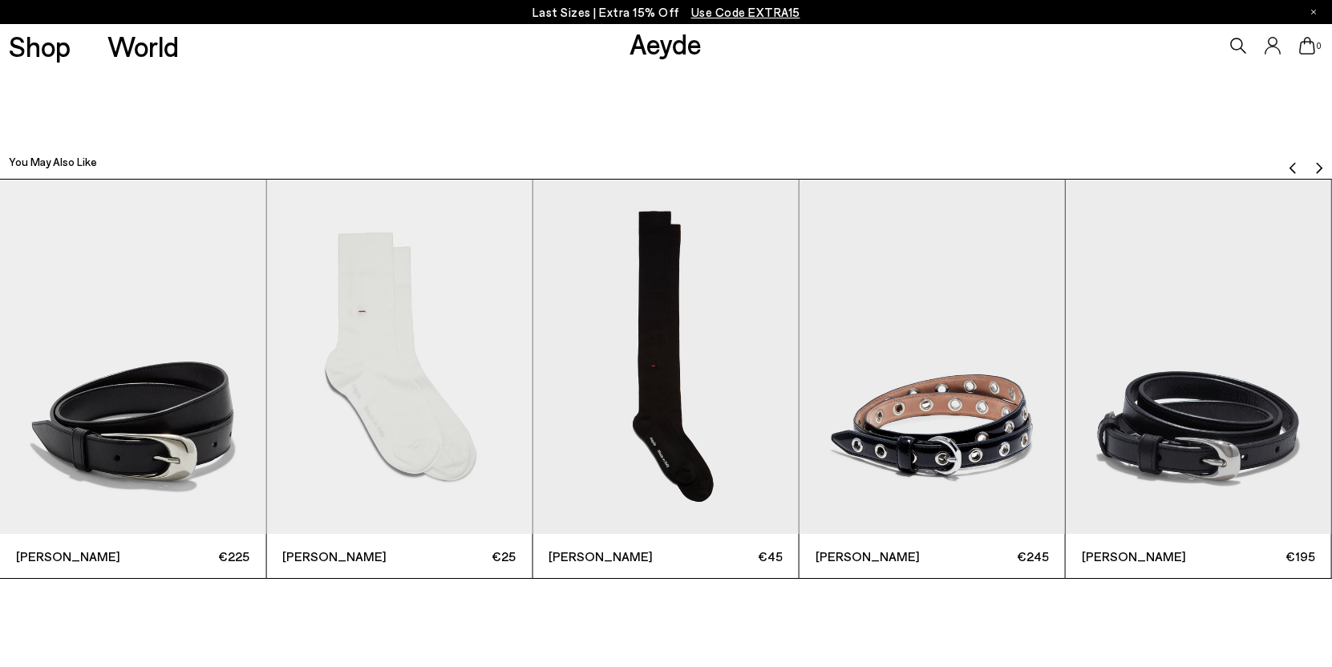
click at [1290, 163] on img "Previous slide" at bounding box center [1292, 167] width 13 height 13
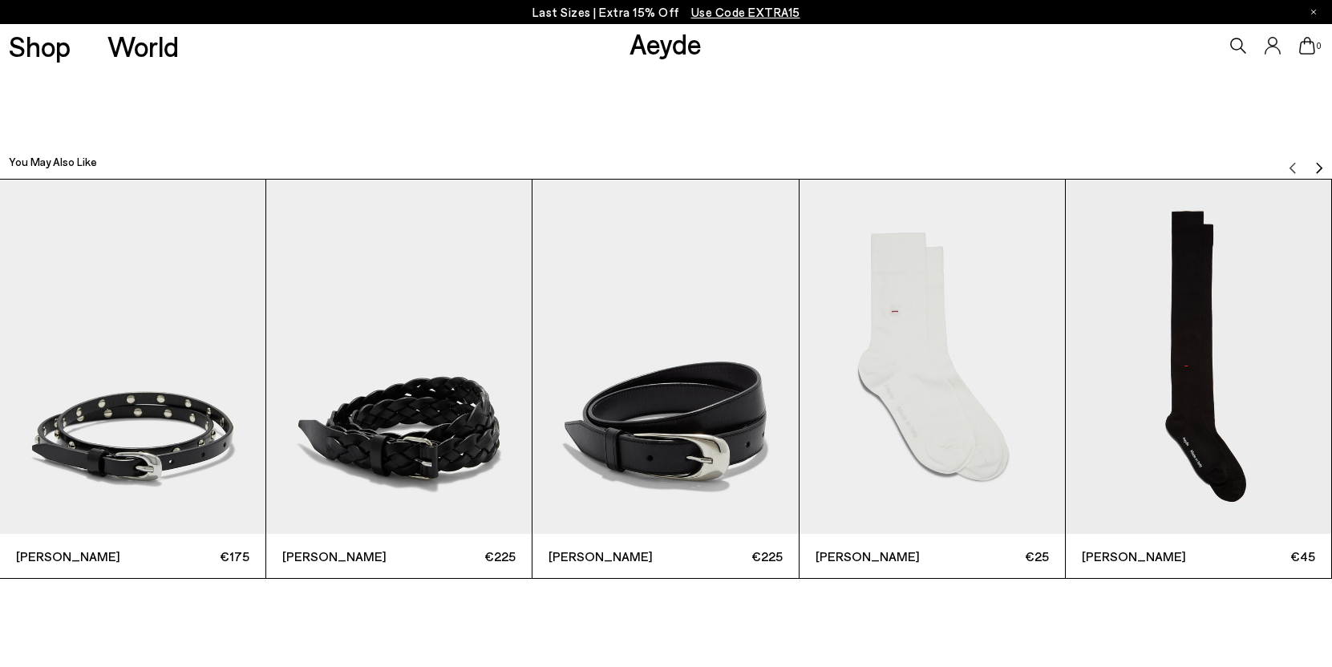
click at [655, 417] on img "3 / 8" at bounding box center [664, 357] width 265 height 354
click at [674, 410] on img "3 / 8" at bounding box center [664, 357] width 265 height 354
click at [922, 406] on img "4 / 8" at bounding box center [931, 357] width 265 height 354
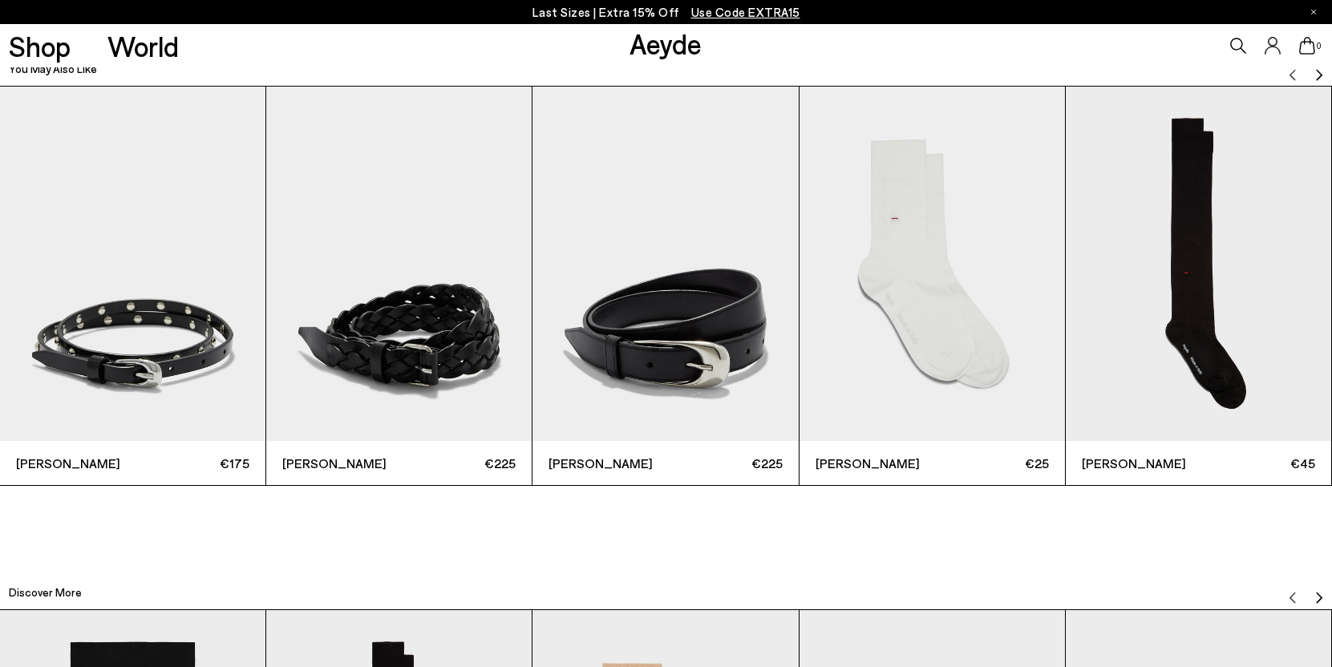
scroll to position [2238, 0]
click at [1199, 304] on img "5 / 8" at bounding box center [1198, 263] width 265 height 354
click at [1316, 79] on button "Next slide" at bounding box center [1318, 68] width 13 height 24
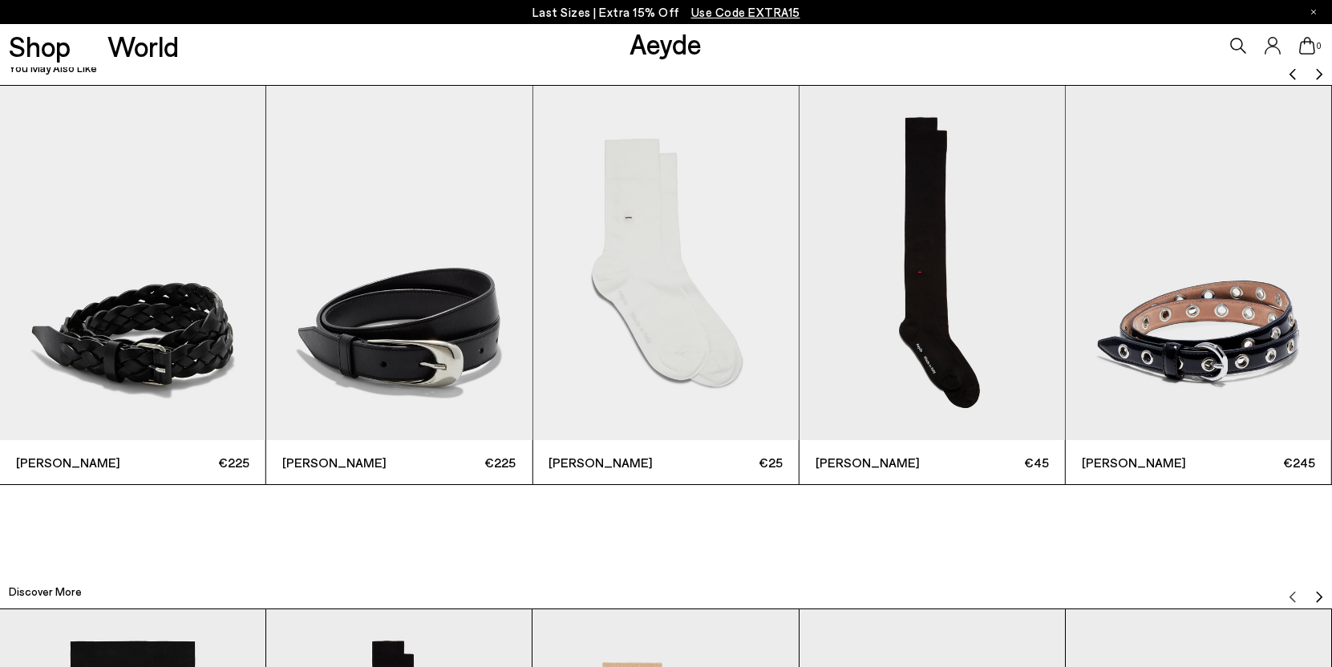
click at [908, 289] on img "5 / 8" at bounding box center [931, 263] width 265 height 354
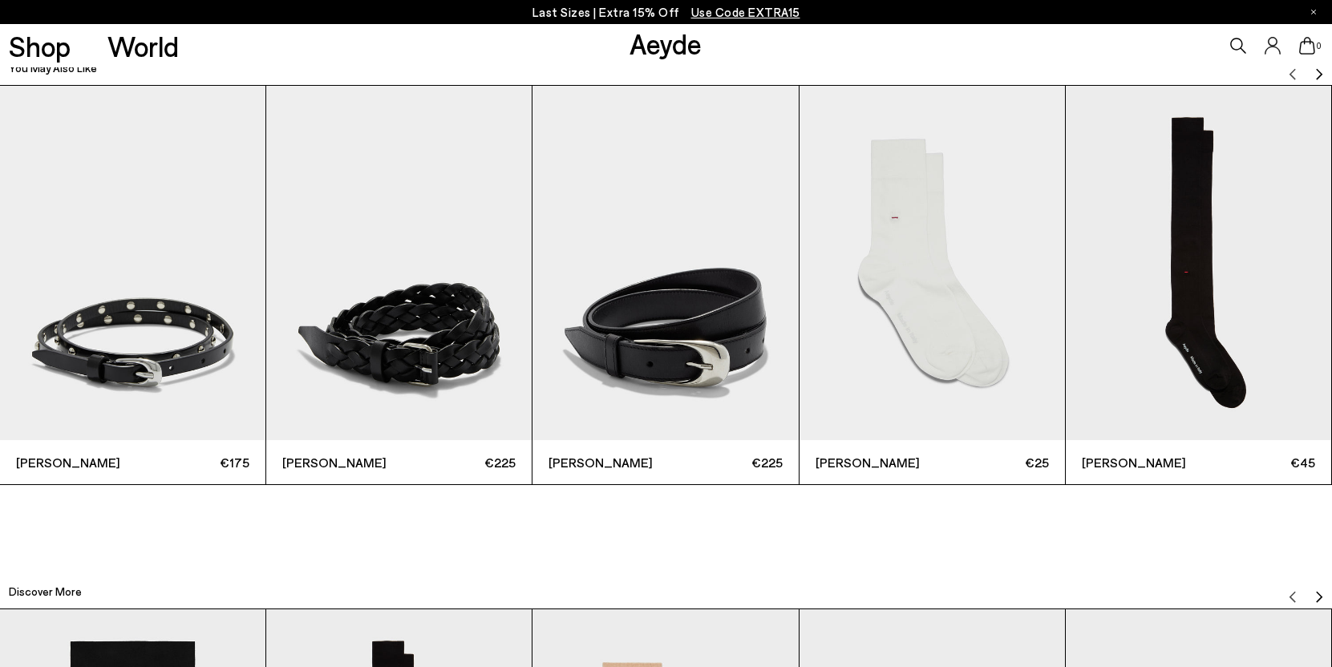
click at [908, 289] on img "4 / 8" at bounding box center [931, 263] width 265 height 354
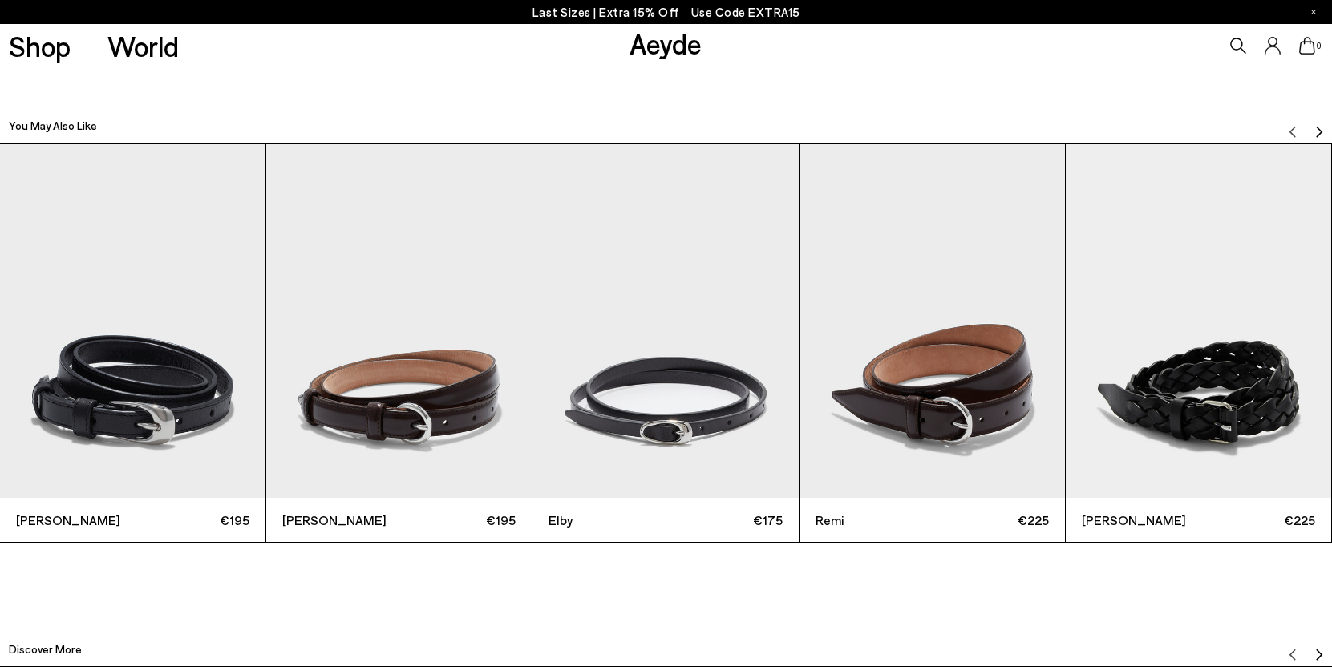
scroll to position [2190, 0]
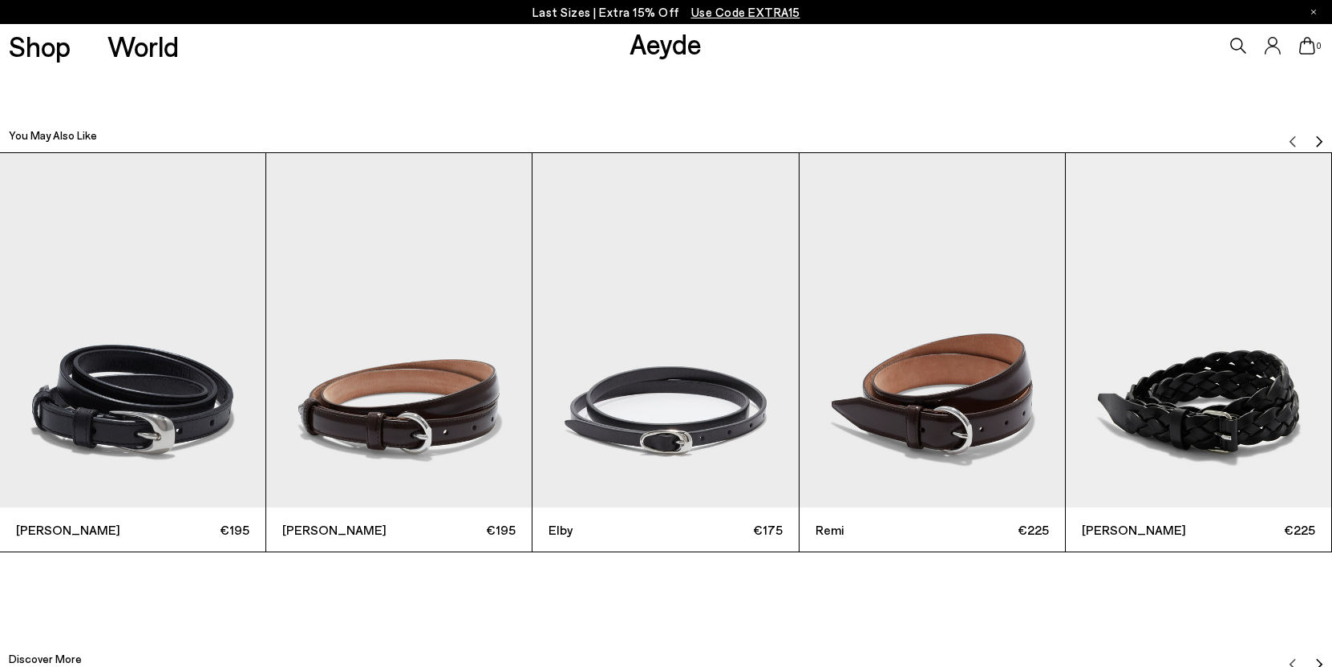
click at [1316, 137] on img "Next slide" at bounding box center [1318, 141] width 13 height 13
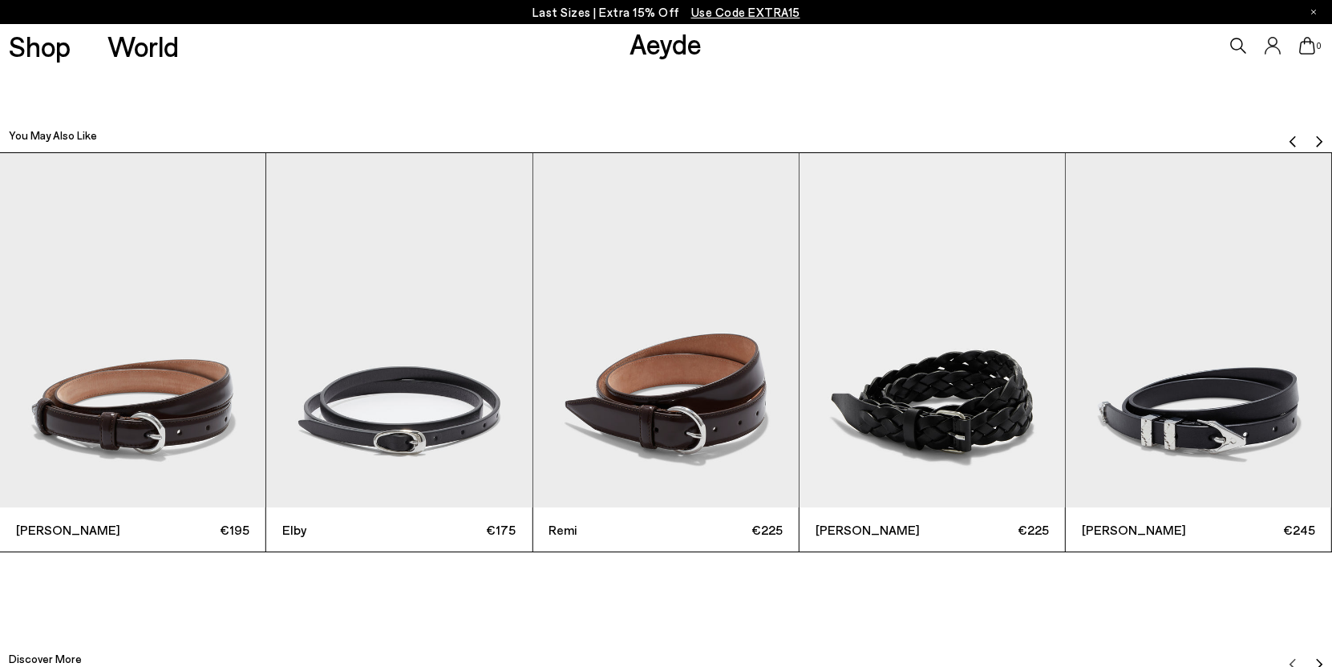
click at [1316, 137] on img "Next slide" at bounding box center [1318, 141] width 13 height 13
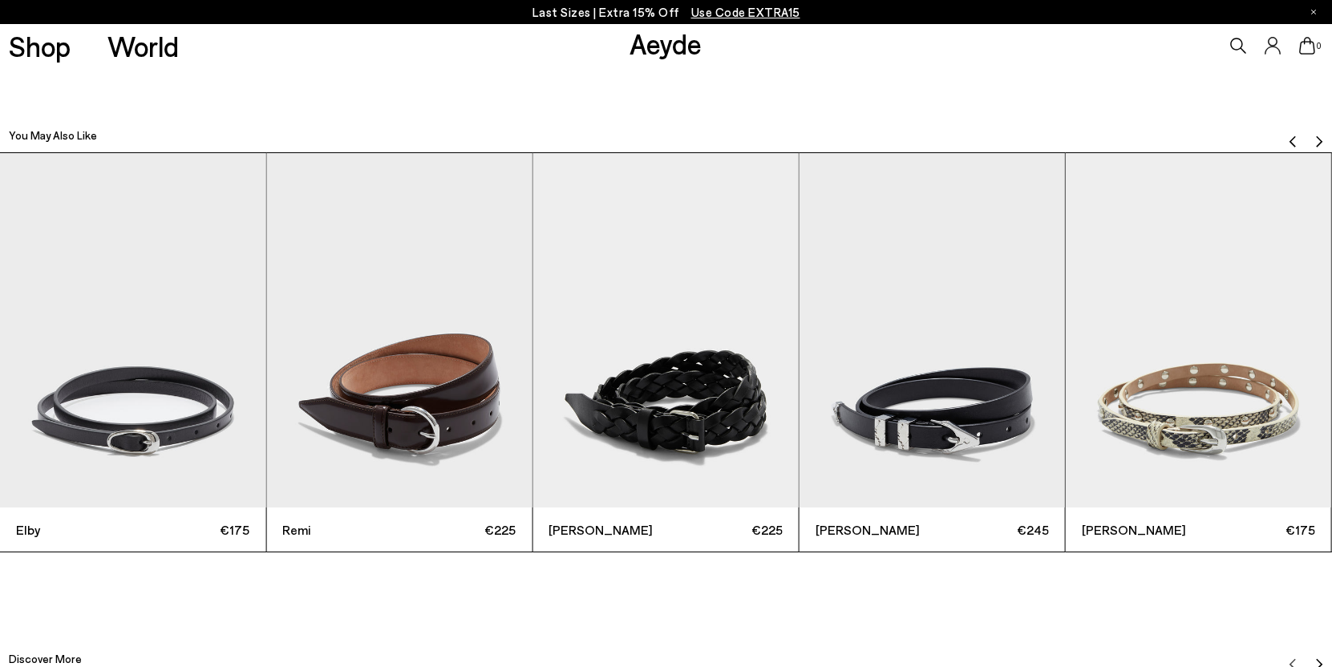
click at [1316, 137] on img "Next slide" at bounding box center [1318, 141] width 13 height 13
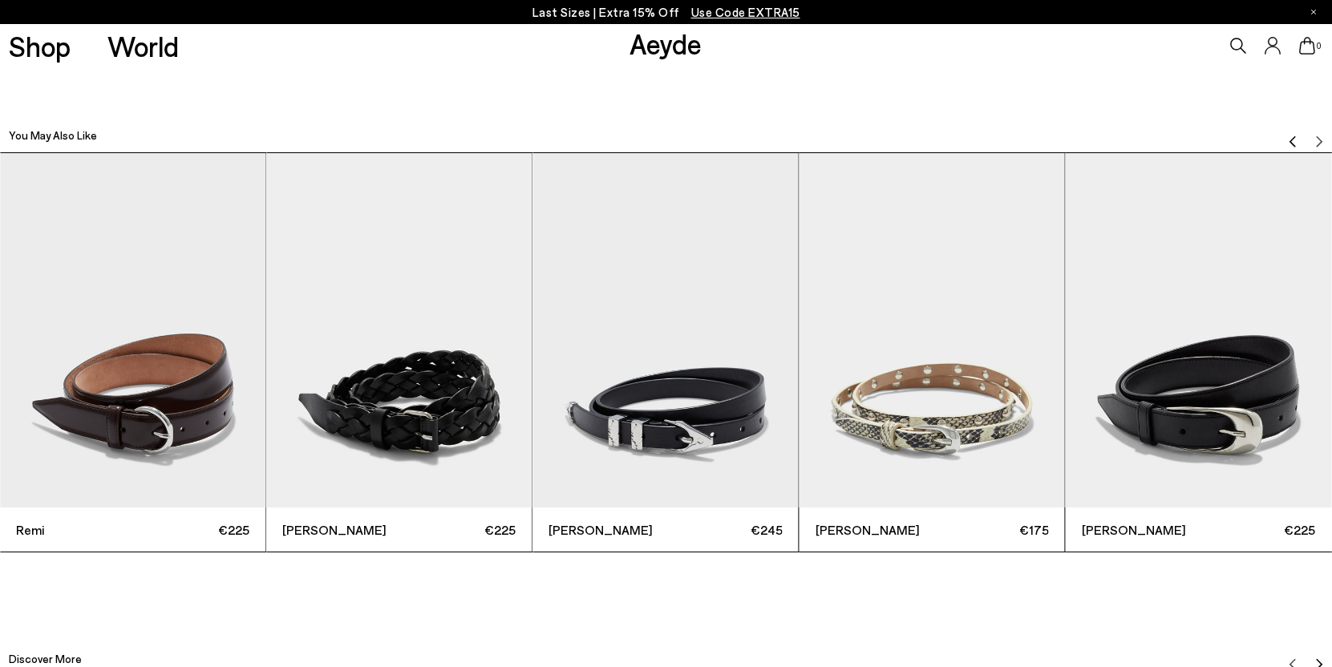
click at [1292, 137] on img "Previous slide" at bounding box center [1292, 141] width 13 height 13
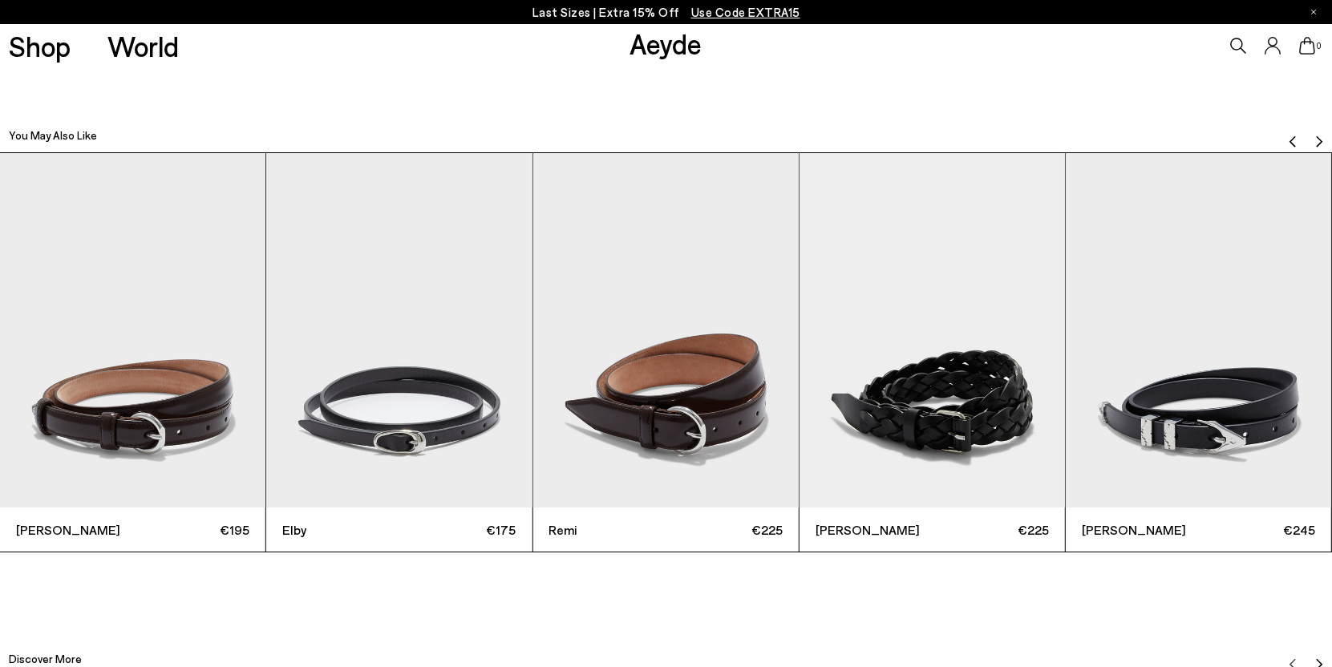
click at [1292, 137] on img "Previous slide" at bounding box center [1292, 141] width 13 height 13
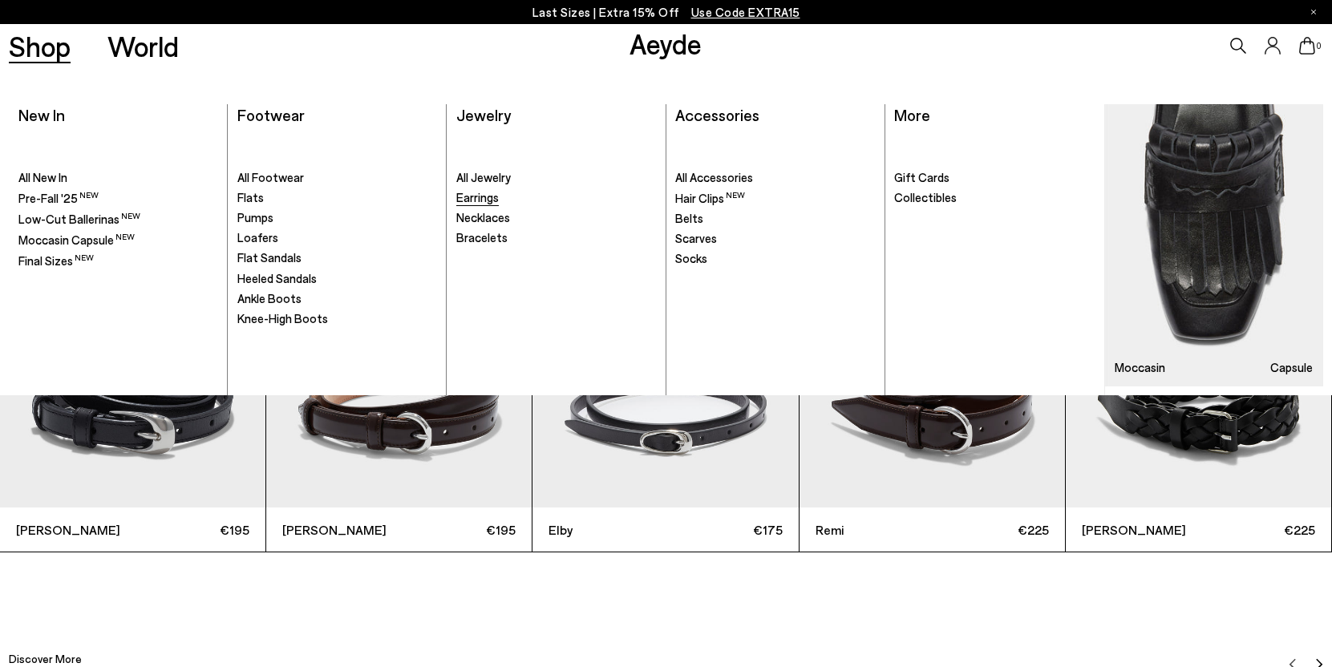
click at [493, 196] on span "Earrings" at bounding box center [477, 197] width 42 height 14
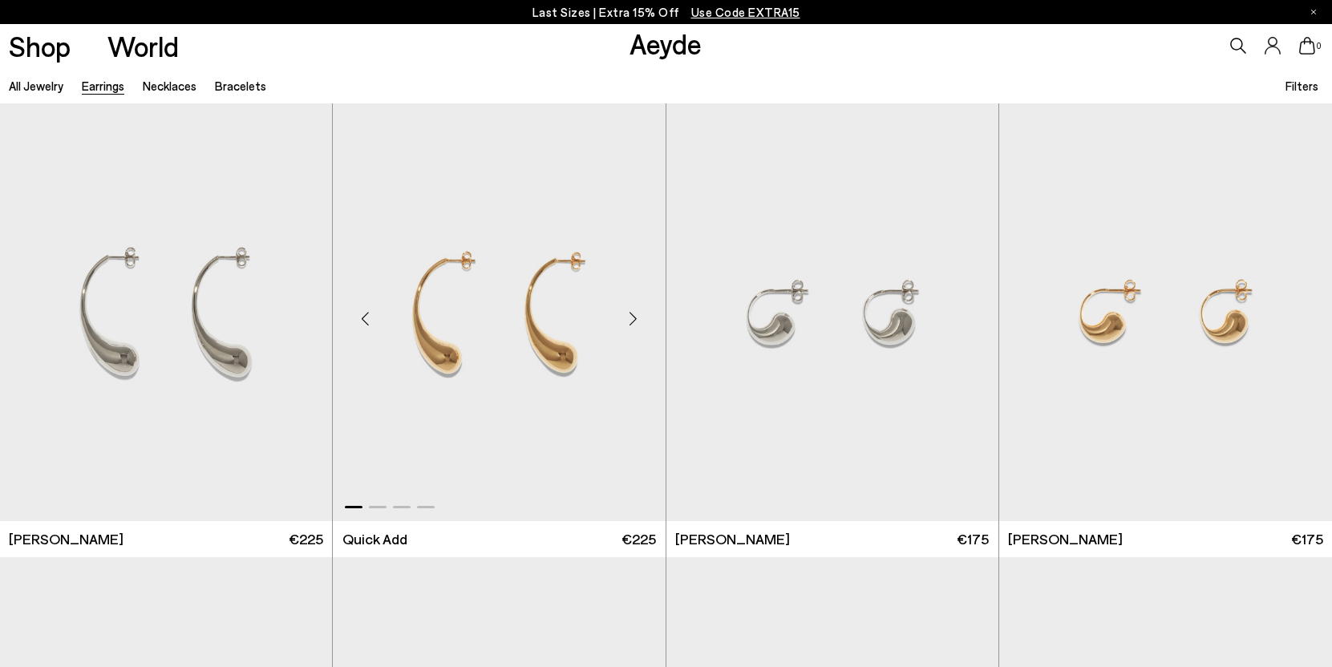
click at [512, 363] on img "1 / 4" at bounding box center [499, 312] width 332 height 418
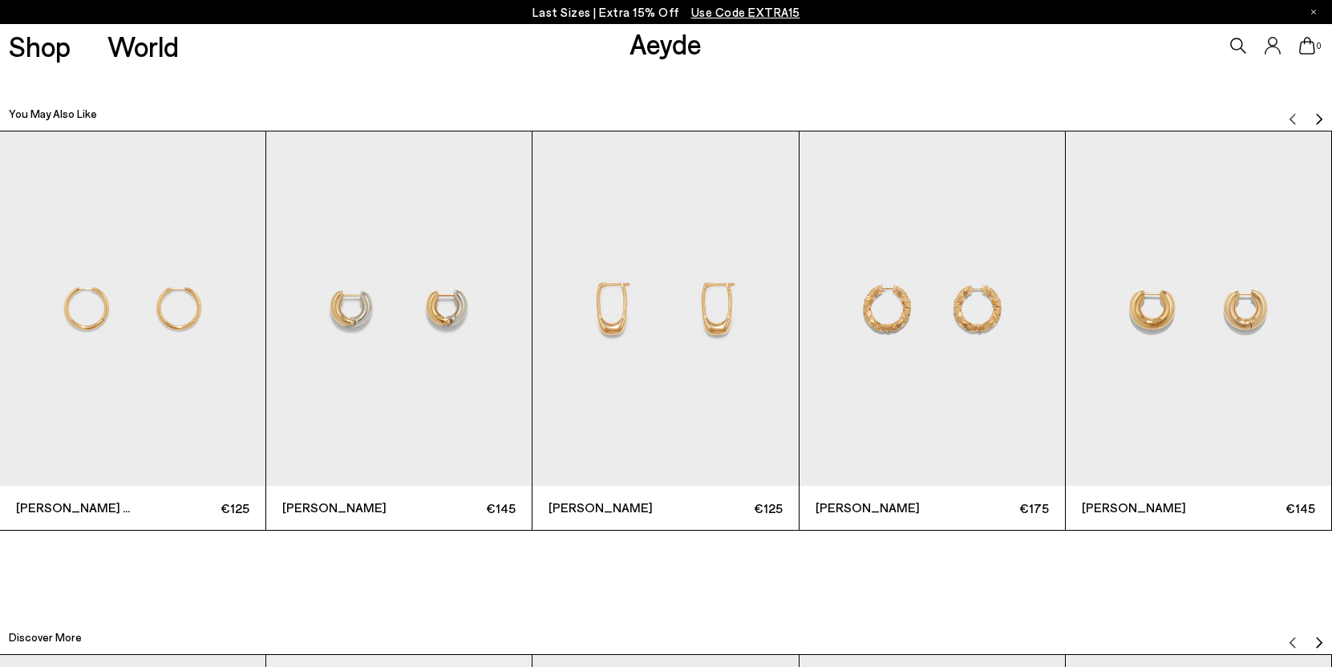
scroll to position [2893, 0]
click at [1315, 113] on img "Next slide" at bounding box center [1318, 117] width 13 height 13
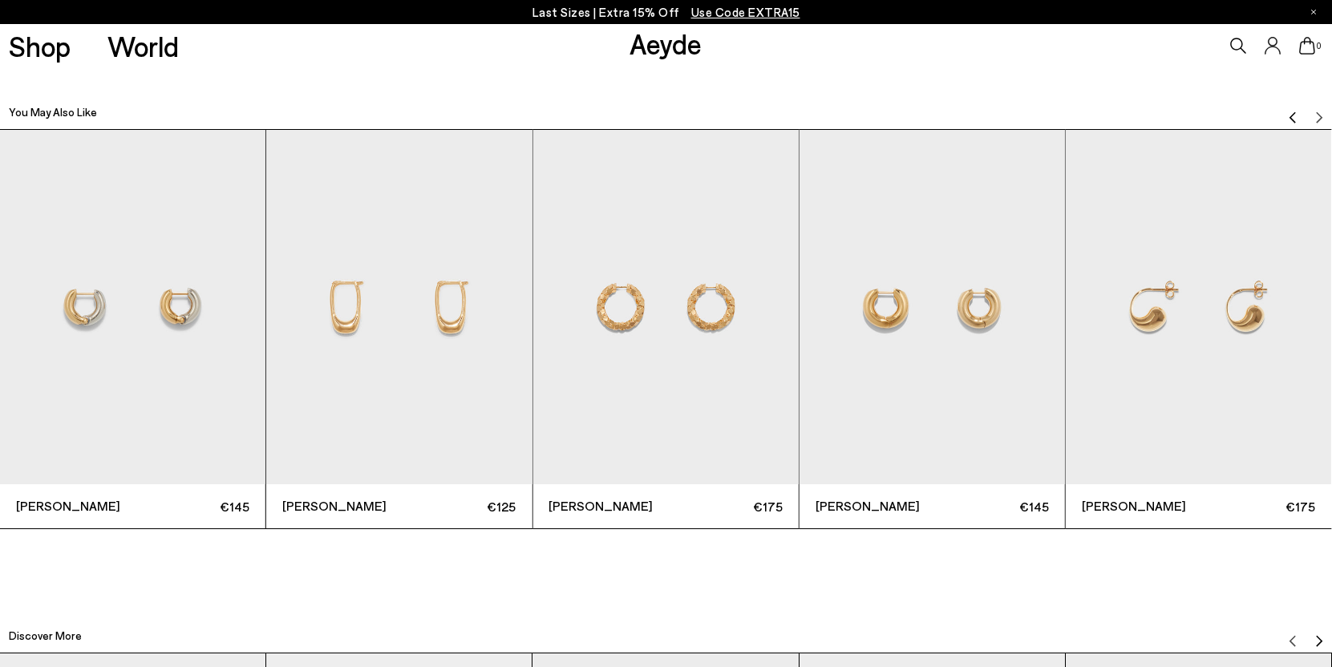
click at [1288, 114] on img "Previous slide" at bounding box center [1292, 117] width 13 height 13
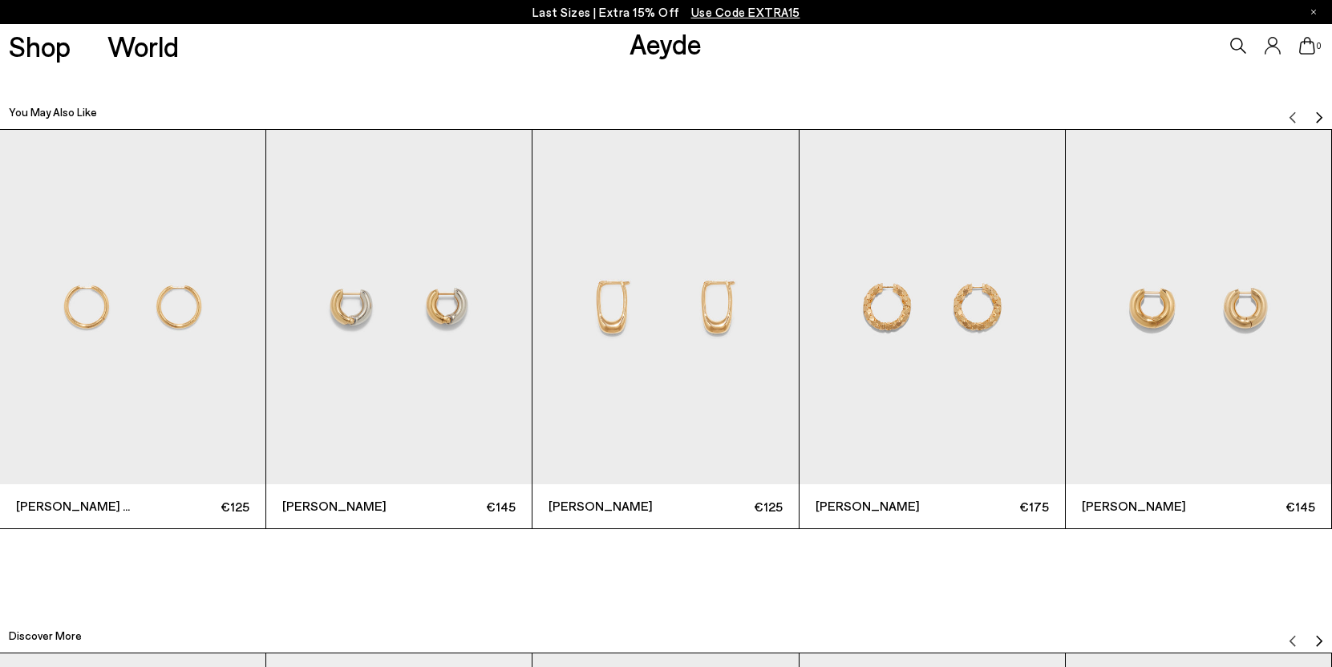
click at [1316, 116] on img "Next slide" at bounding box center [1318, 117] width 13 height 13
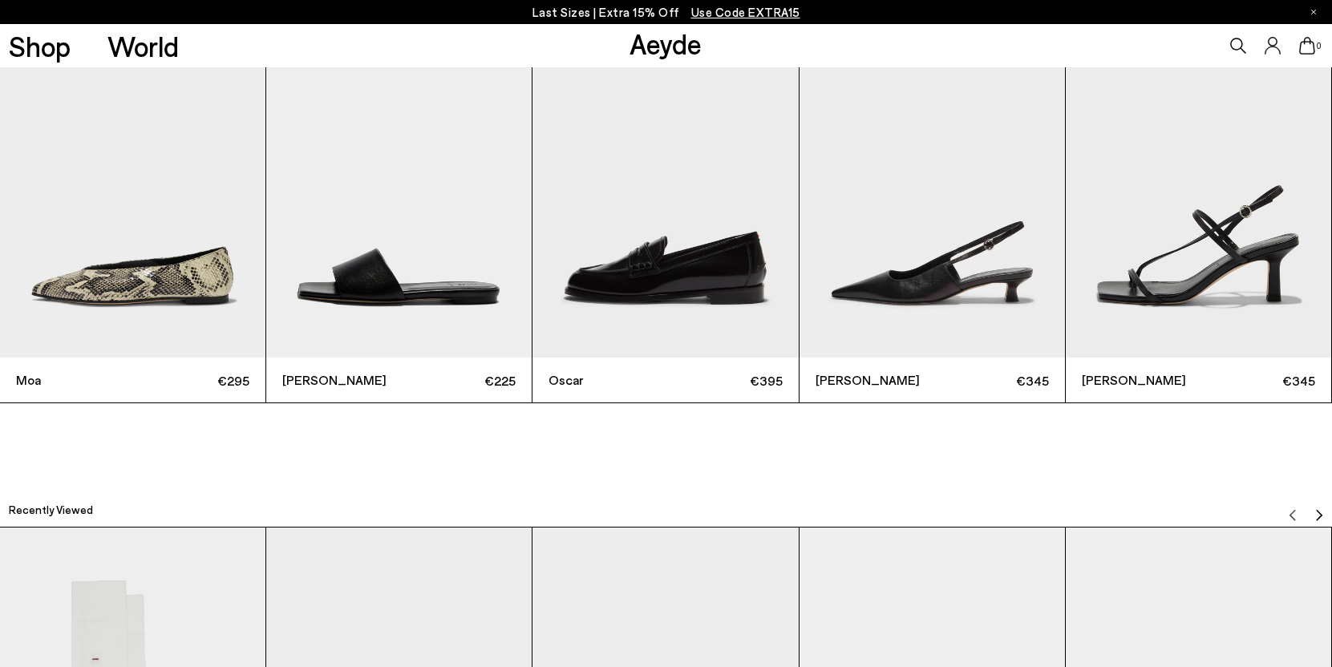
scroll to position [3541, 0]
